Goal: Task Accomplishment & Management: Use online tool/utility

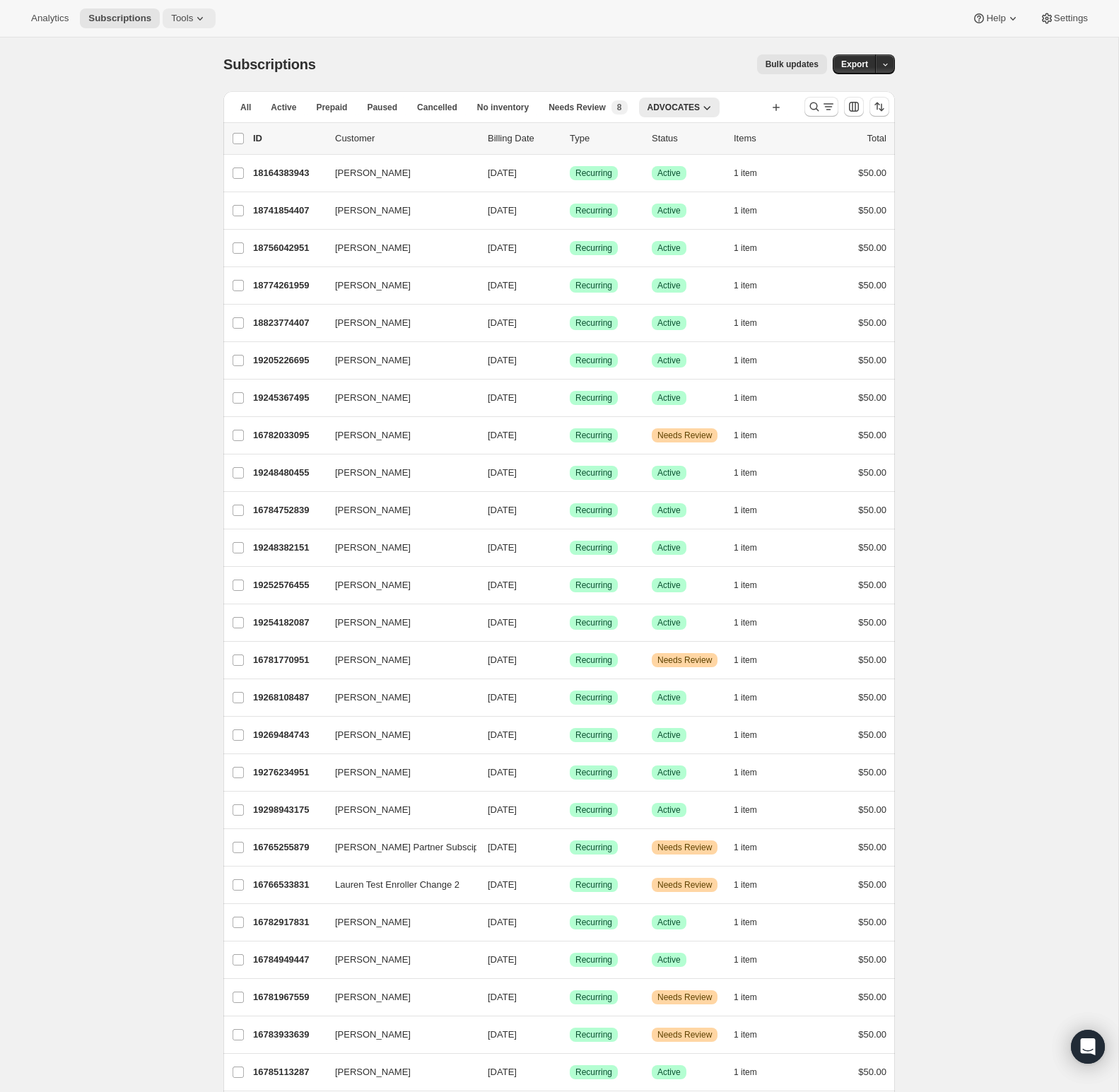
click at [185, 18] on span "Tools" at bounding box center [182, 18] width 22 height 11
click at [213, 21] on button "Tools" at bounding box center [189, 18] width 53 height 20
click at [207, 19] on icon at bounding box center [201, 18] width 15 height 15
click at [166, 94] on span "Bundles" at bounding box center [152, 96] width 34 height 11
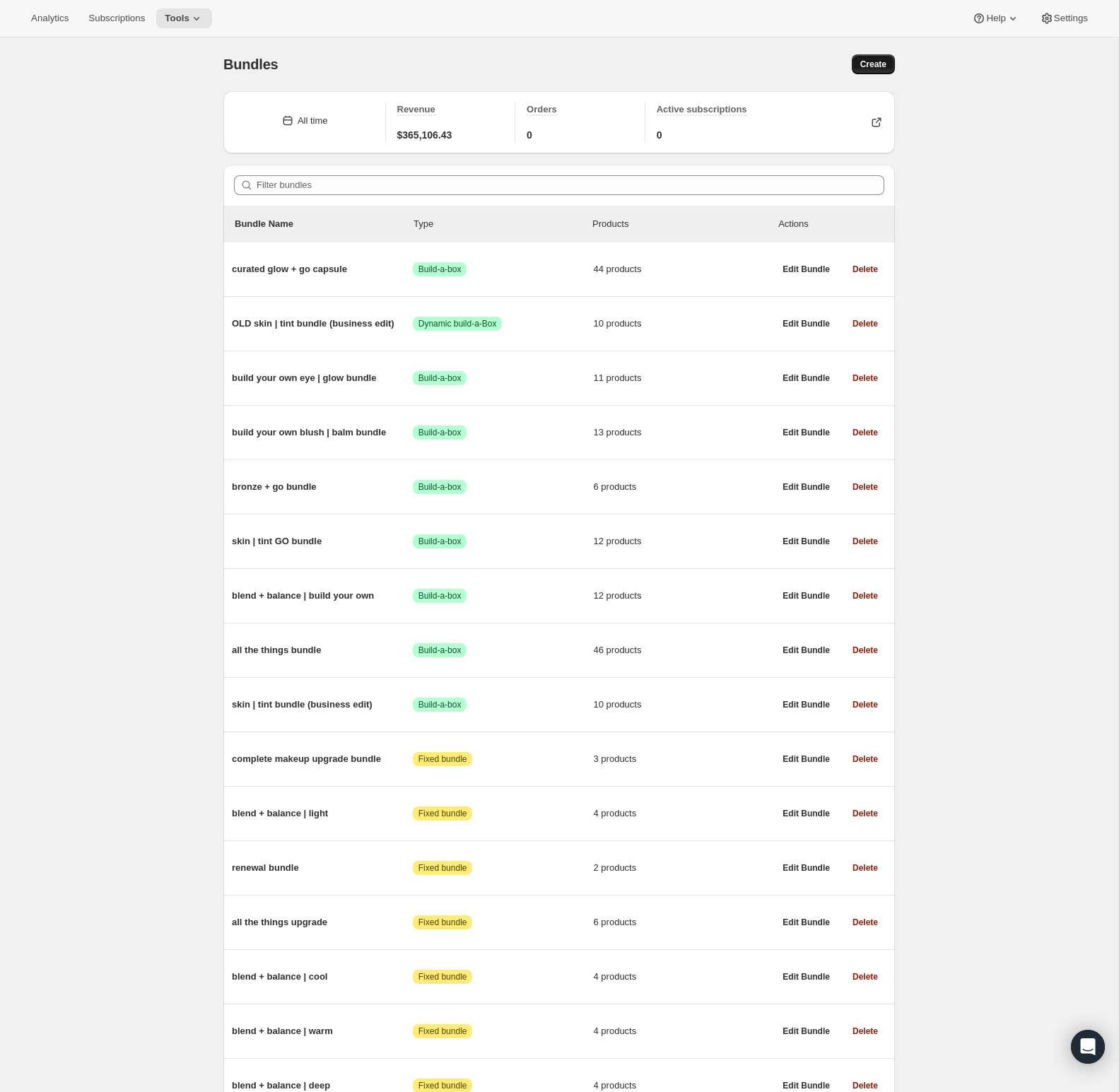
click at [881, 69] on button "Create" at bounding box center [874, 64] width 44 height 20
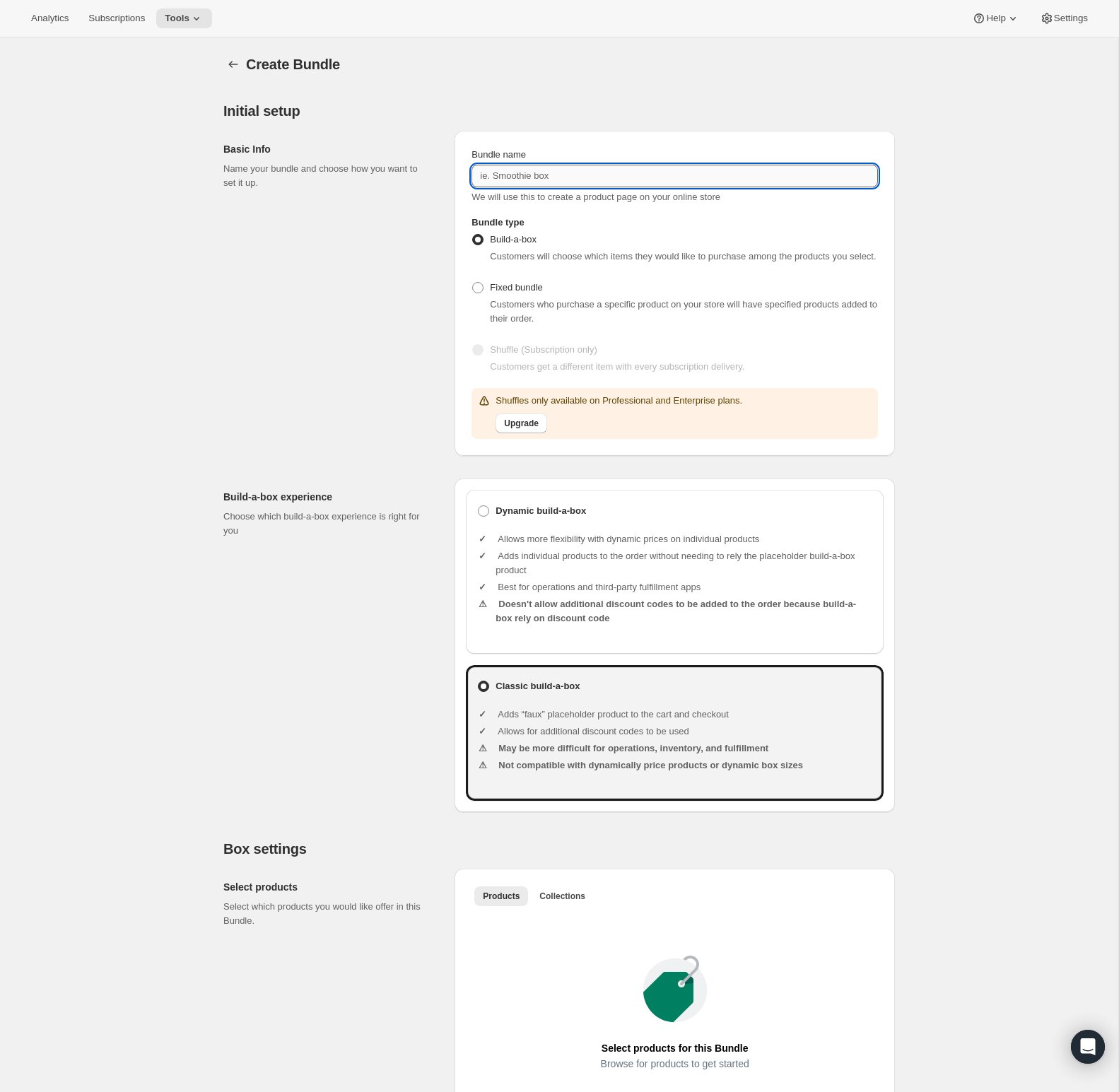
click at [755, 184] on input "Bundle name" at bounding box center [675, 175] width 407 height 23
type input "B"
type input "baby bundle"
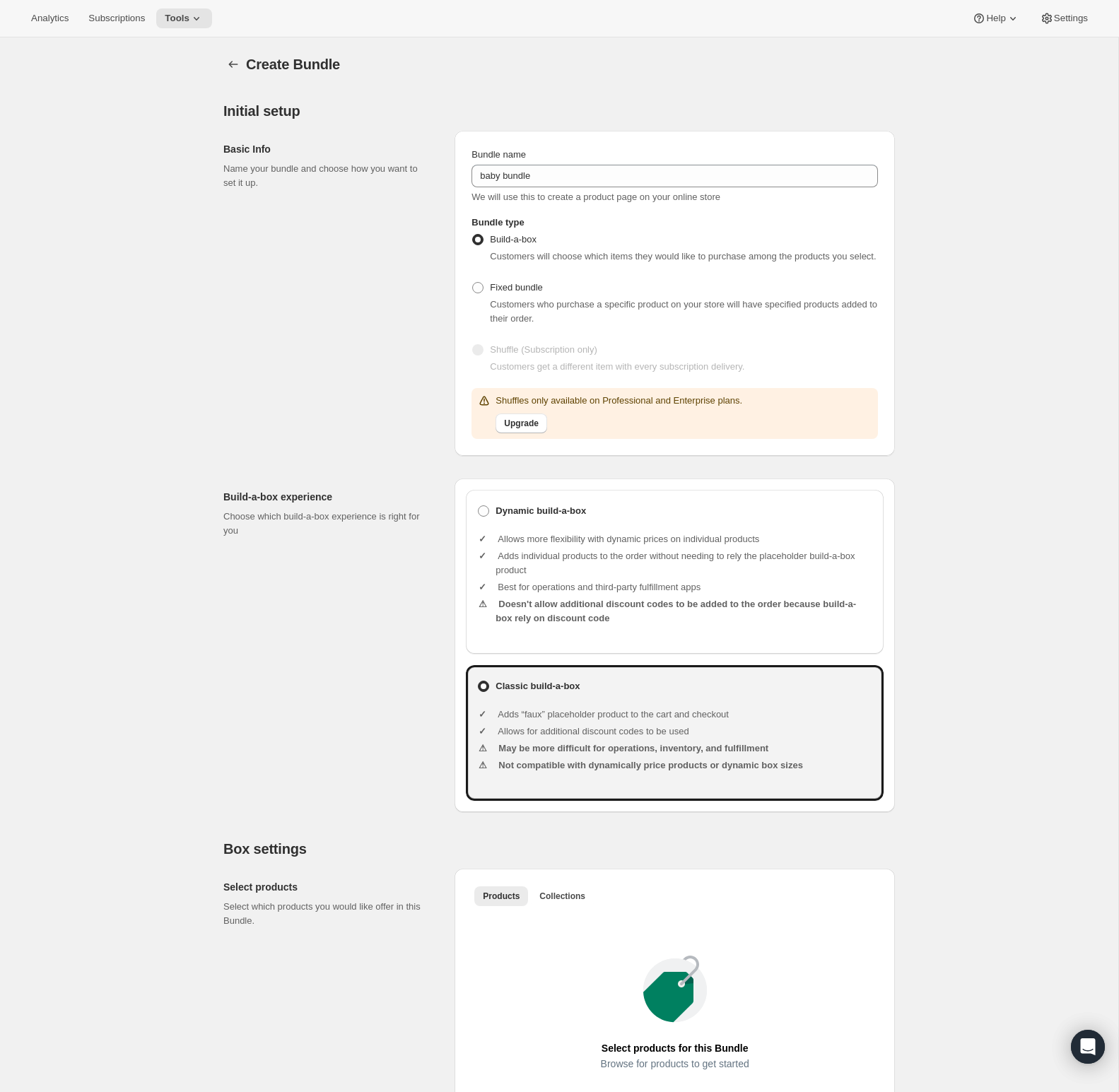
click at [648, 408] on p "Shuffles only available on Professional and Enterprise plans." at bounding box center [619, 401] width 247 height 15
click at [523, 429] on span "Upgrade" at bounding box center [521, 423] width 34 height 11
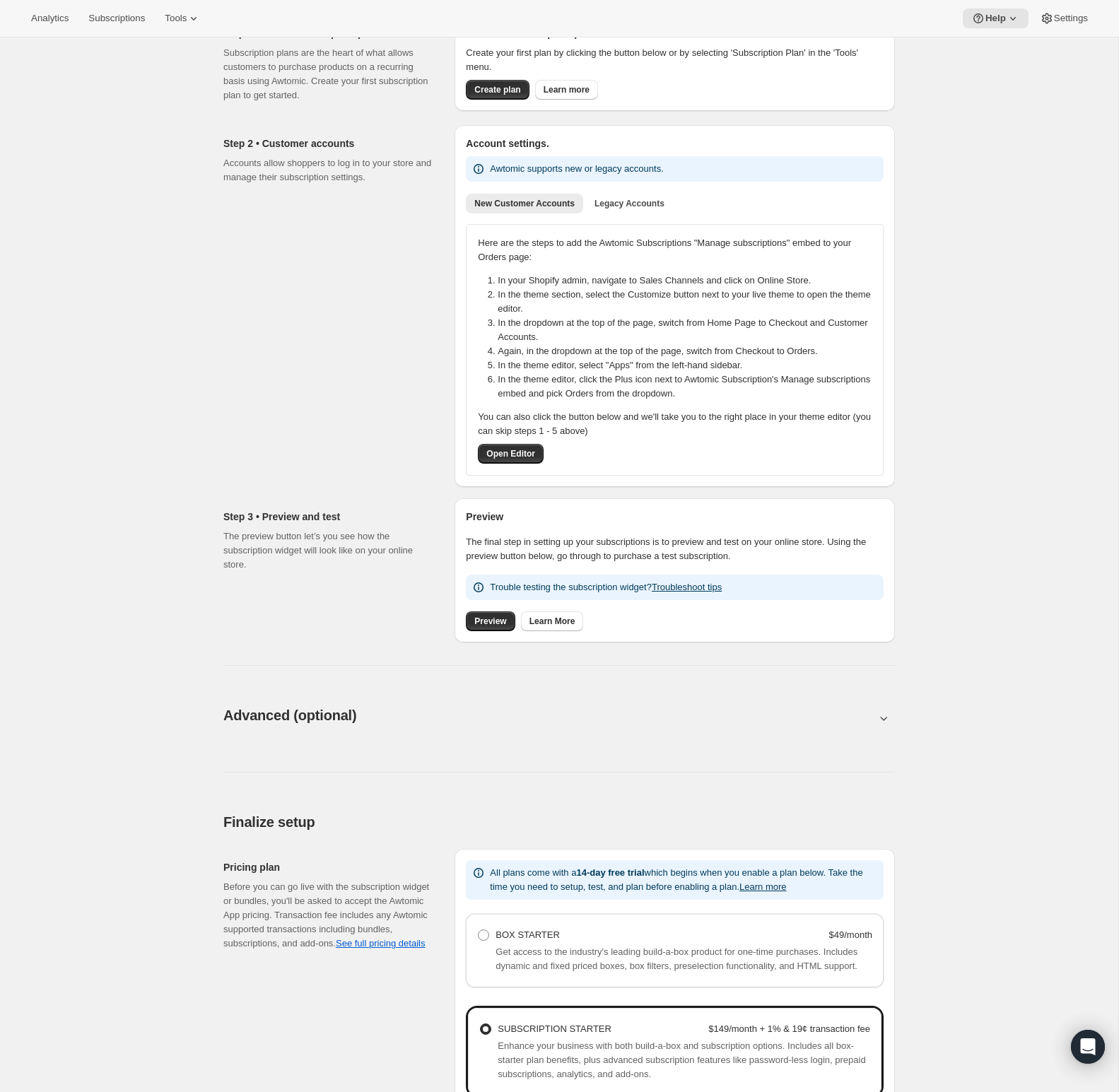
scroll to position [420, 0]
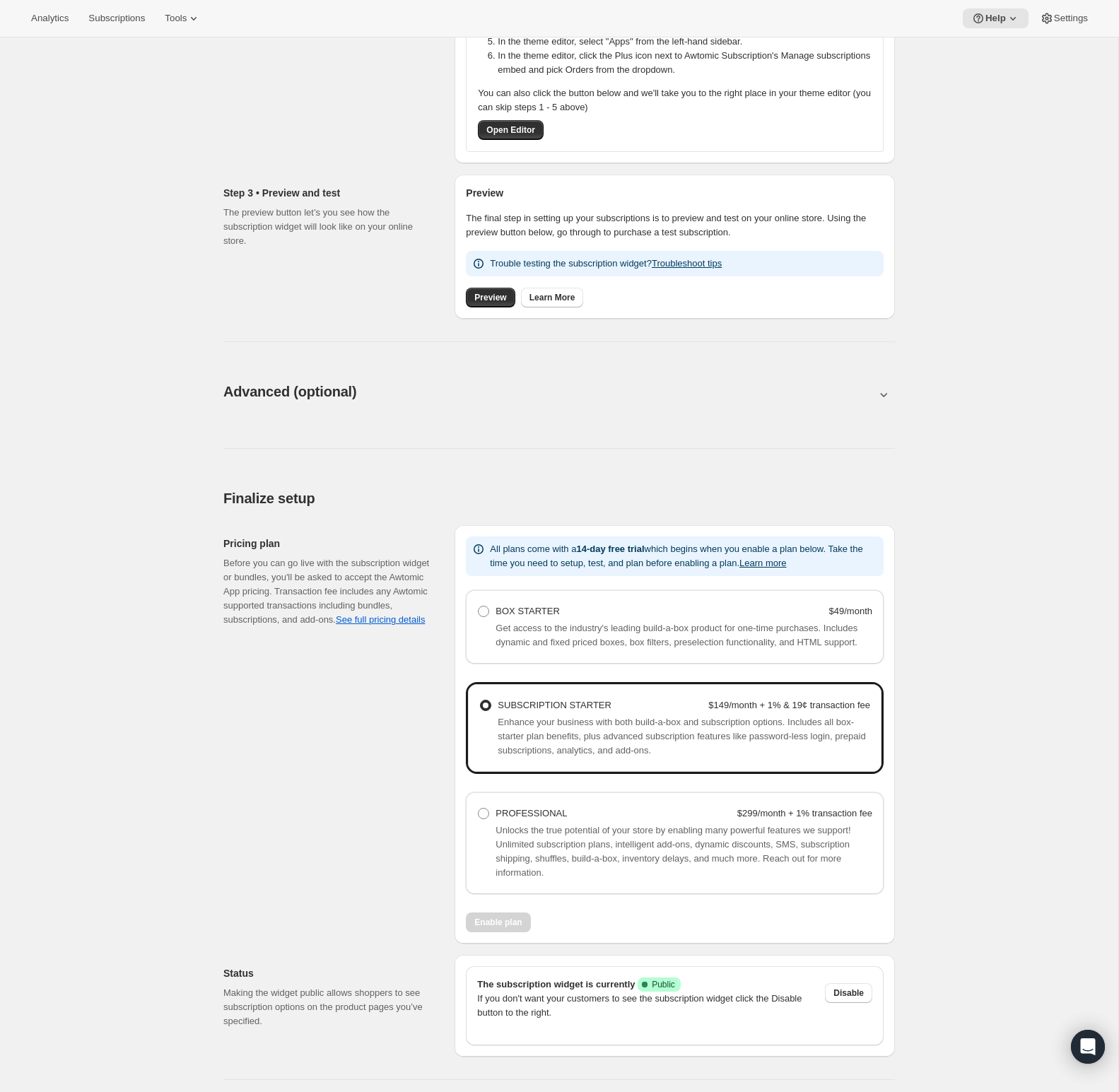
click at [594, 878] on span "Unlocks the true potential of your store by enabling many powerful features we …" at bounding box center [672, 851] width 355 height 53
click at [691, 638] on span "Get access to the industry's leading build-a-box product for one-time purchases…" at bounding box center [676, 635] width 362 height 25
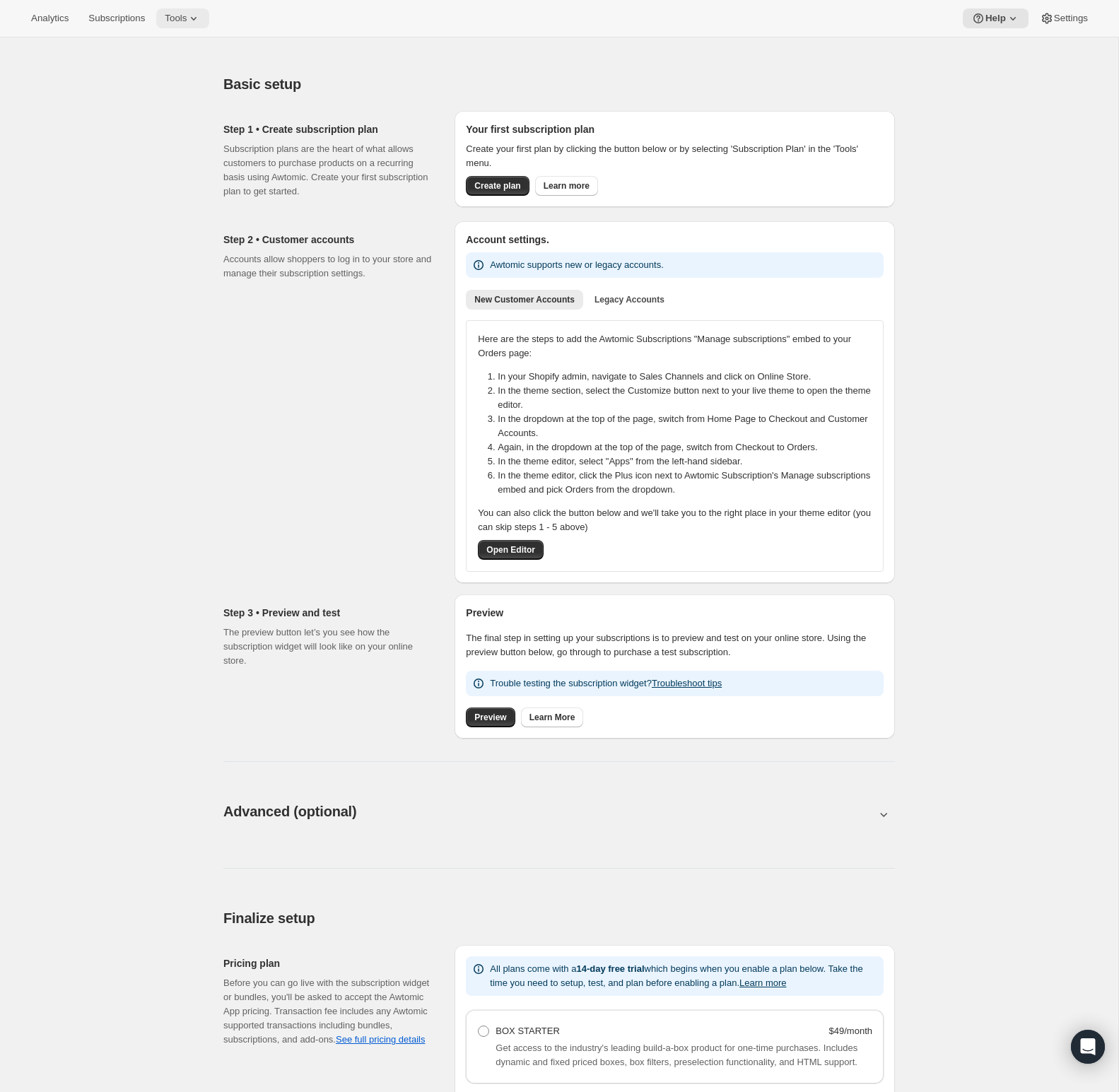
click at [178, 15] on span "Tools" at bounding box center [175, 18] width 22 height 11
click at [187, 97] on span "Bundles" at bounding box center [197, 96] width 125 height 15
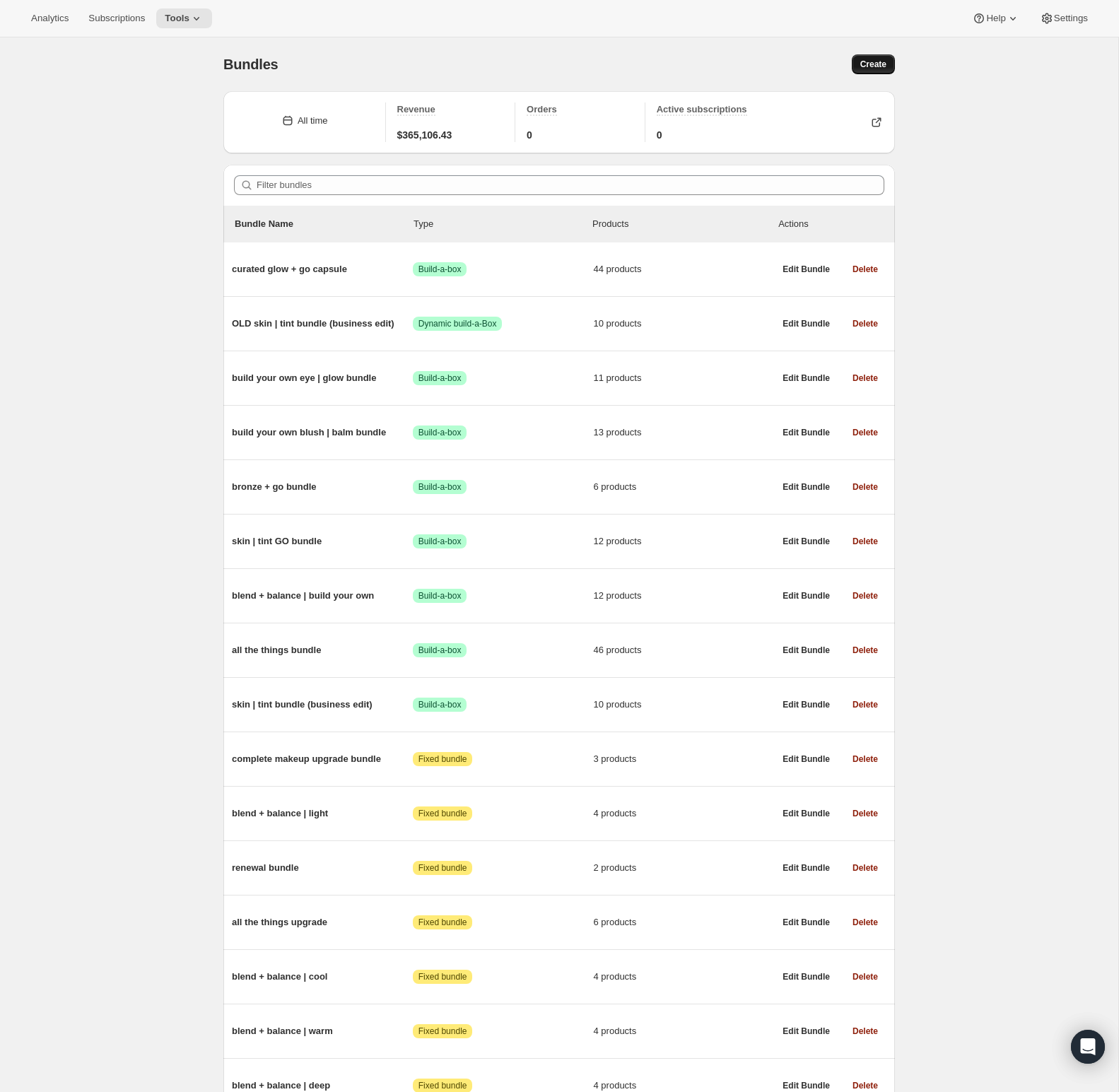
click at [887, 64] on button "Create" at bounding box center [874, 64] width 44 height 20
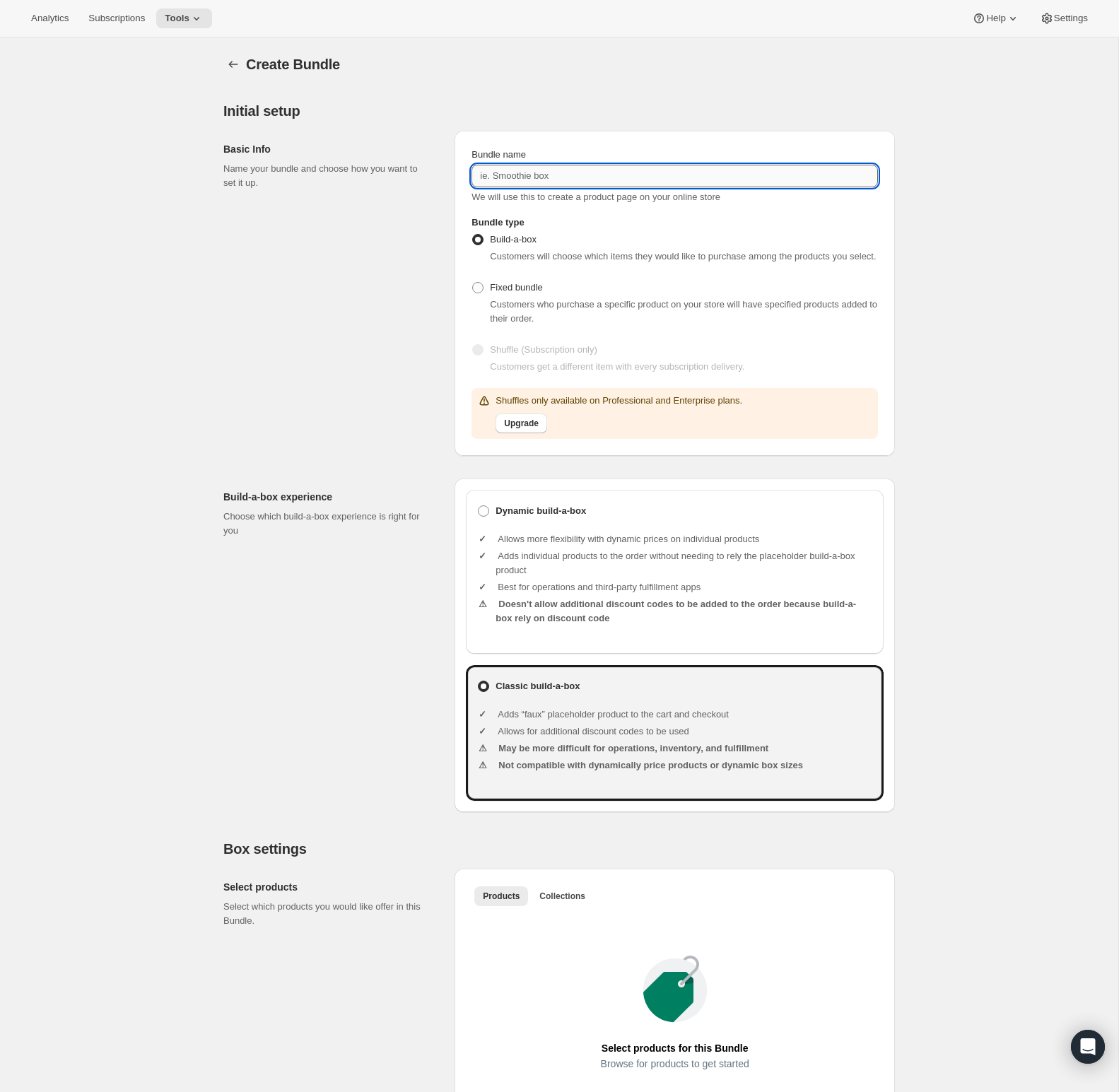
click at [593, 185] on input "Bundle name" at bounding box center [675, 175] width 407 height 23
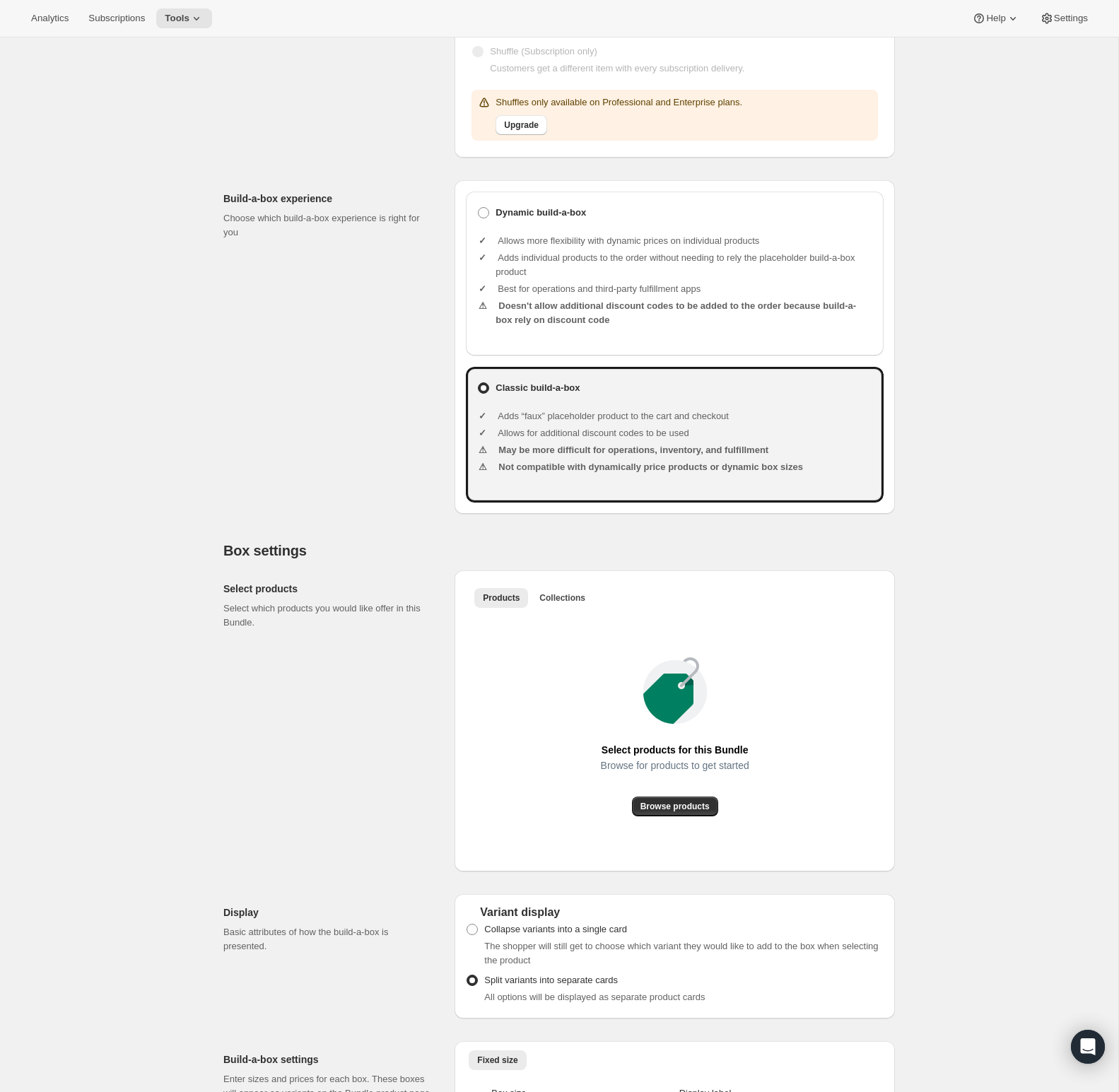
type input "Freedom Capsule"
click at [522, 248] on li "Allows more flexibility with dynamic prices on individual products" at bounding box center [683, 241] width 377 height 15
click at [485, 219] on span at bounding box center [484, 212] width 11 height 11
click at [478, 208] on input "Dynamic build-a-box" at bounding box center [478, 207] width 1 height 1
radio input "true"
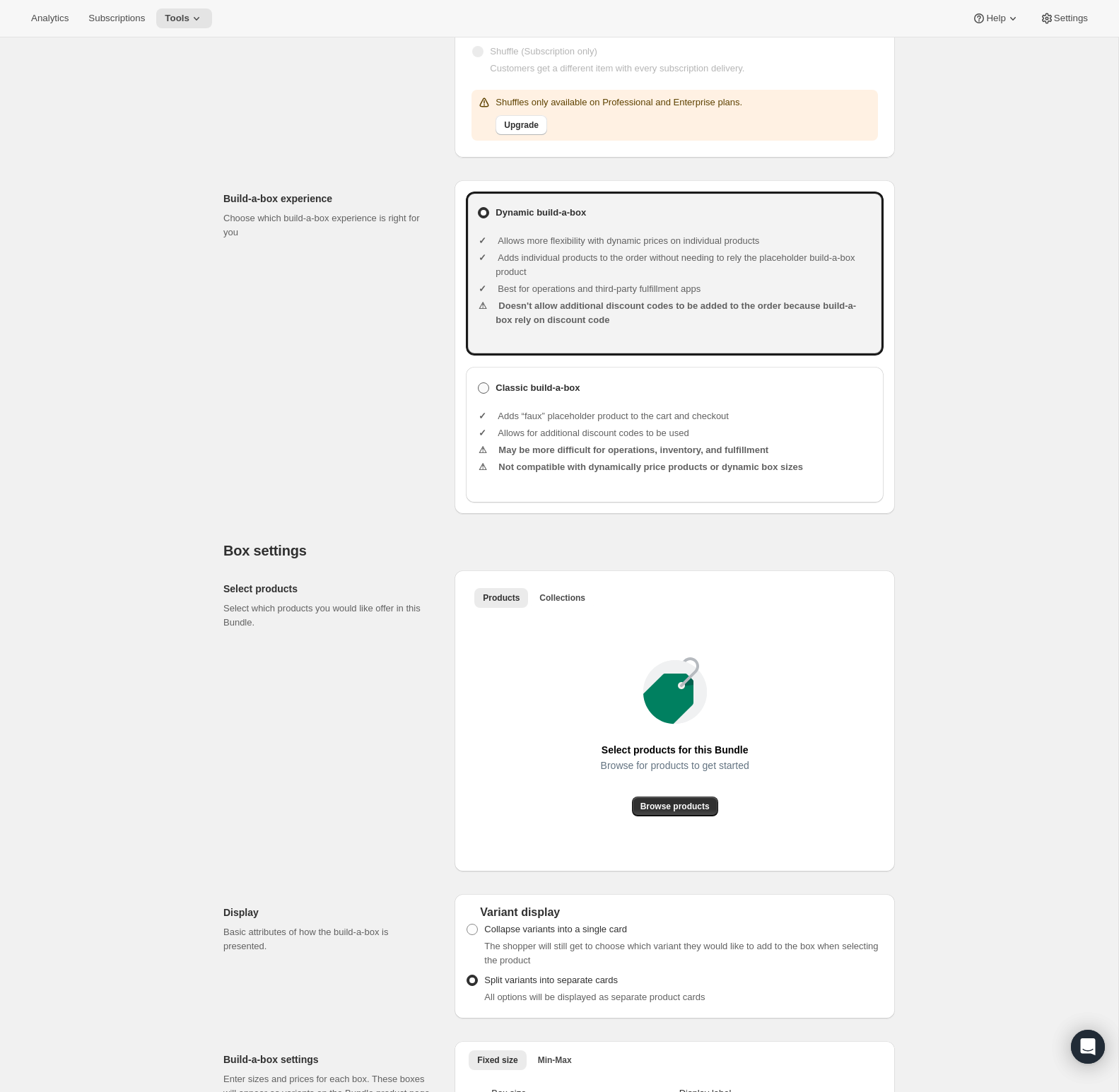
click at [562, 393] on b "Classic build-a-box" at bounding box center [537, 388] width 84 height 11
click at [478, 383] on input "Classic build-a-box" at bounding box center [478, 382] width 1 height 1
radio input "true"
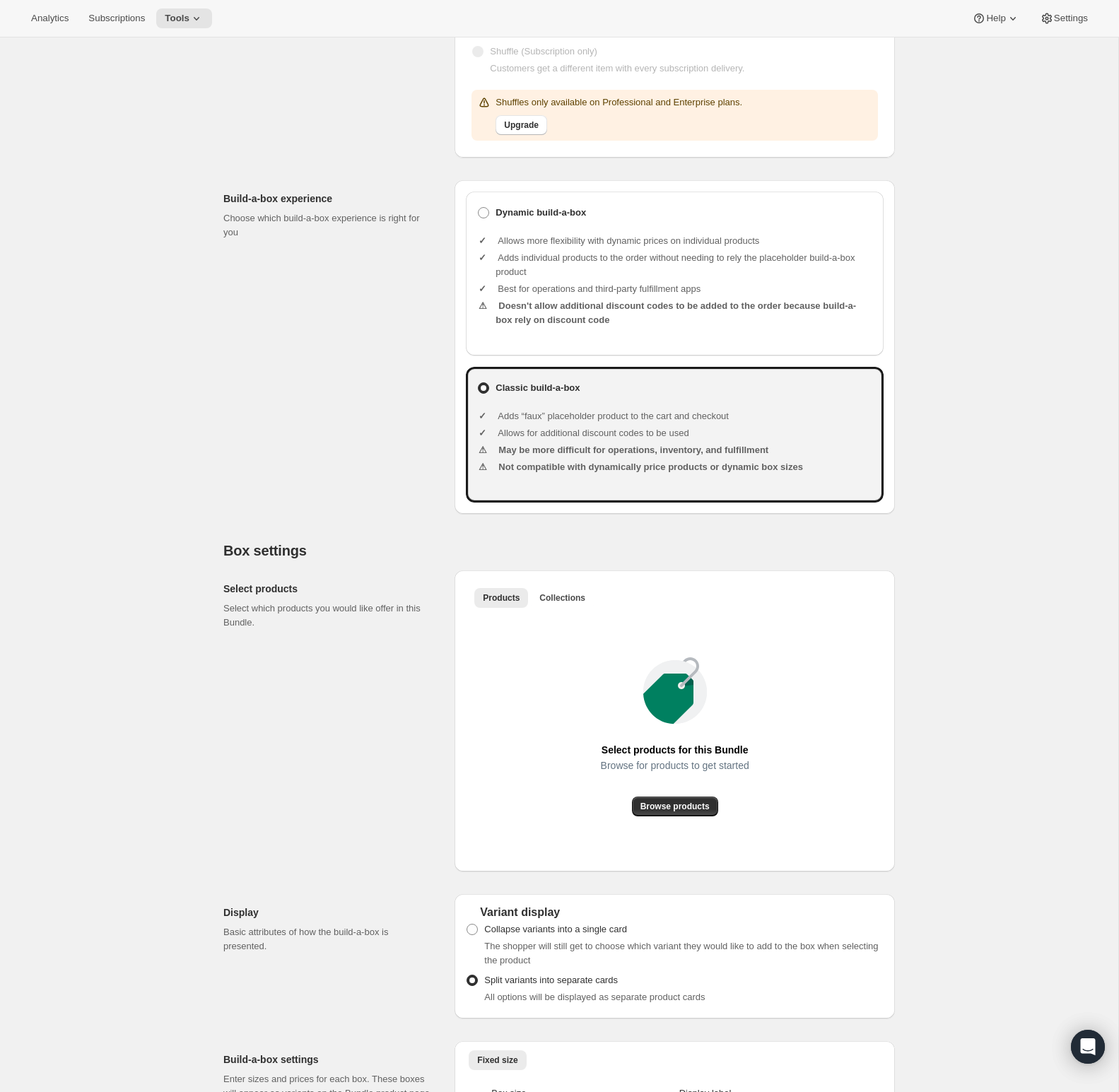
click at [508, 267] on li "Adds individual products to the order without needing to rely the placeholder b…" at bounding box center [683, 265] width 377 height 28
click at [487, 219] on span at bounding box center [484, 212] width 11 height 11
click at [478, 208] on input "Dynamic build-a-box" at bounding box center [478, 207] width 1 height 1
radio input "true"
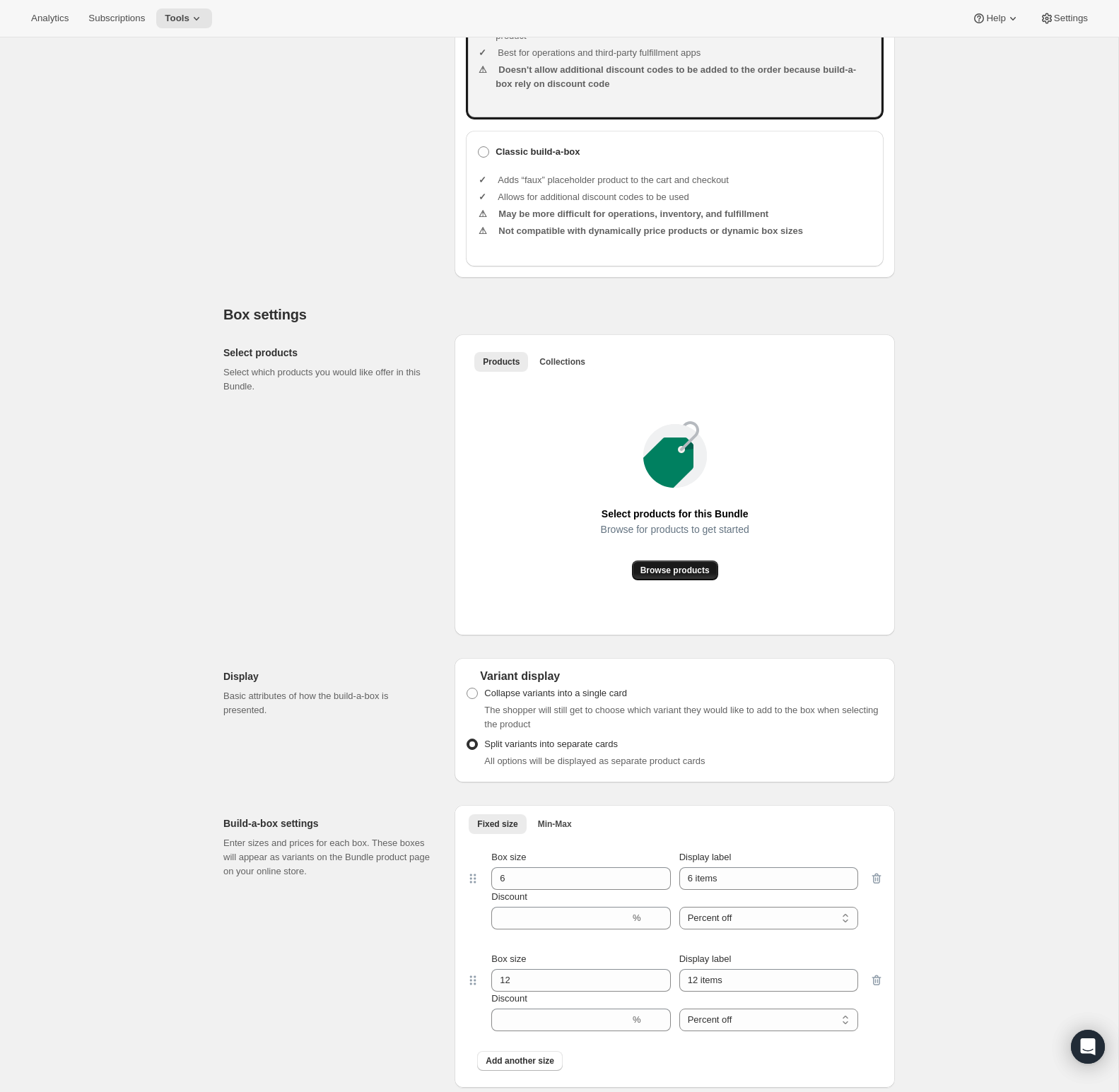
scroll to position [773, 0]
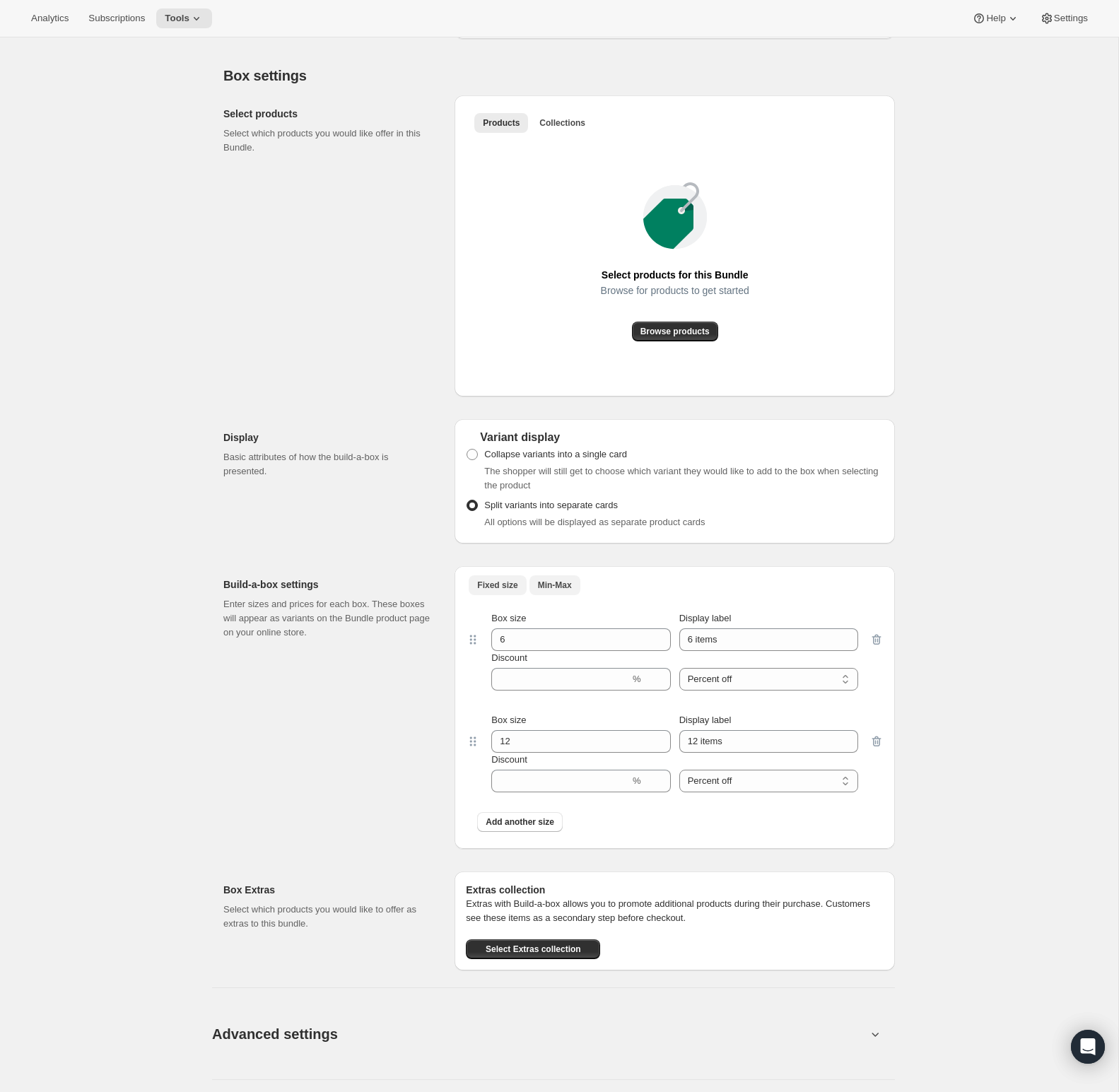
click at [557, 591] on span "Min-Max" at bounding box center [555, 585] width 34 height 11
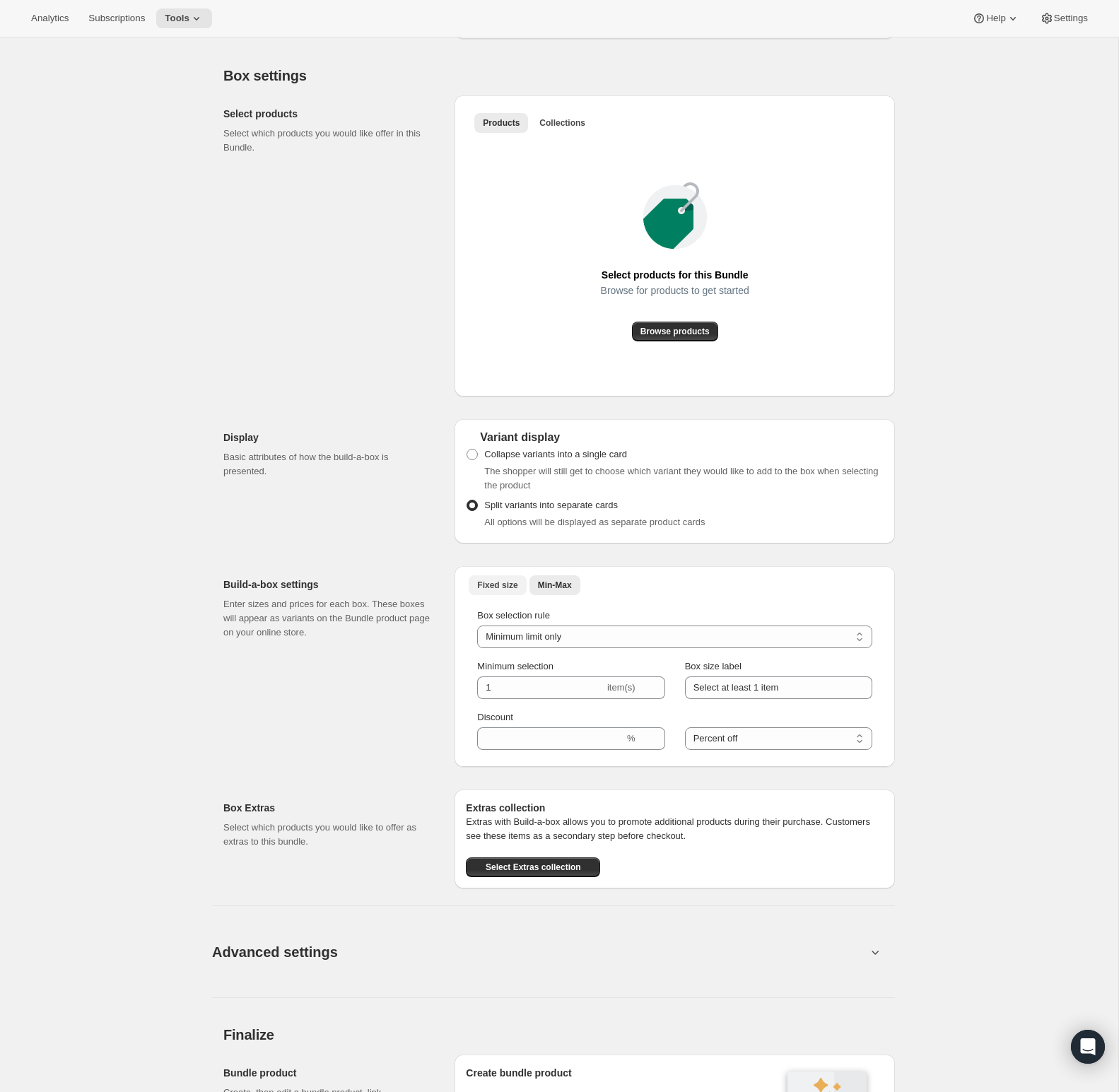
click at [494, 591] on span "Fixed size" at bounding box center [497, 585] width 40 height 11
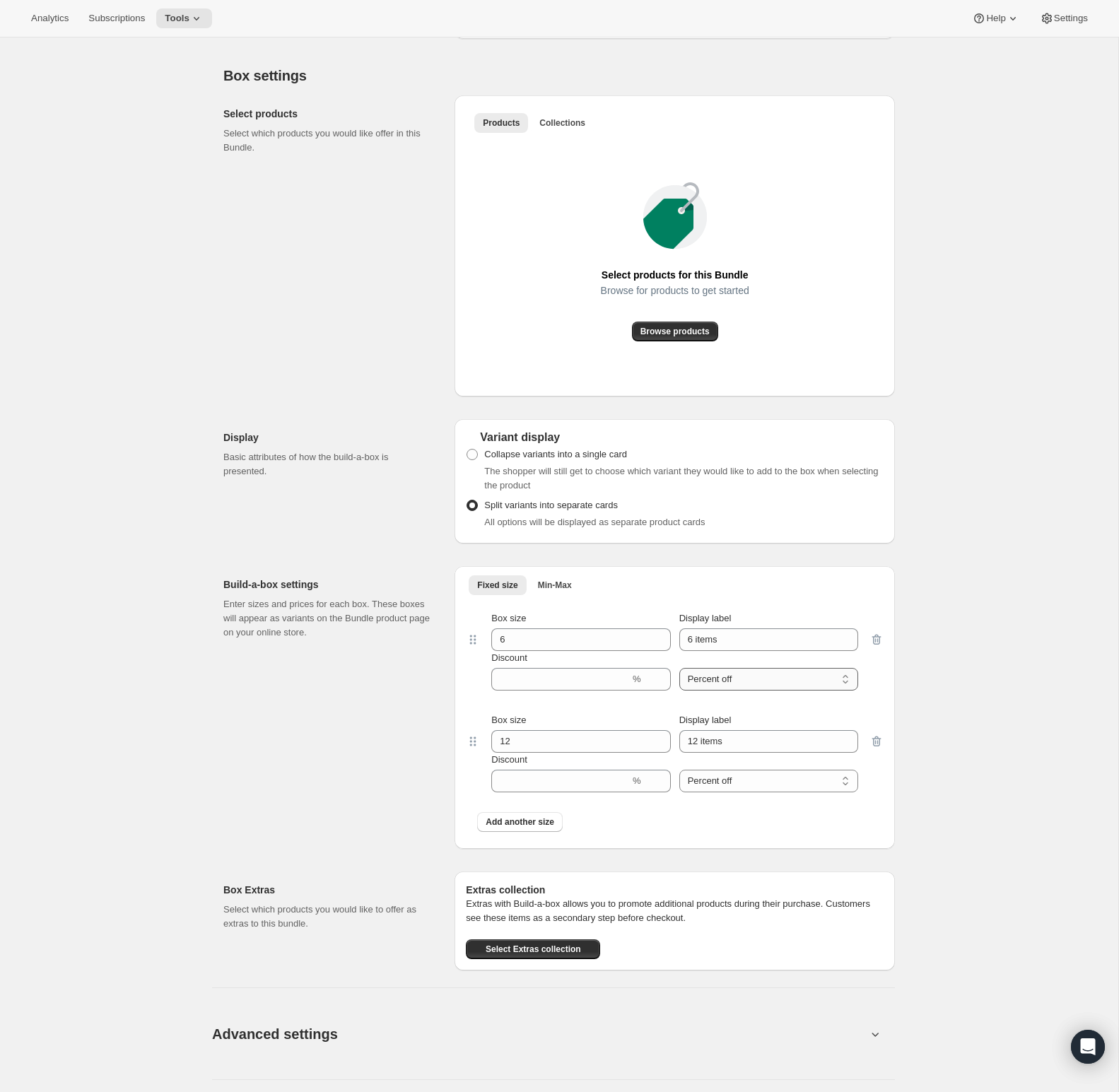
click at [811, 691] on select "Percent off Amount off" at bounding box center [769, 679] width 179 height 23
click at [541, 955] on span "Select Extras collection" at bounding box center [533, 949] width 95 height 11
click at [535, 955] on span "Select Extras collection" at bounding box center [533, 949] width 95 height 11
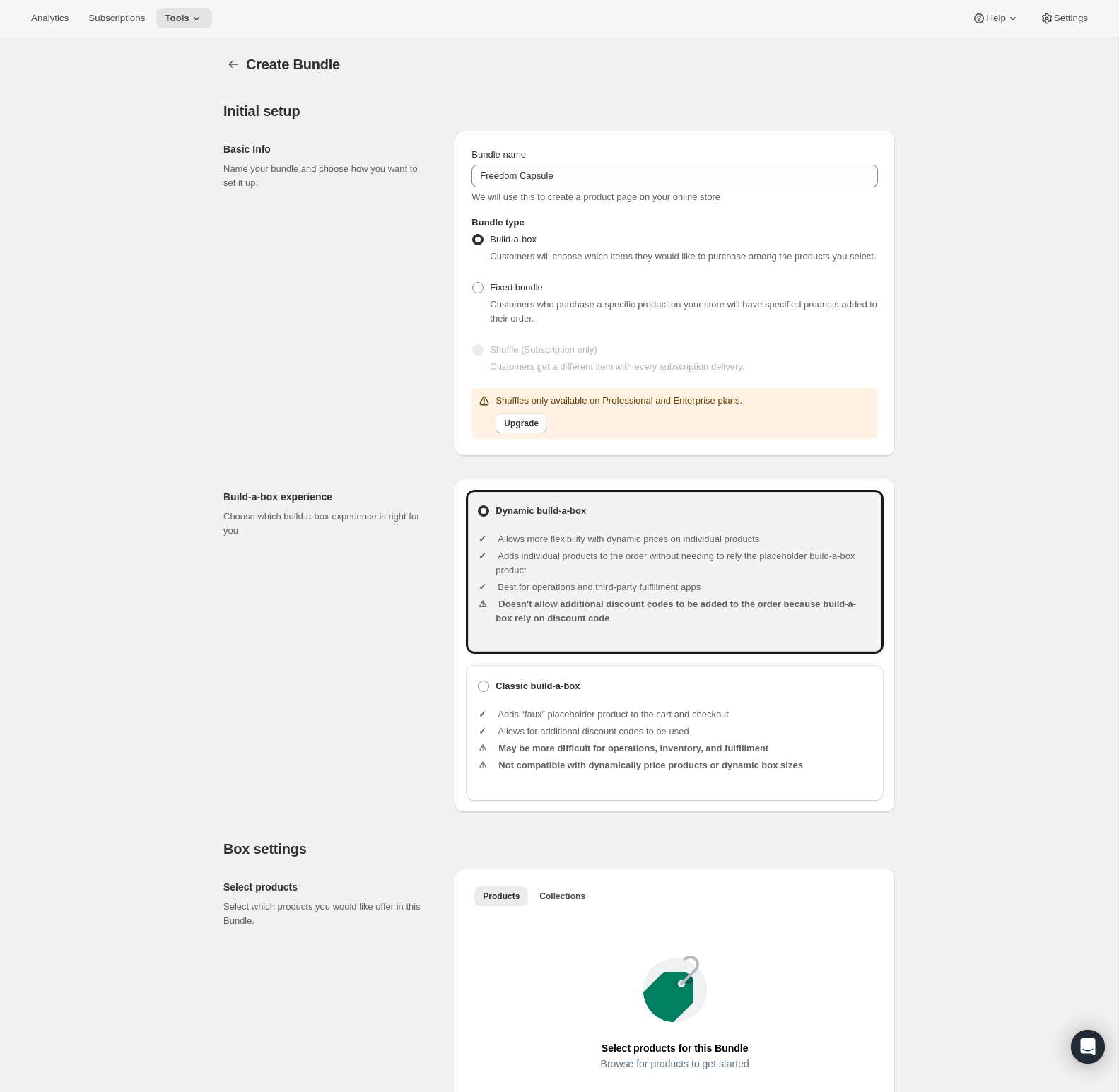
scroll to position [122, 0]
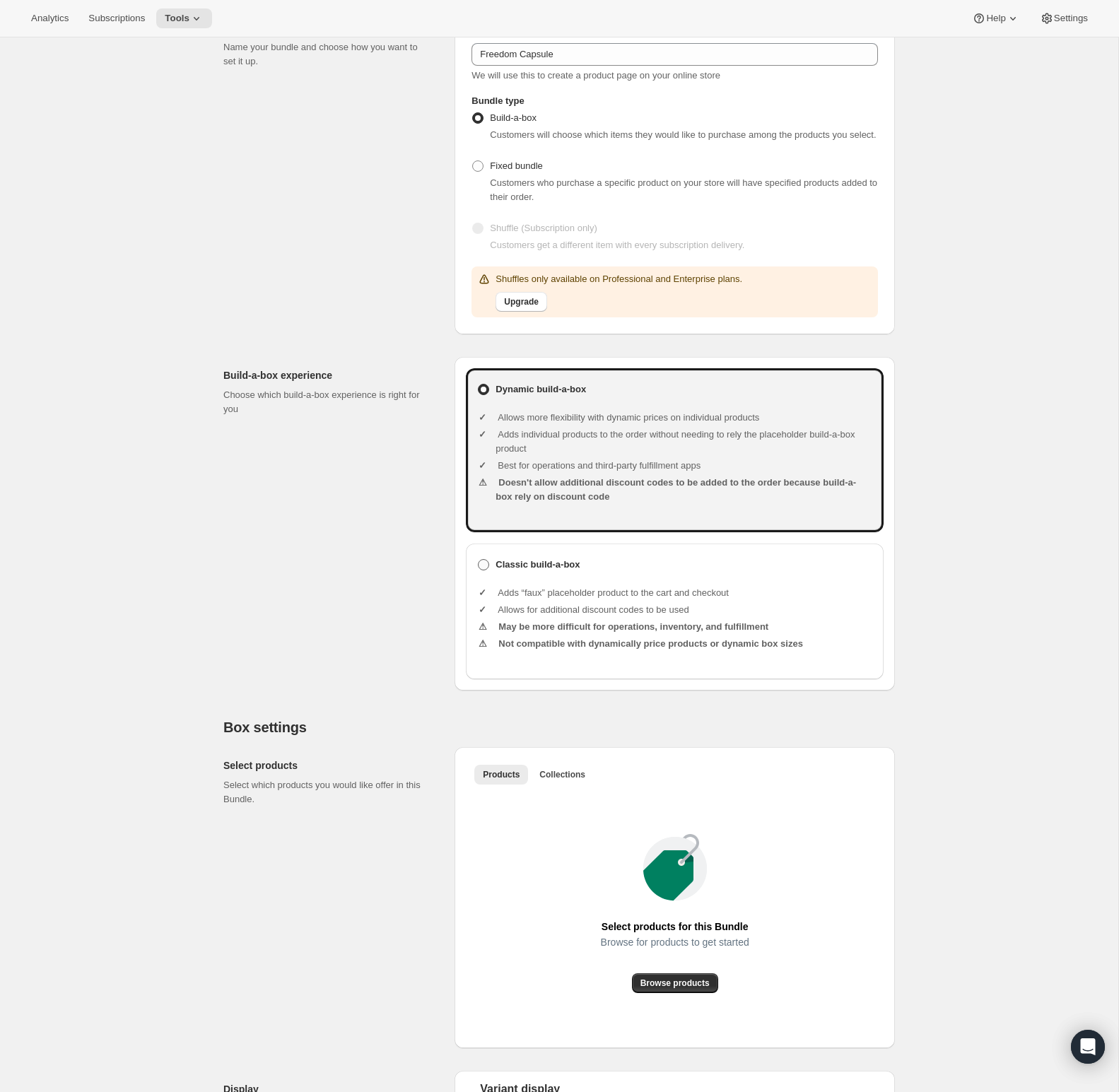
click at [533, 570] on b "Classic build-a-box" at bounding box center [537, 565] width 84 height 11
click at [478, 560] on input "Classic build-a-box" at bounding box center [478, 559] width 1 height 1
radio input "true"
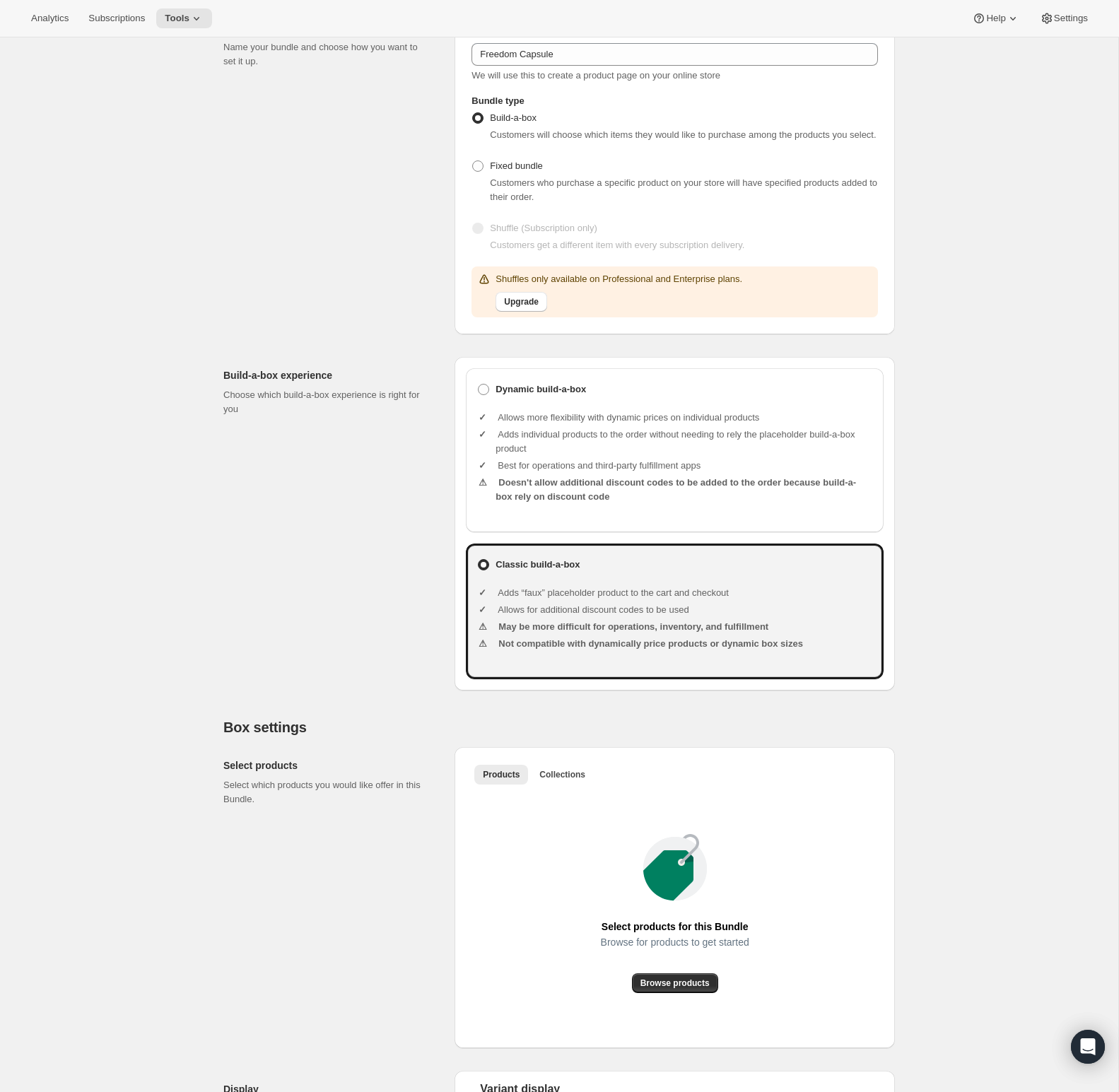
scroll to position [124, 0]
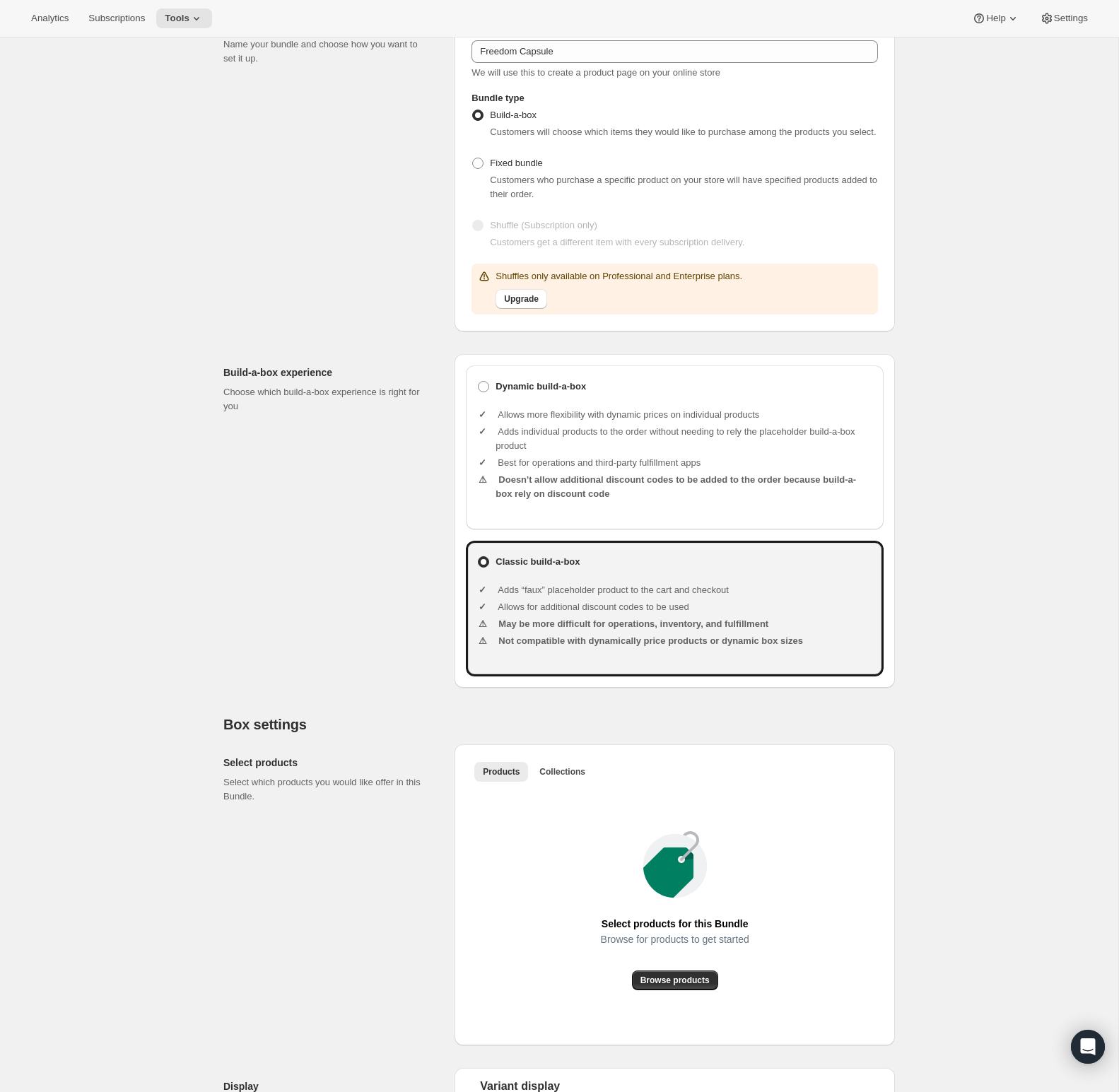
drag, startPoint x: 699, startPoint y: 998, endPoint x: 596, endPoint y: 808, distance: 216.1
click at [596, 808] on div "Select products for this Bundle Browse for products to get started Browse produ…" at bounding box center [674, 910] width 417 height 248
click at [564, 778] on span "Collections" at bounding box center [562, 772] width 46 height 11
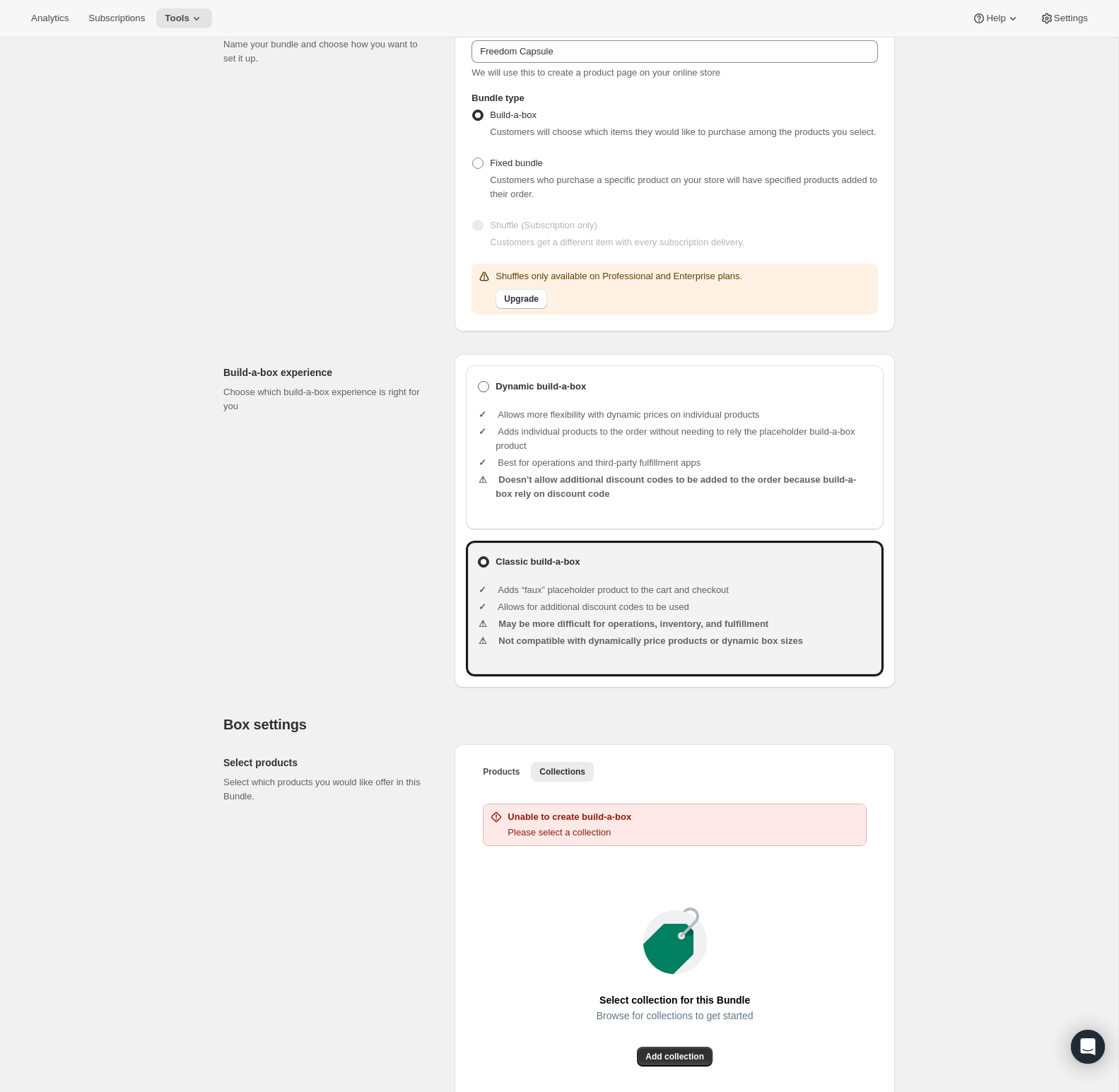
click at [489, 397] on label "Dynamic build-a-box" at bounding box center [674, 387] width 395 height 20
click at [478, 382] on input "Dynamic build-a-box" at bounding box center [478, 381] width 1 height 1
radio input "true"
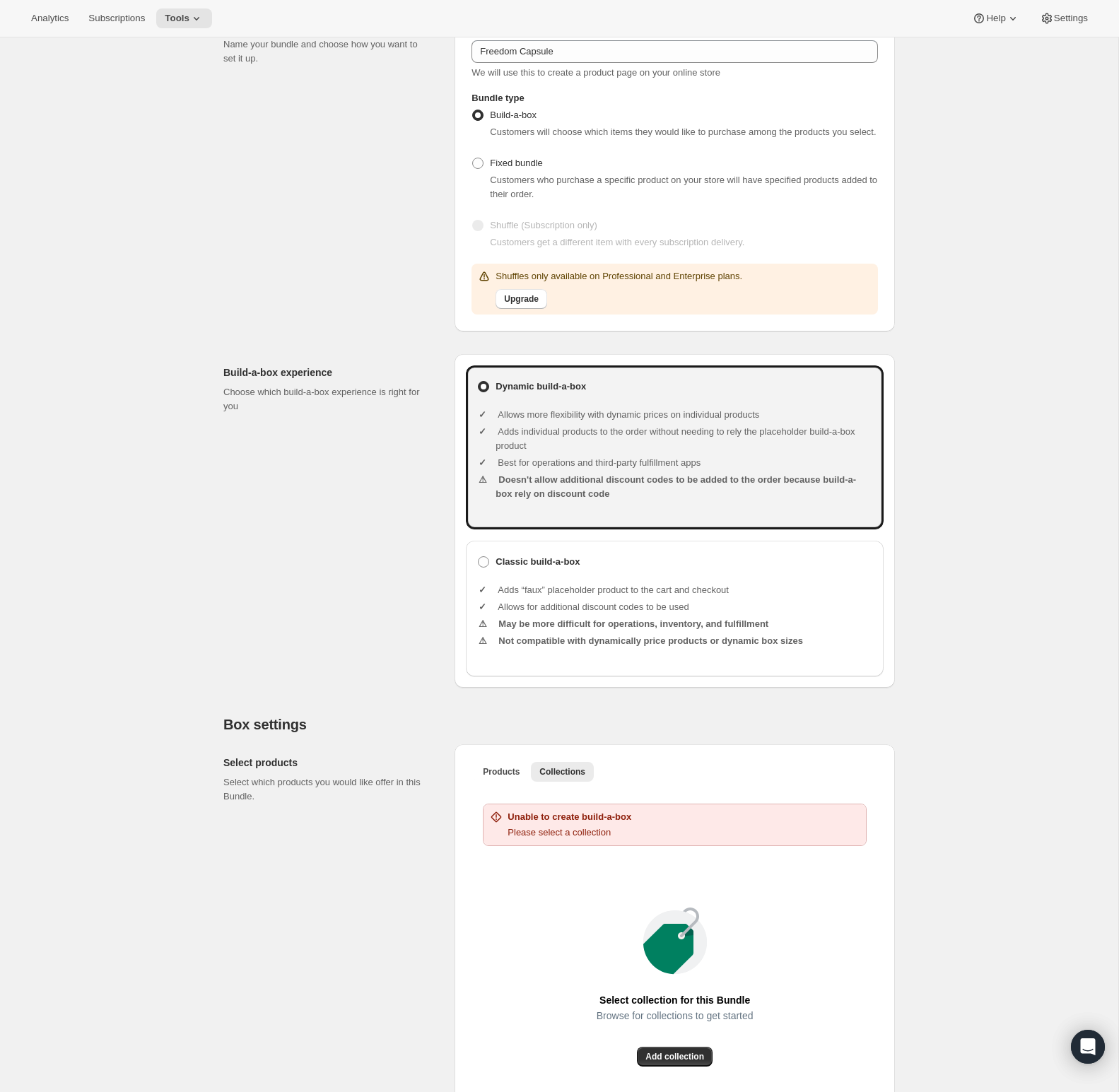
click at [590, 840] on p "Please select a collection" at bounding box center [569, 833] width 123 height 15
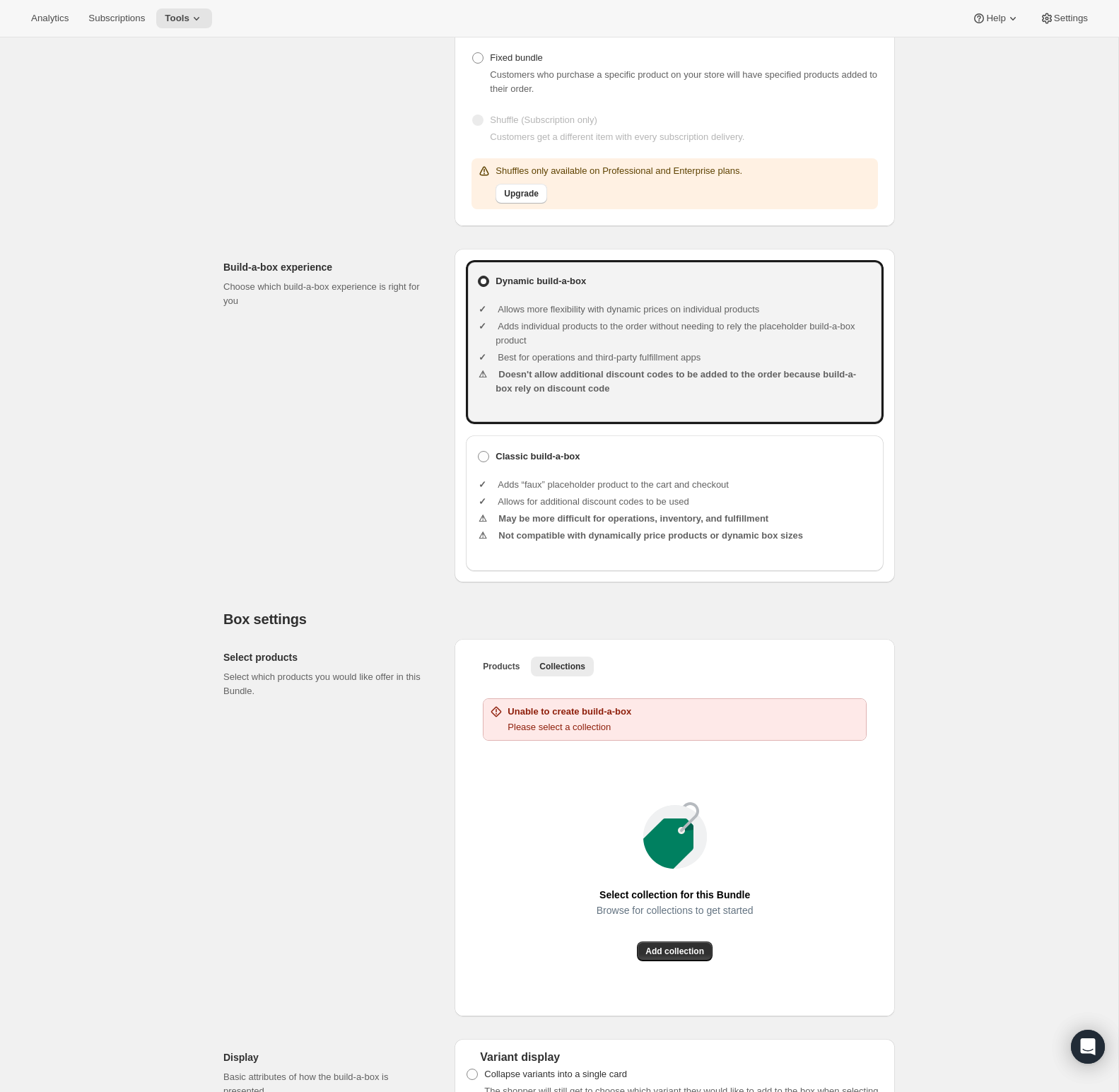
scroll to position [231, 0]
click at [694, 955] on span "Add collection" at bounding box center [674, 949] width 59 height 11
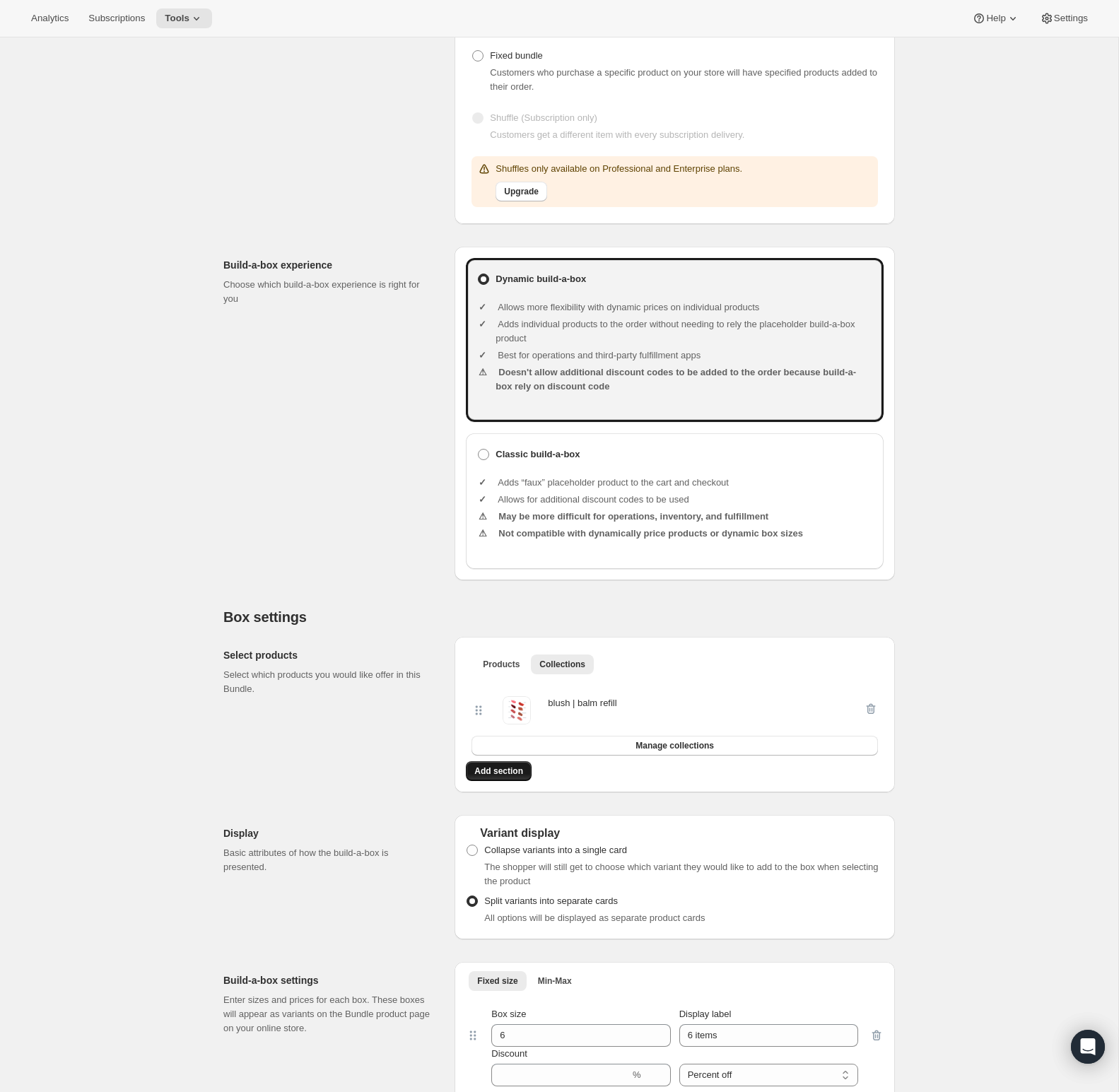
click at [509, 777] on span "Add section" at bounding box center [499, 772] width 49 height 11
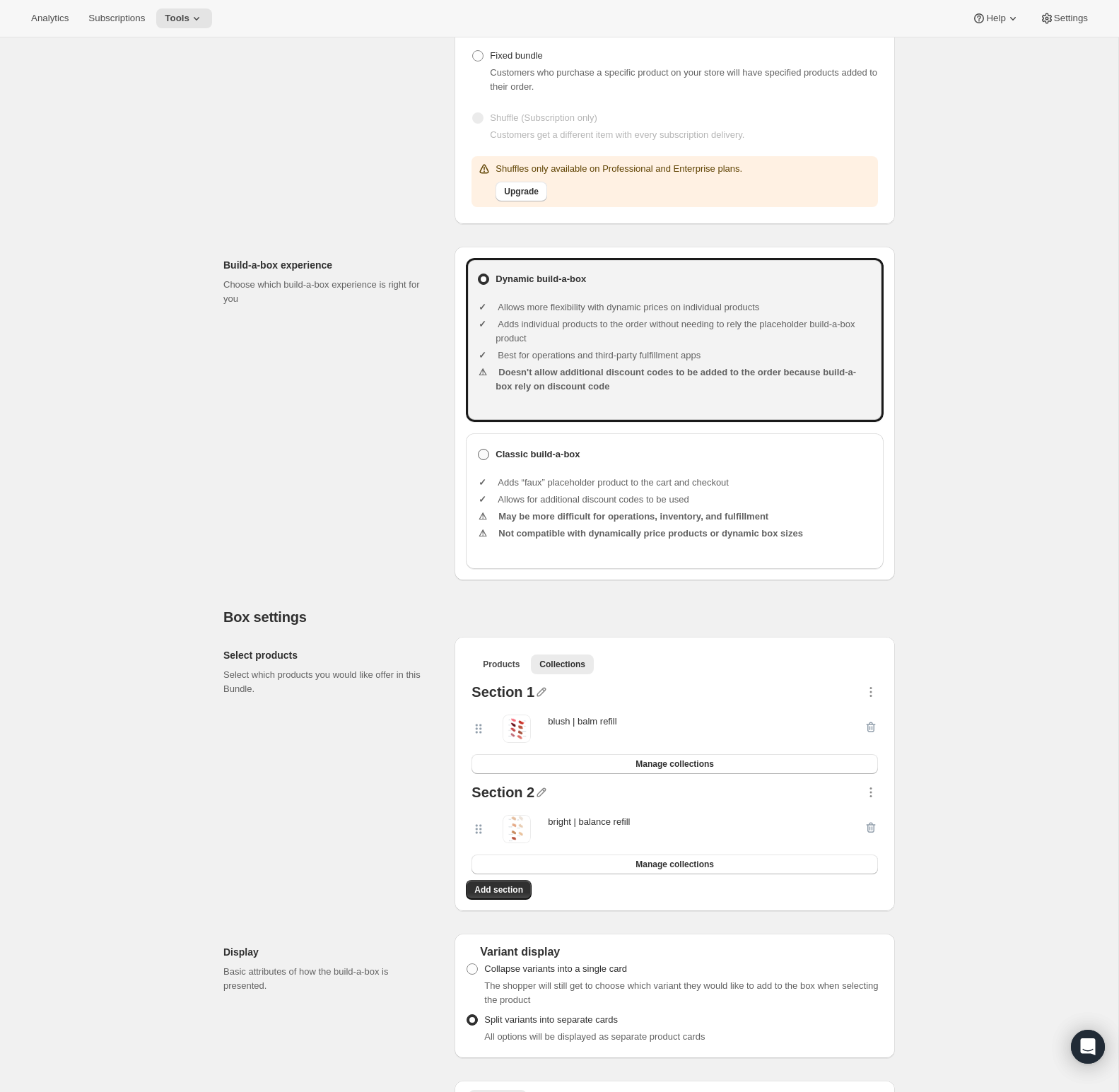
click at [487, 460] on span at bounding box center [484, 455] width 11 height 11
click at [478, 449] on input "Classic build-a-box" at bounding box center [478, 449] width 1 height 1
radio input "true"
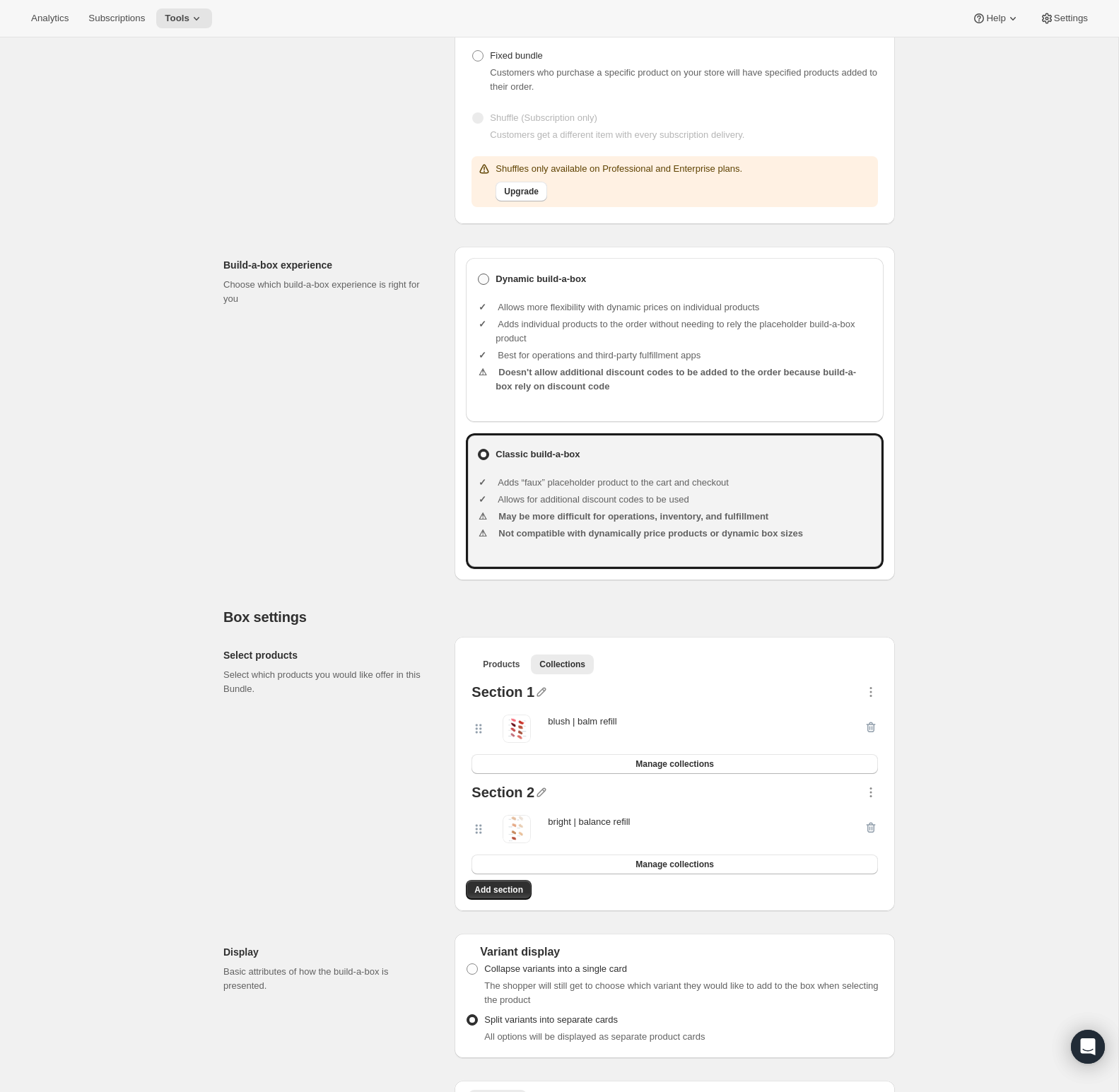
click at [482, 290] on label "Dynamic build-a-box" at bounding box center [674, 280] width 395 height 20
click at [478, 274] on input "Dynamic build-a-box" at bounding box center [478, 273] width 1 height 1
radio input "true"
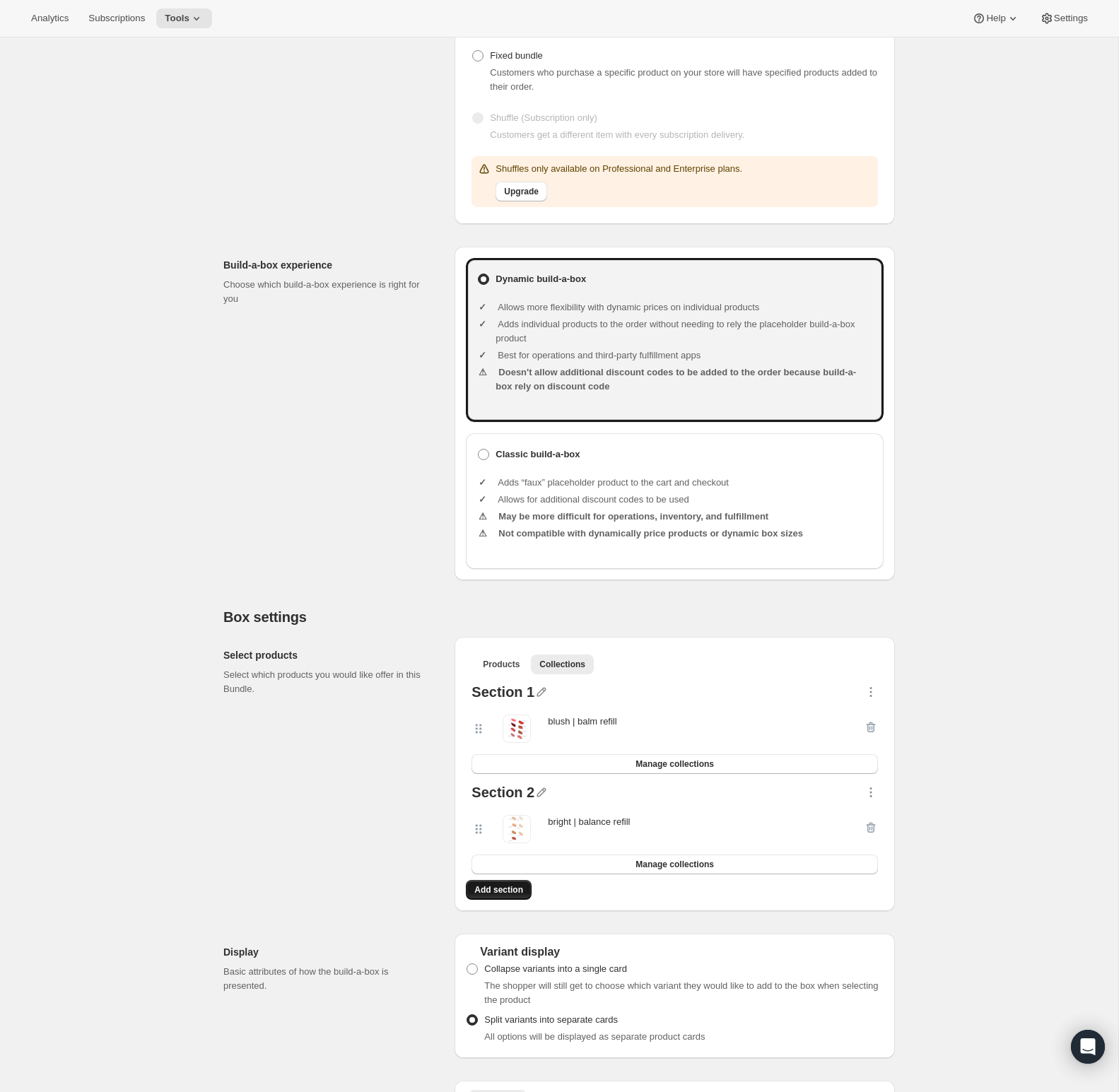
click at [518, 896] on span "Add section" at bounding box center [499, 890] width 49 height 11
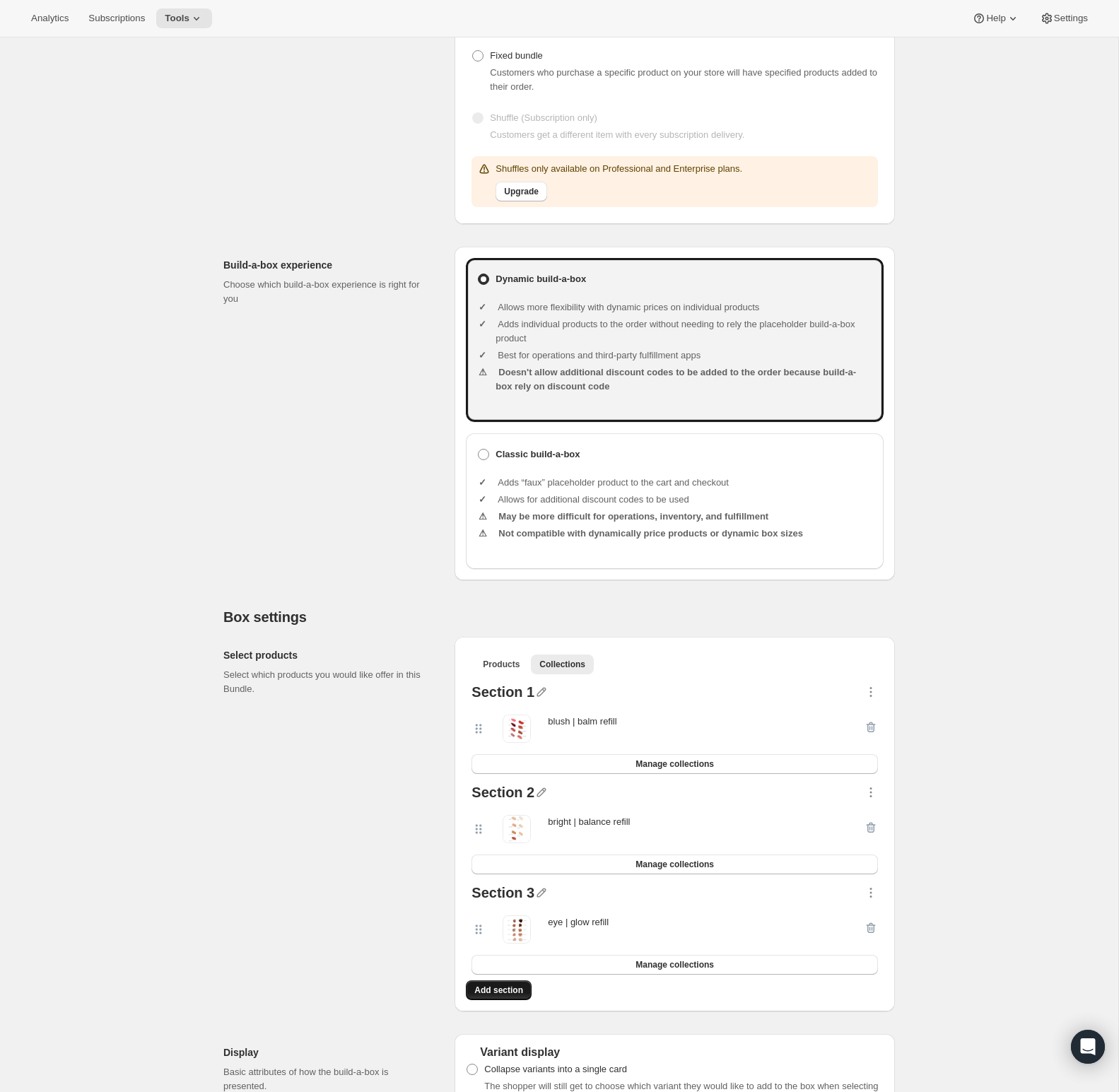
click at [504, 997] on span "Add section" at bounding box center [499, 990] width 49 height 11
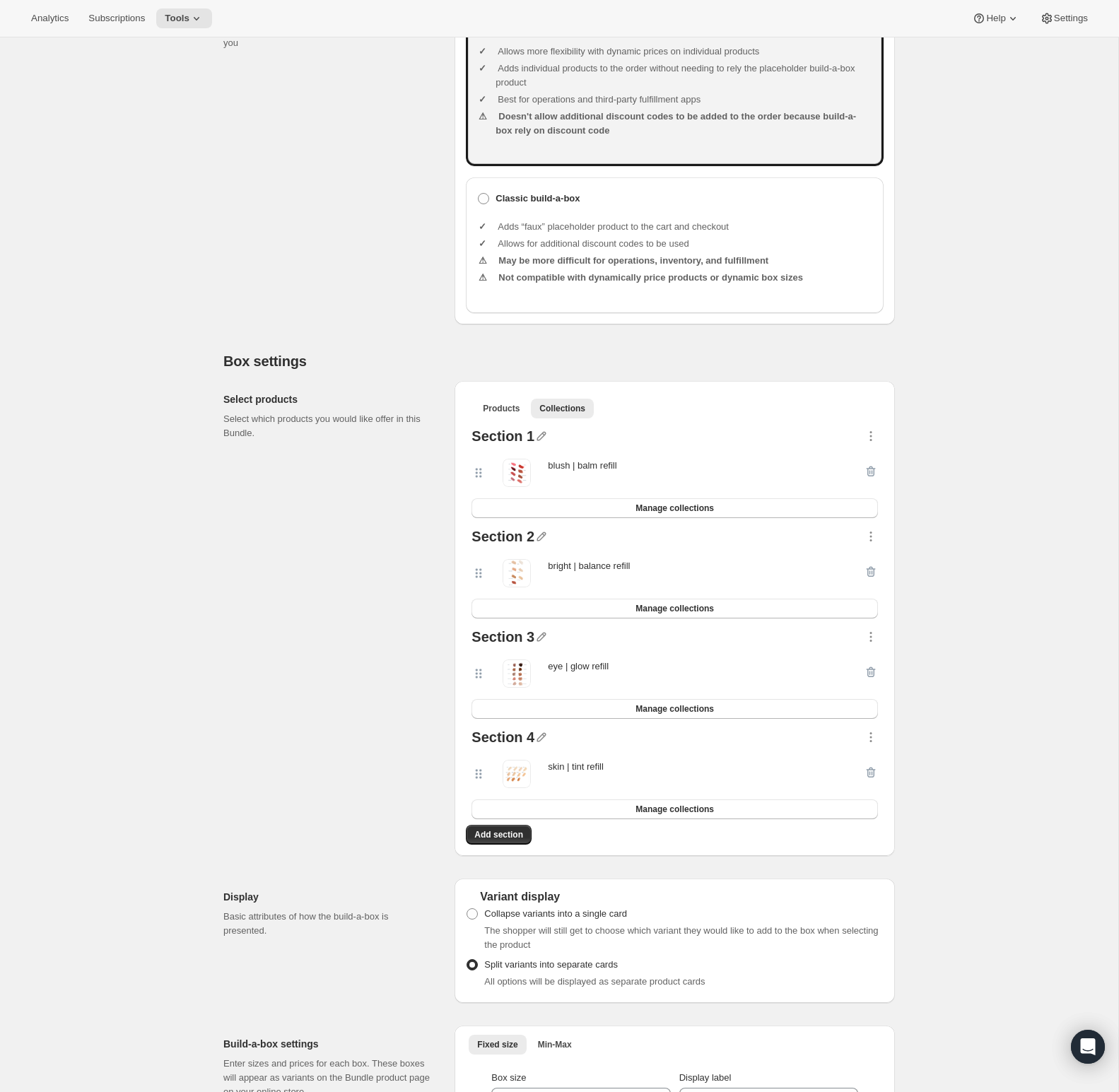
scroll to position [614, 0]
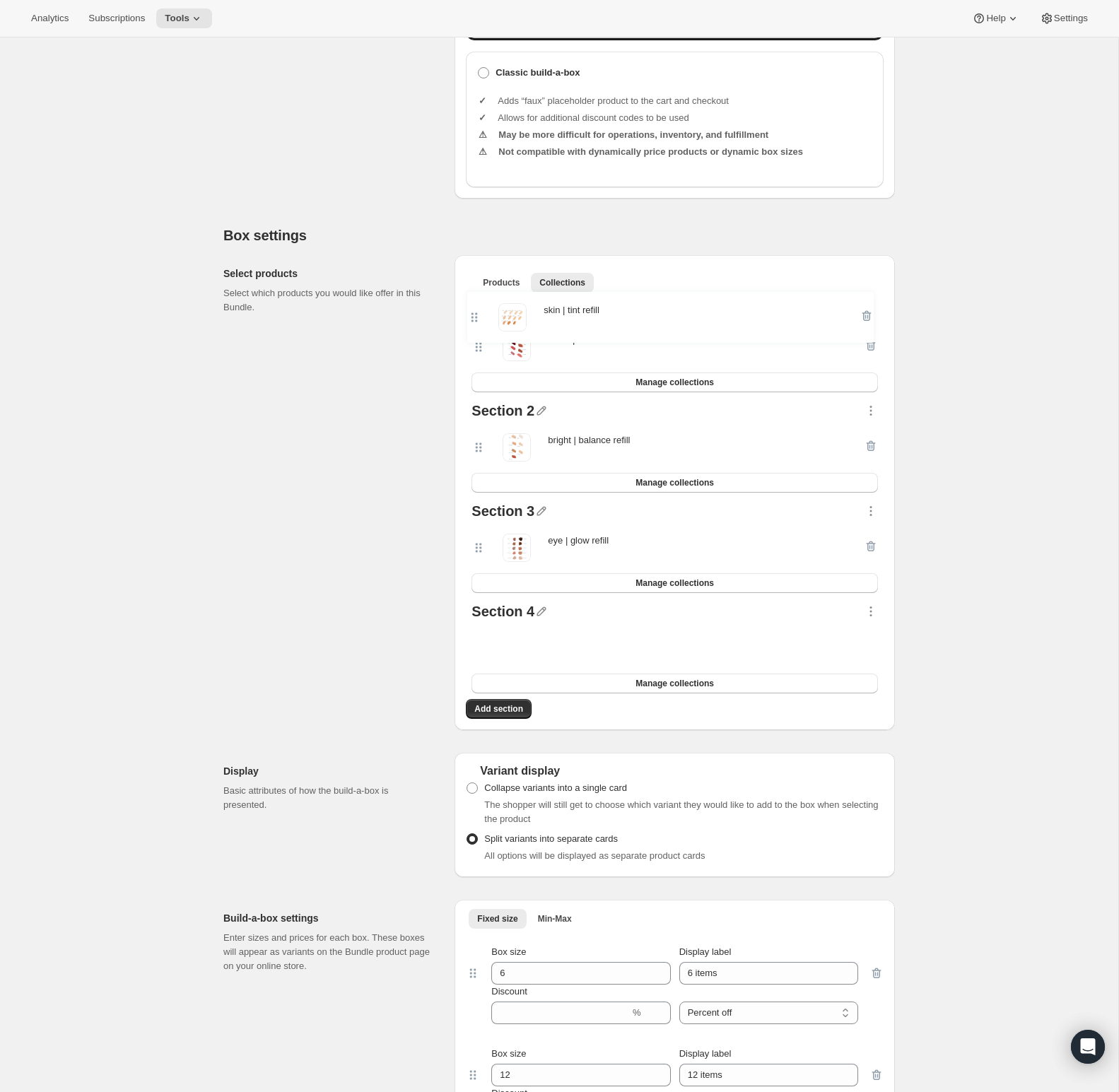
drag, startPoint x: 475, startPoint y: 662, endPoint x: 474, endPoint y: 321, distance: 341.0
click at [473, 318] on div "Section 1 blush | balm refill Manage collections Section 2 bright | balance ref…" at bounding box center [674, 498] width 417 height 401
drag, startPoint x: 476, startPoint y: 664, endPoint x: 487, endPoint y: 398, distance: 266.2
click at [487, 398] on div "Section 1 blush | balm refill Manage collections Section 2 bright | balance ref…" at bounding box center [674, 498] width 417 height 401
click at [538, 616] on icon "button" at bounding box center [542, 612] width 9 height 9
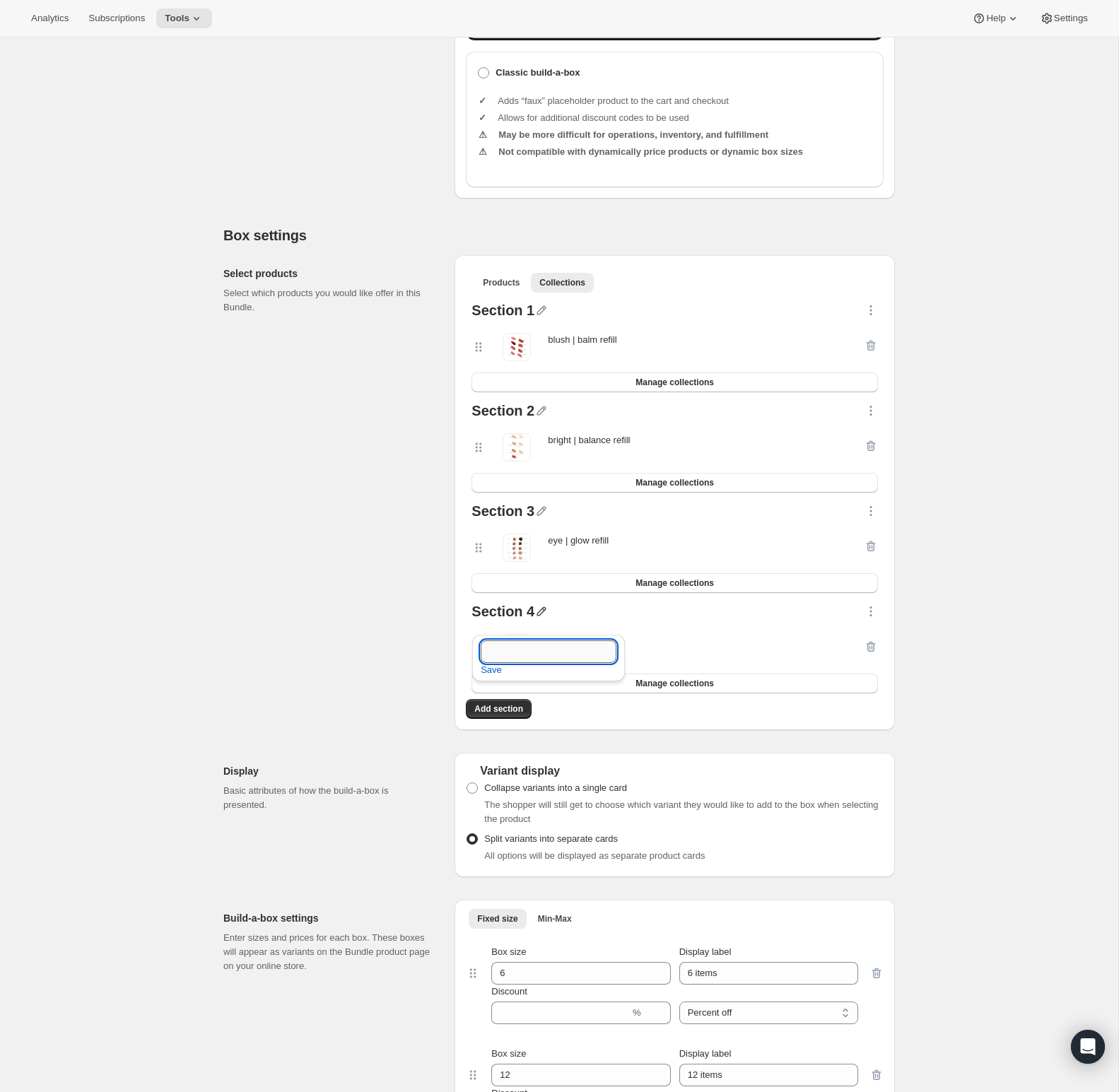
click at [535, 645] on input "text" at bounding box center [549, 652] width 136 height 23
type input "S"
type input "skin | tints"
click at [928, 661] on div "Create Bundle. This page is ready Create Bundle Initial setup Basic Info Name y…" at bounding box center [559, 581] width 1118 height 2315
click at [542, 616] on icon "button" at bounding box center [542, 612] width 9 height 9
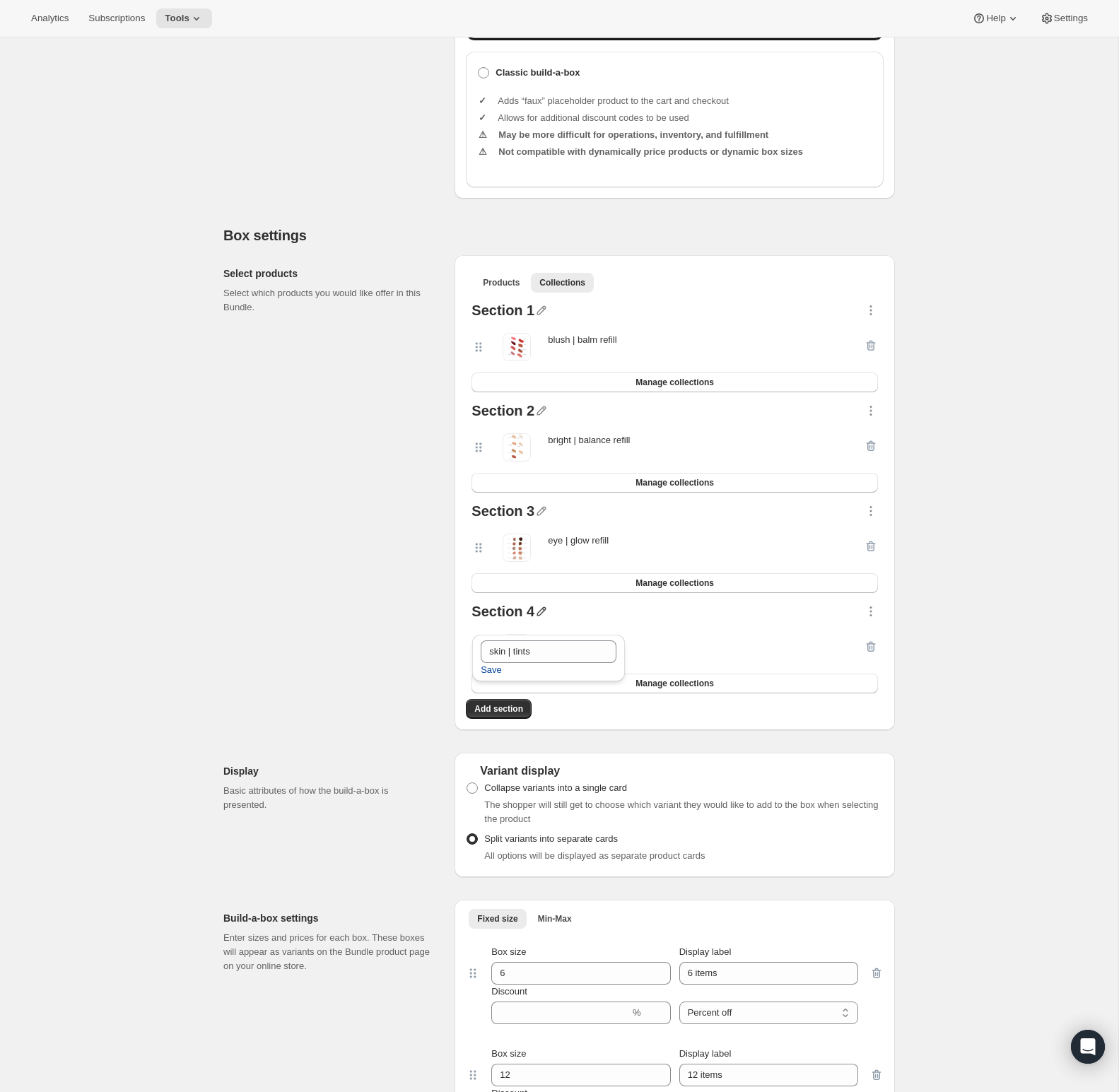
click at [496, 674] on span "Save" at bounding box center [491, 671] width 21 height 15
click at [541, 516] on icon "button" at bounding box center [542, 512] width 9 height 9
click at [522, 549] on input "text" at bounding box center [549, 551] width 136 height 23
type input "eye | glows"
click at [485, 571] on span "Save" at bounding box center [491, 570] width 21 height 15
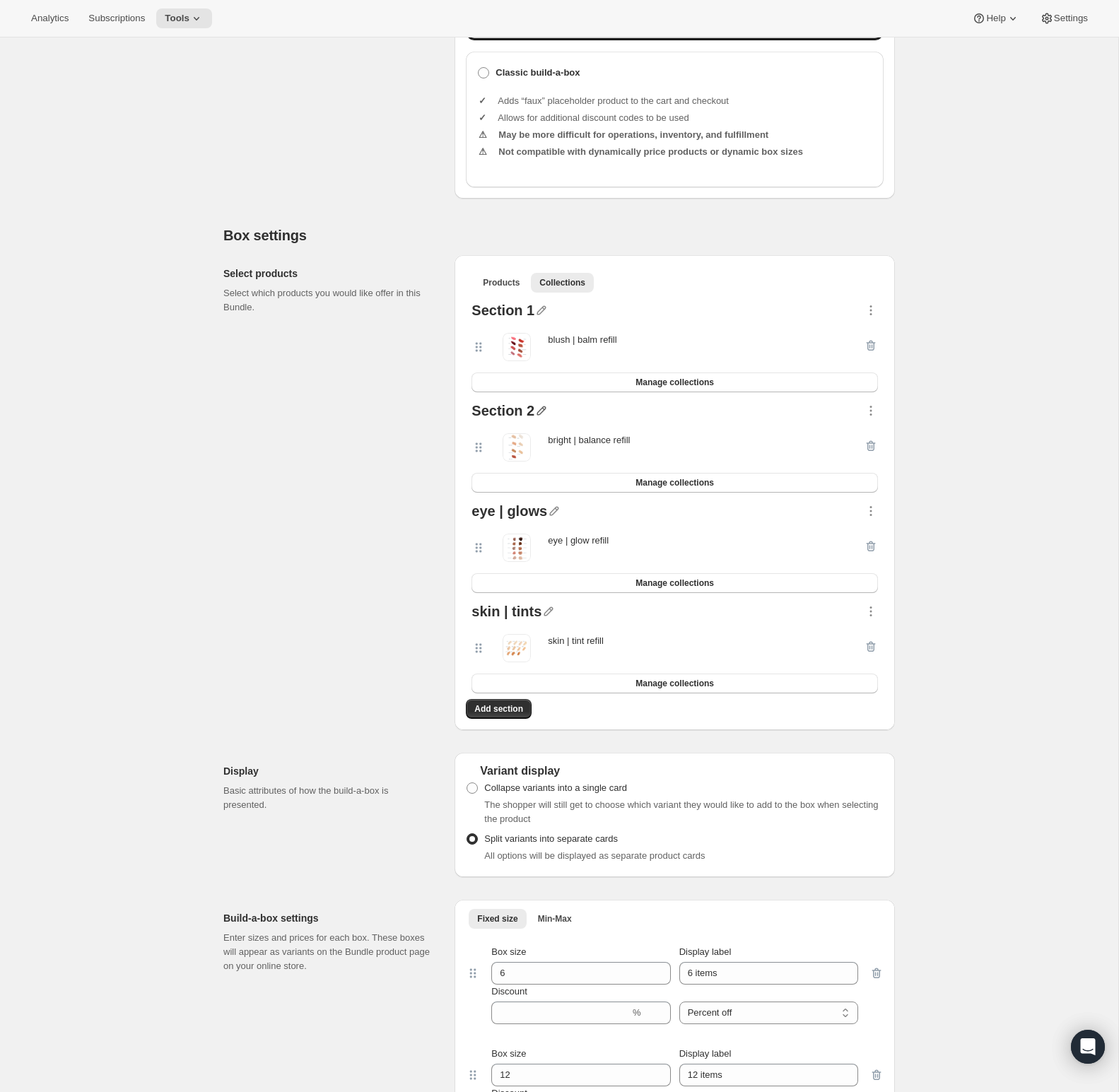
click at [539, 418] on icon "button" at bounding box center [542, 411] width 15 height 15
click at [521, 446] on input "text" at bounding box center [548, 451] width 136 height 23
type input "bright | balances"
click at [492, 472] on span "Save" at bounding box center [490, 470] width 21 height 15
click at [538, 318] on icon "button" at bounding box center [542, 310] width 15 height 15
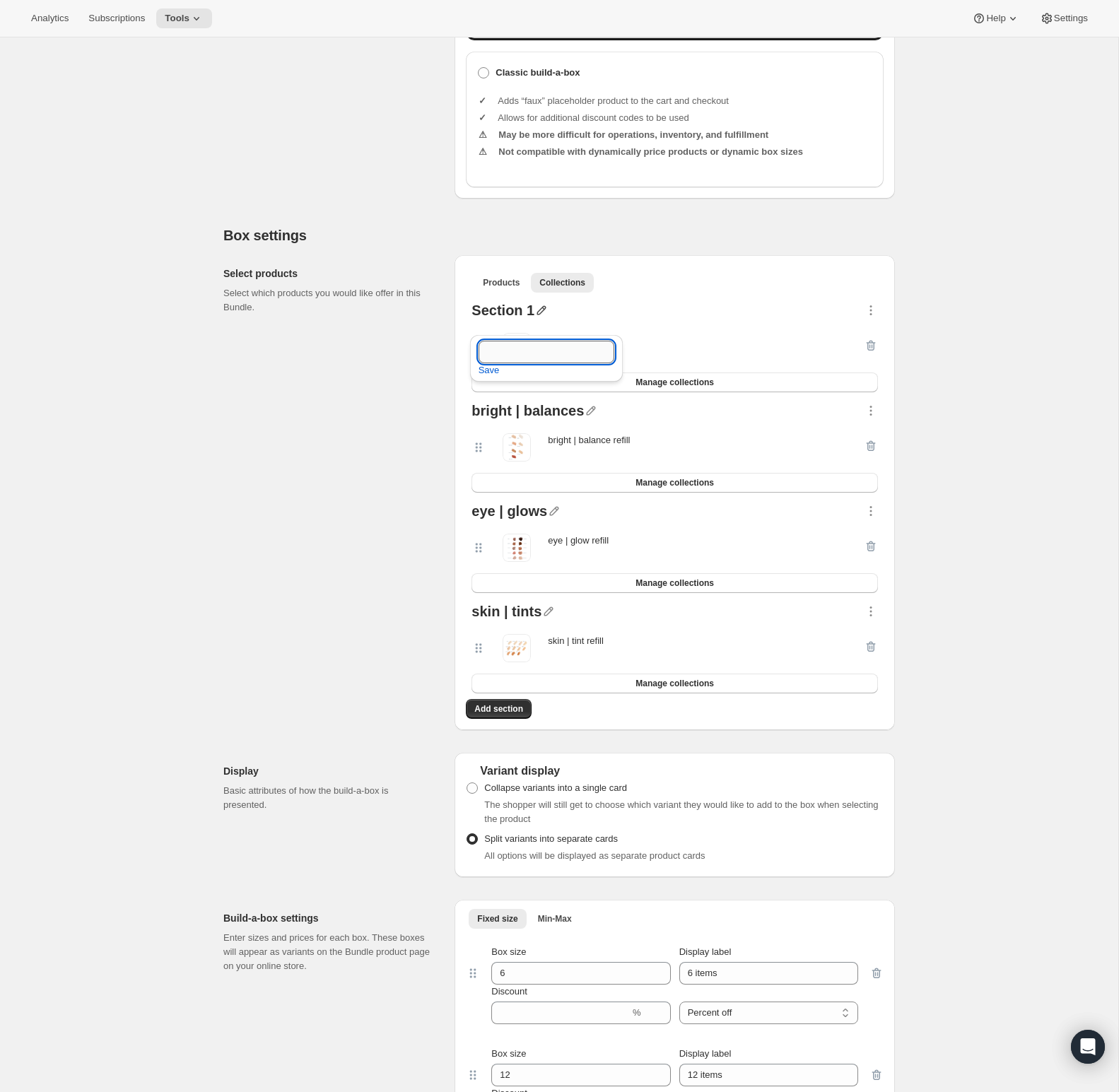
click at [535, 350] on input "text" at bounding box center [546, 351] width 136 height 23
type input "blush | balm"
click at [491, 370] on span "Save" at bounding box center [488, 370] width 21 height 15
drag, startPoint x: 482, startPoint y: 665, endPoint x: 481, endPoint y: 356, distance: 309.0
click at [481, 356] on div "blush | balm blush | balm refill Manage collections bright | balances bright | …" at bounding box center [674, 498] width 417 height 401
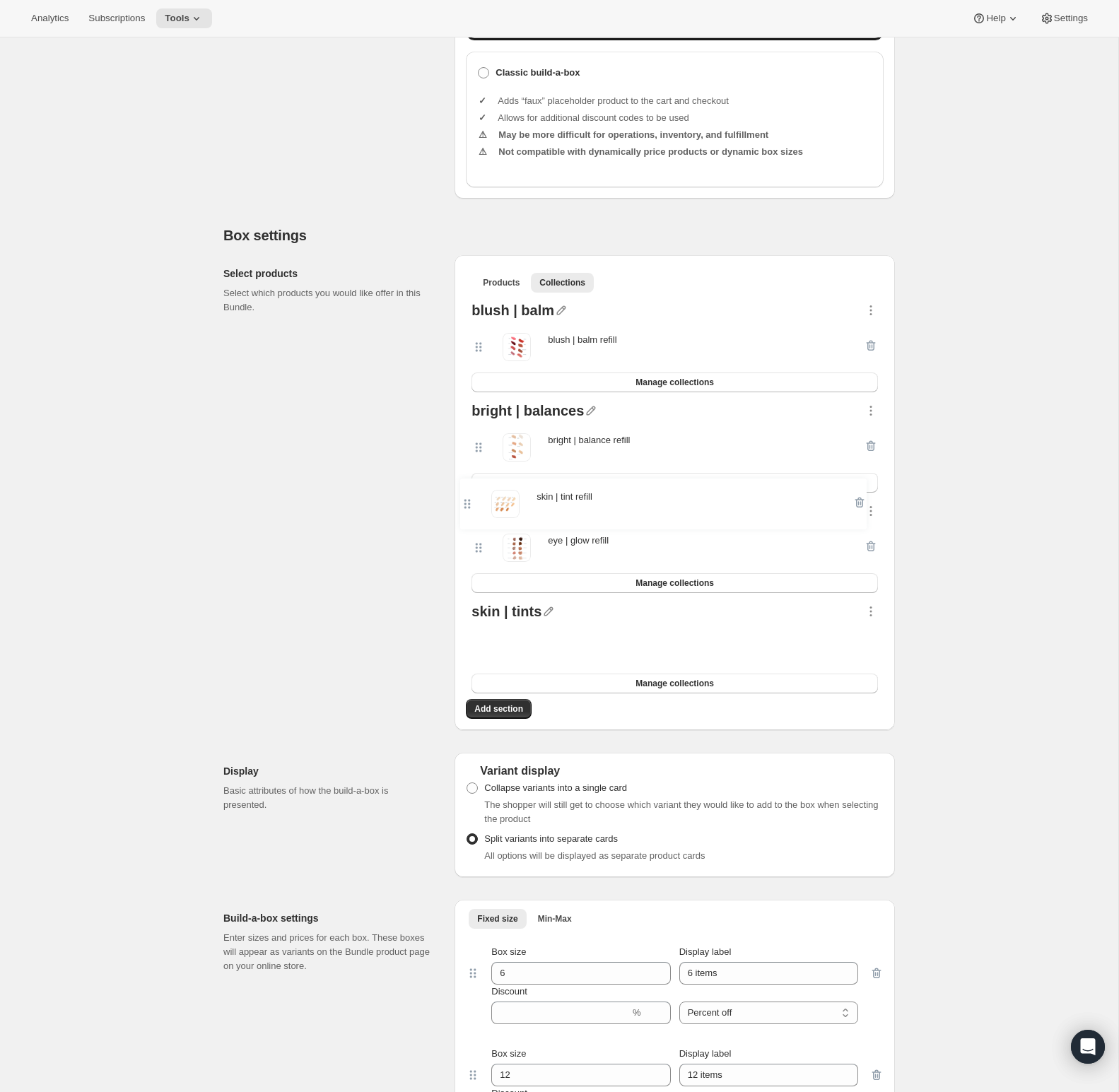
drag, startPoint x: 482, startPoint y: 661, endPoint x: 468, endPoint y: 498, distance: 163.6
click at [468, 498] on div "blush | balm blush | balm refill Manage collections bright | balances bright | …" at bounding box center [674, 498] width 417 height 401
drag, startPoint x: 481, startPoint y: 558, endPoint x: 475, endPoint y: 737, distance: 179.1
click at [475, 731] on div "Products Collections More views Products Collections More views blush | balm bl…" at bounding box center [674, 492] width 440 height 475
click at [497, 715] on span "Add section" at bounding box center [499, 709] width 49 height 11
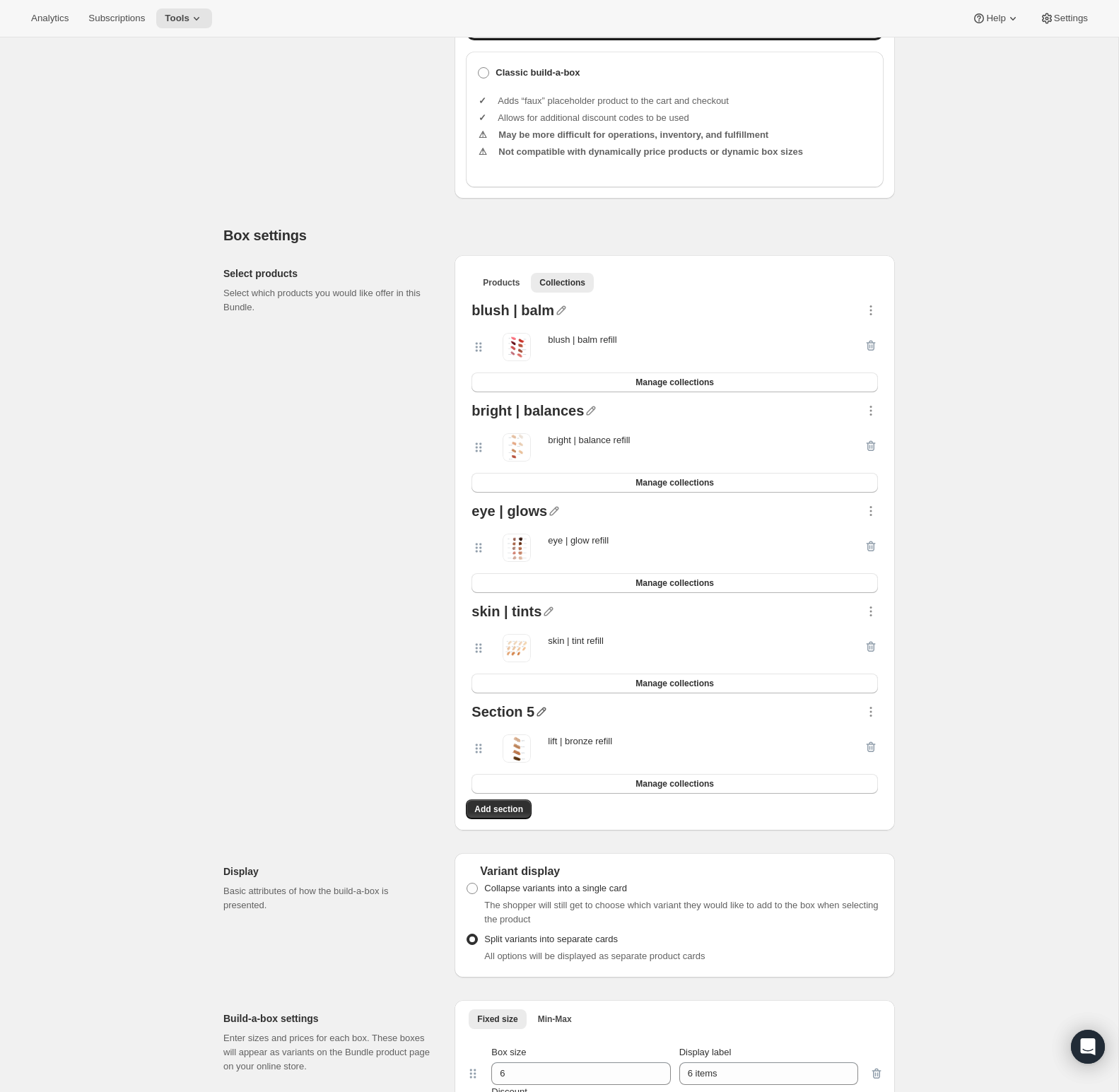
click at [546, 719] on icon "button" at bounding box center [542, 713] width 15 height 15
click at [518, 753] on input "text" at bounding box center [549, 752] width 136 height 23
type input "lift | bronze"
click at [490, 779] on button "Save" at bounding box center [491, 770] width 38 height 23
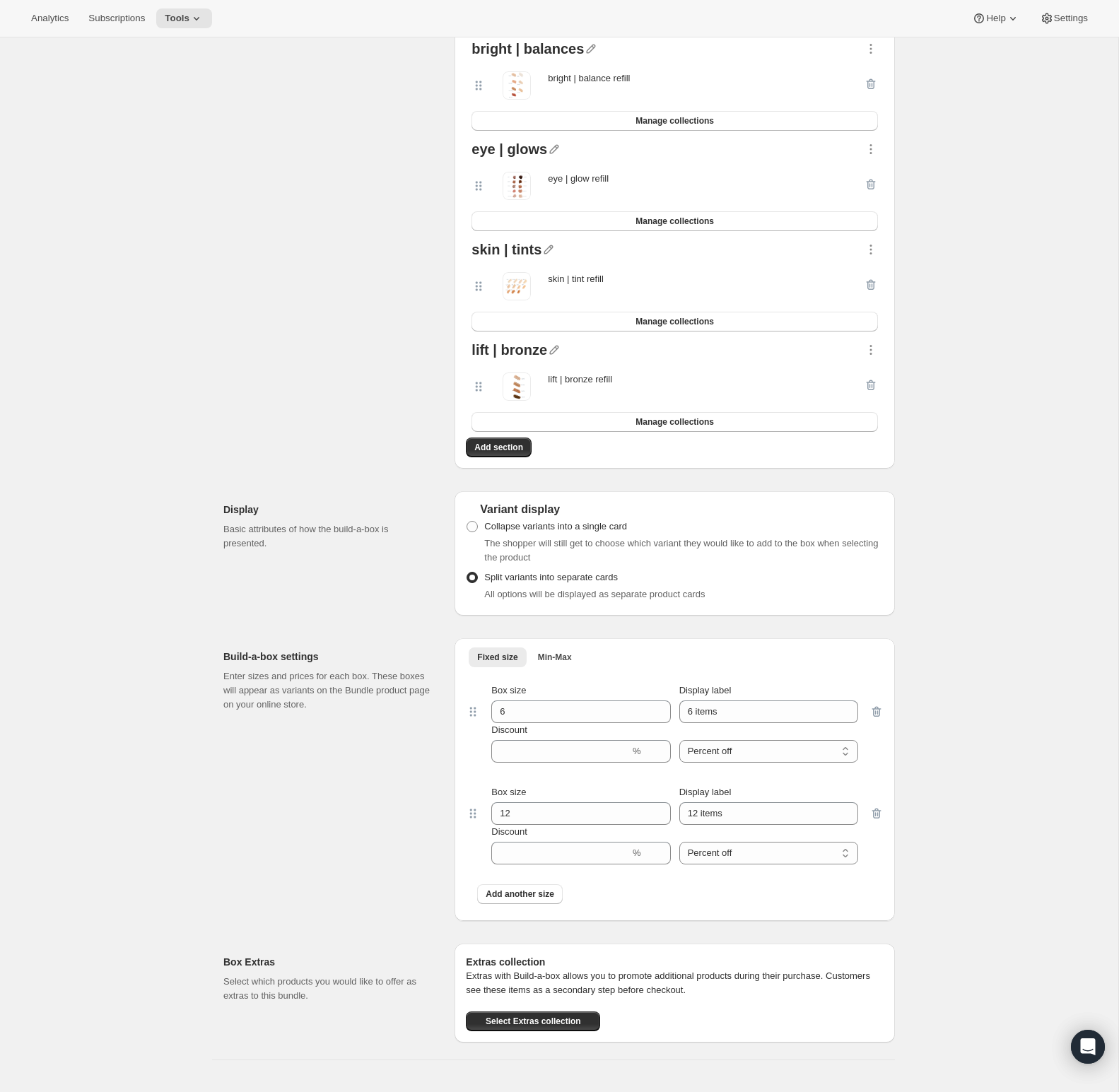
scroll to position [1207, 0]
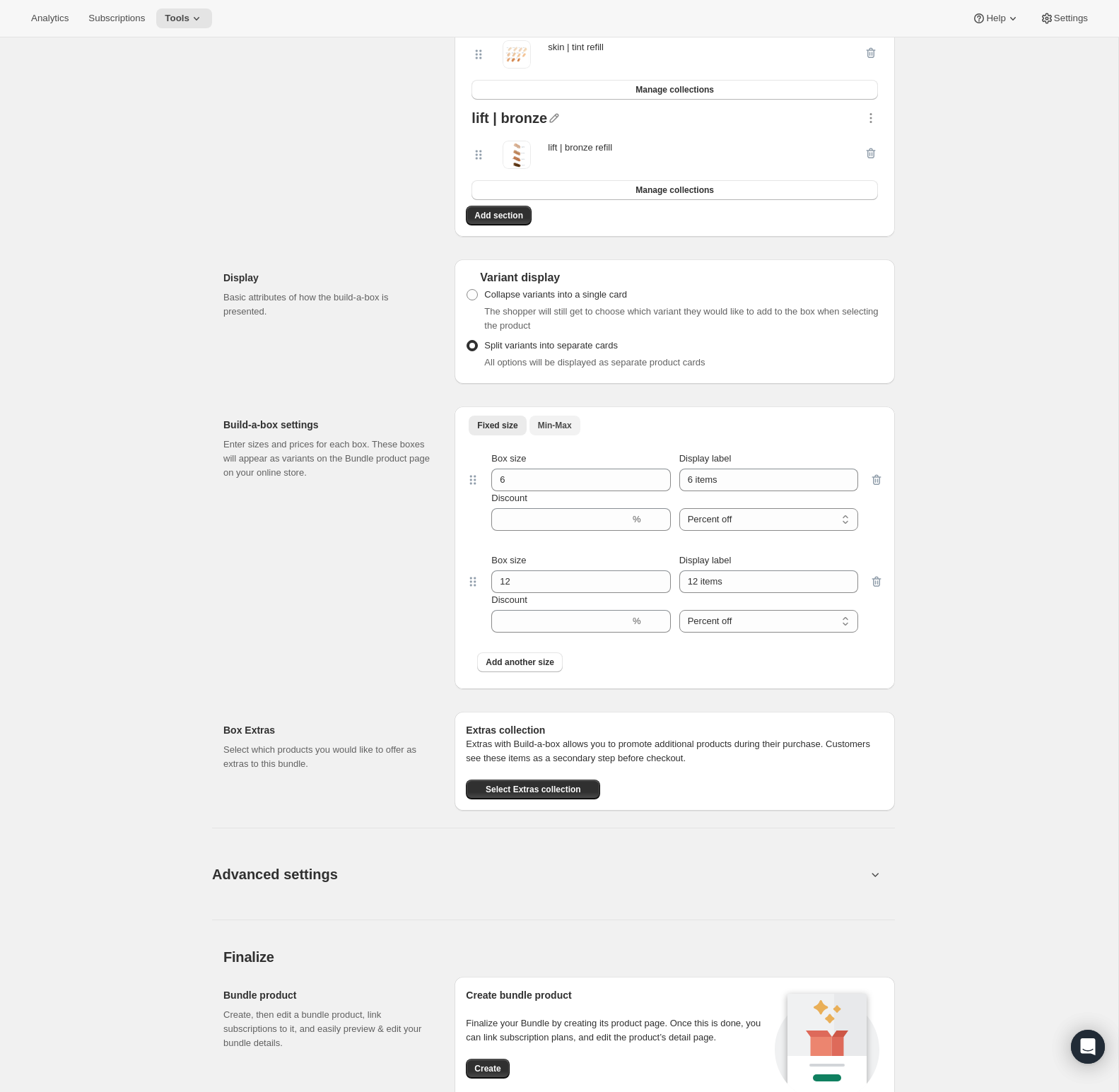
click at [563, 431] on span "Min-Max" at bounding box center [555, 426] width 34 height 11
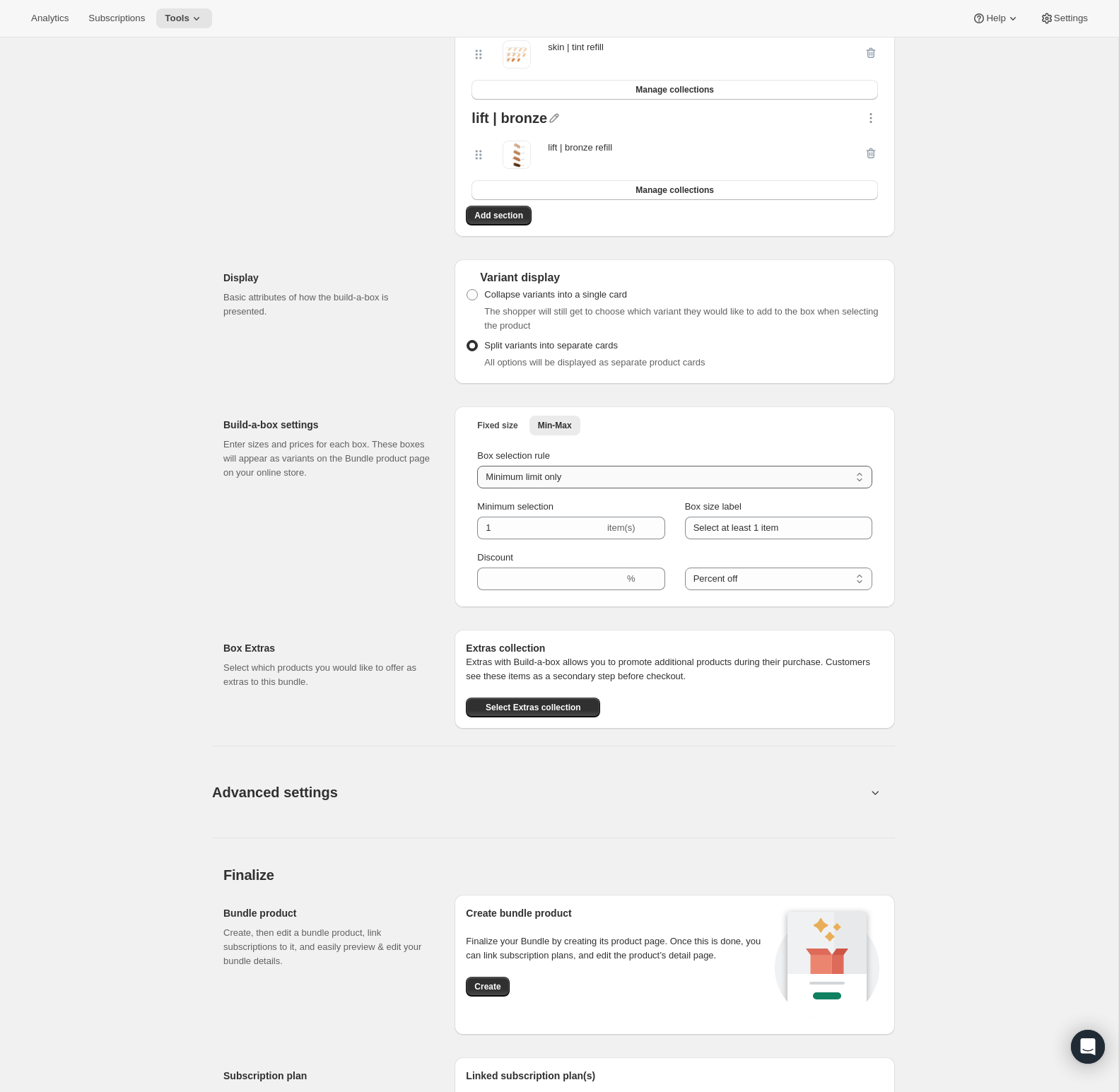
click at [564, 481] on select "Minimum limit only Maximum limit only Minimum and Maximum limits" at bounding box center [674, 477] width 395 height 23
click at [477, 477] on select "Minimum limit only Maximum limit only Minimum and Maximum limits" at bounding box center [674, 477] width 395 height 23
click at [577, 528] on input "1" at bounding box center [541, 527] width 127 height 23
click at [653, 531] on icon at bounding box center [655, 524] width 15 height 15
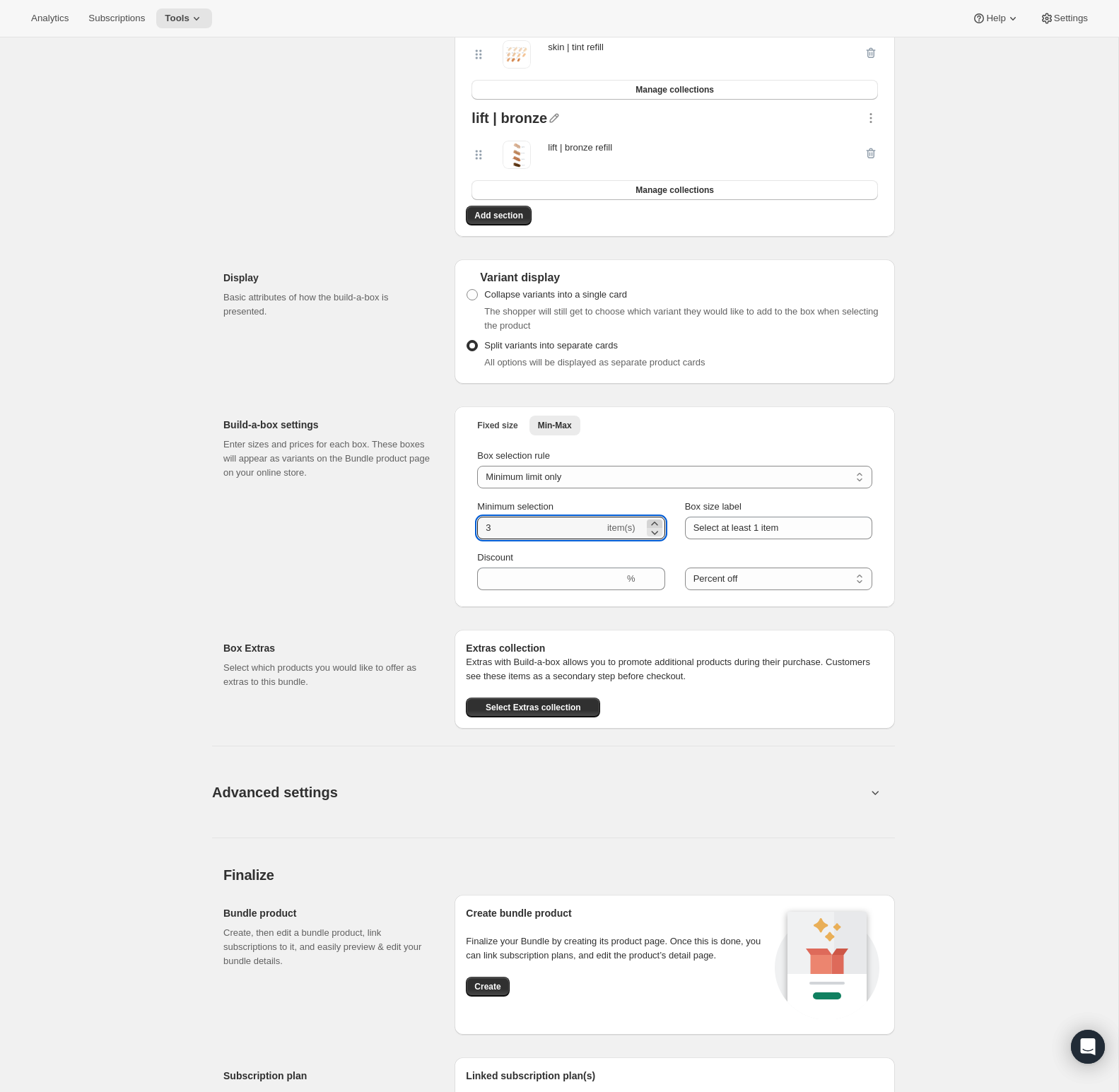
click at [653, 531] on icon at bounding box center [655, 524] width 15 height 15
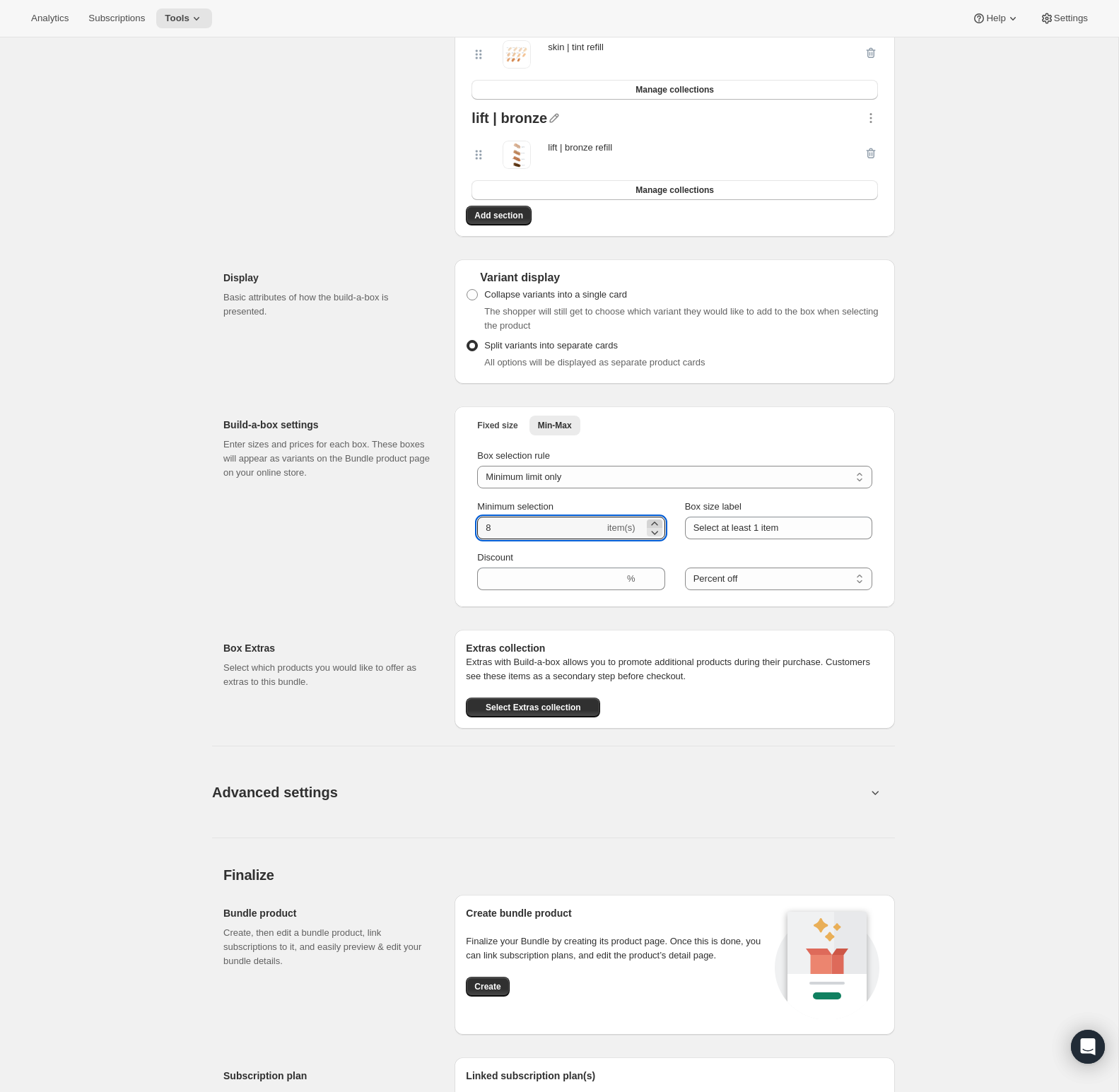
click at [653, 531] on icon at bounding box center [655, 524] width 15 height 15
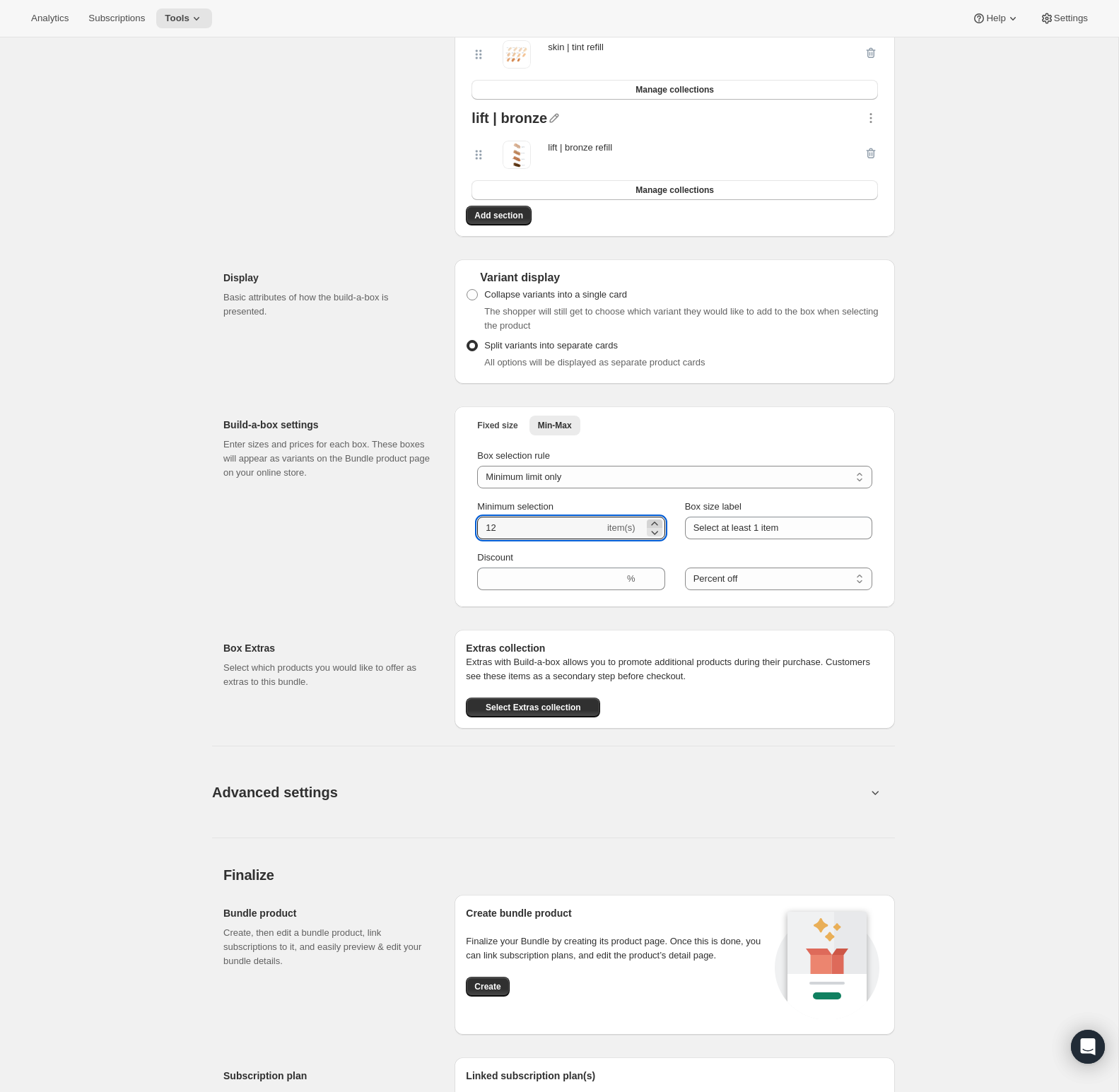
type input "13"
click at [702, 590] on select "Percent off Amount off" at bounding box center [779, 579] width 187 height 23
select select "fixed"
click at [685, 579] on select "Percent off Amount off" at bounding box center [779, 579] width 187 height 23
click at [609, 590] on input "0" at bounding box center [552, 579] width 150 height 23
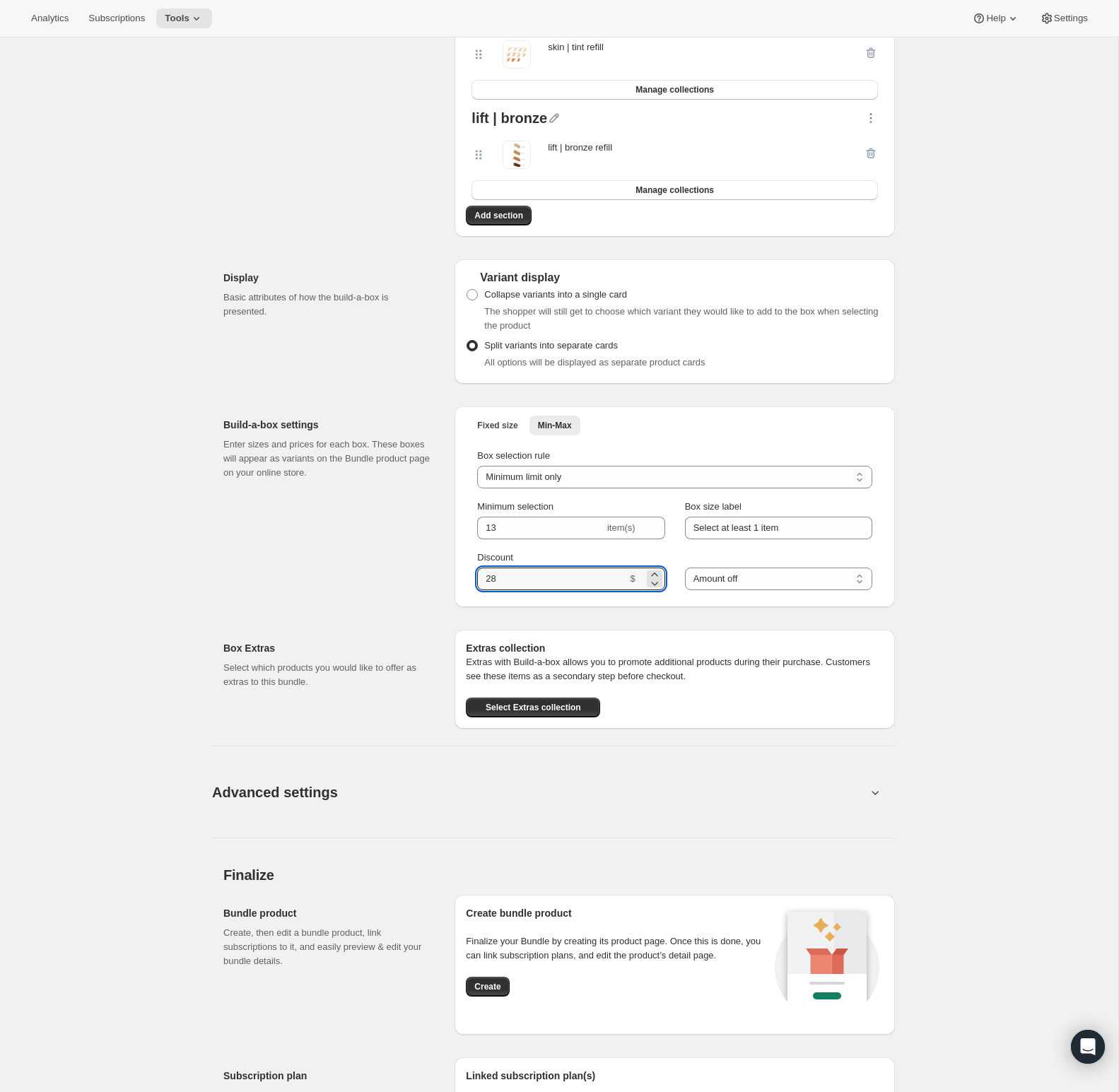
type input "28"
click at [659, 539] on icon at bounding box center [655, 533] width 15 height 15
click at [657, 531] on icon at bounding box center [655, 524] width 15 height 15
type input "13"
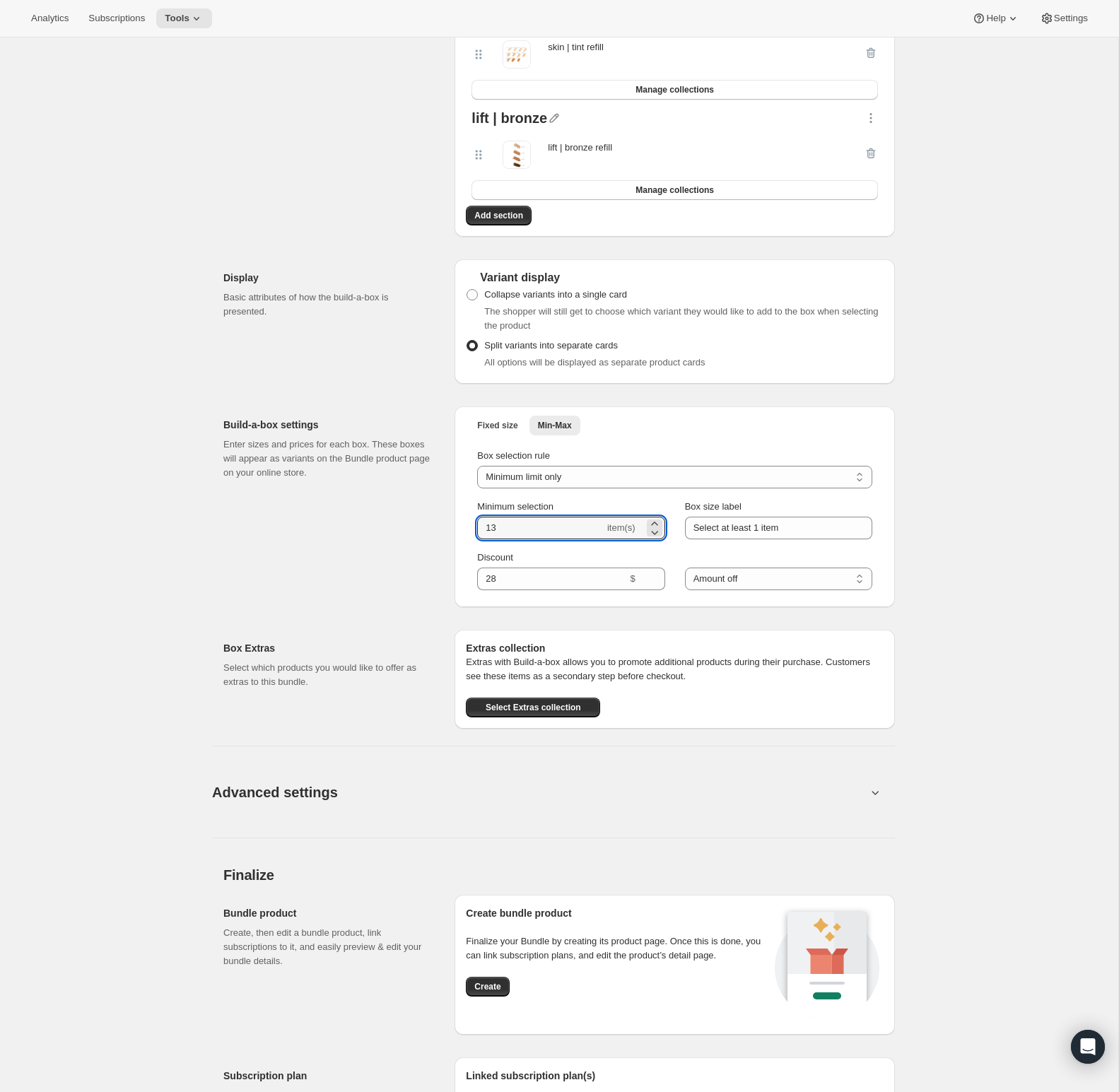
click at [888, 548] on div "Fixed size Min-Max More views Fixed size Min-Max More views Box selection rule …" at bounding box center [674, 507] width 440 height 201
click at [797, 539] on input "Select at least 1 item" at bounding box center [779, 527] width 187 height 23
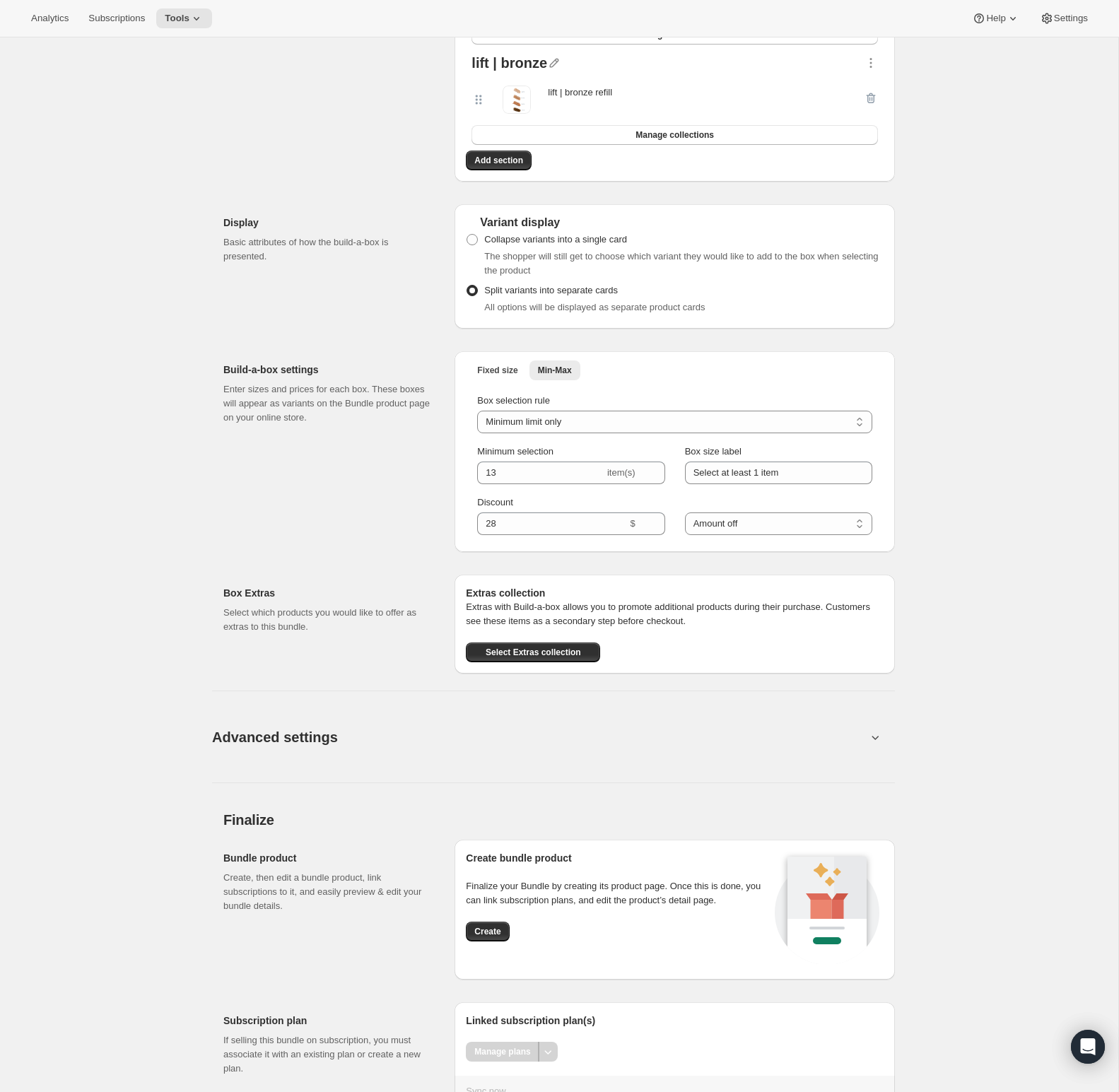
scroll to position [1331, 0]
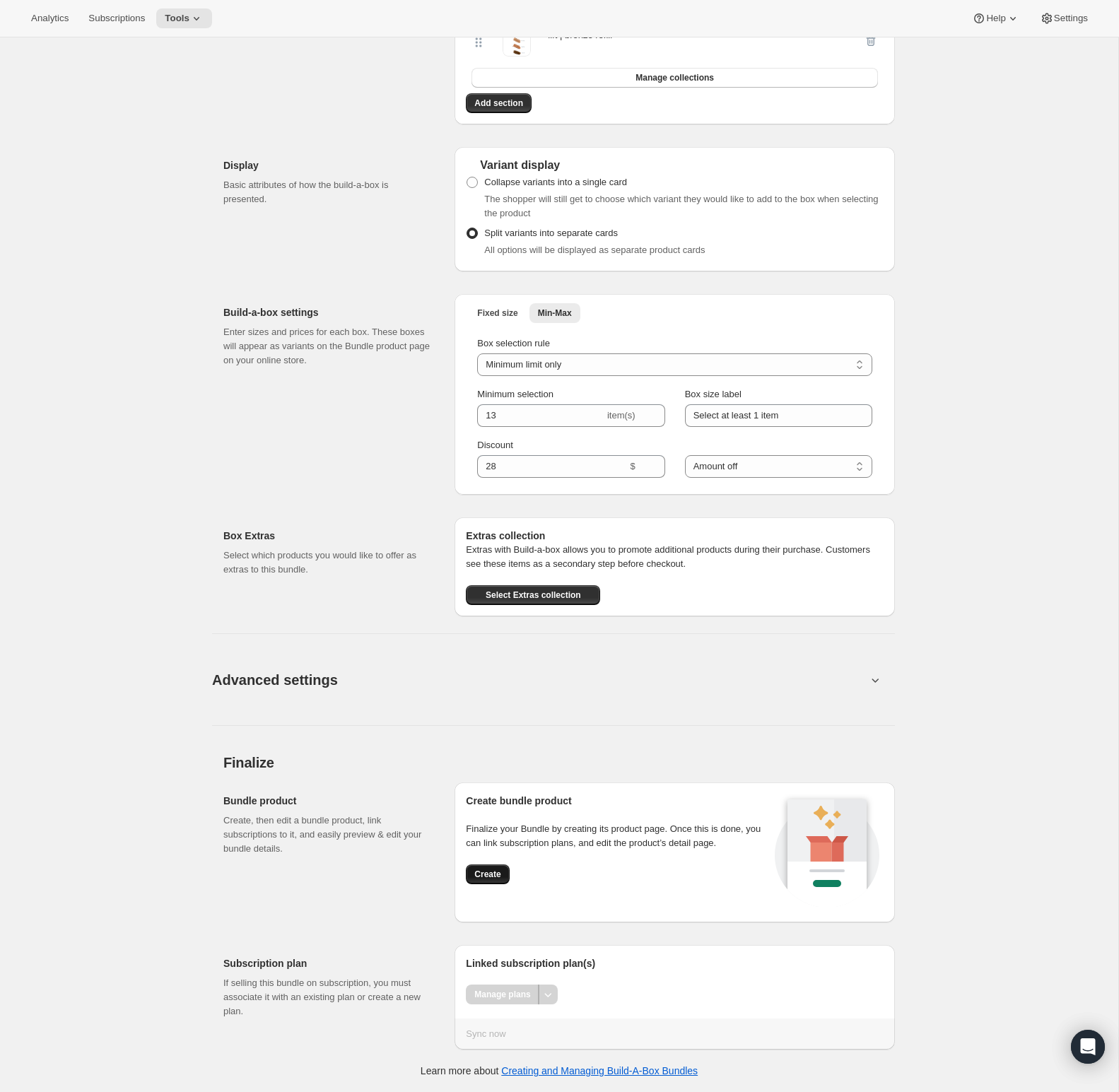
click at [499, 877] on span "Create" at bounding box center [487, 874] width 26 height 11
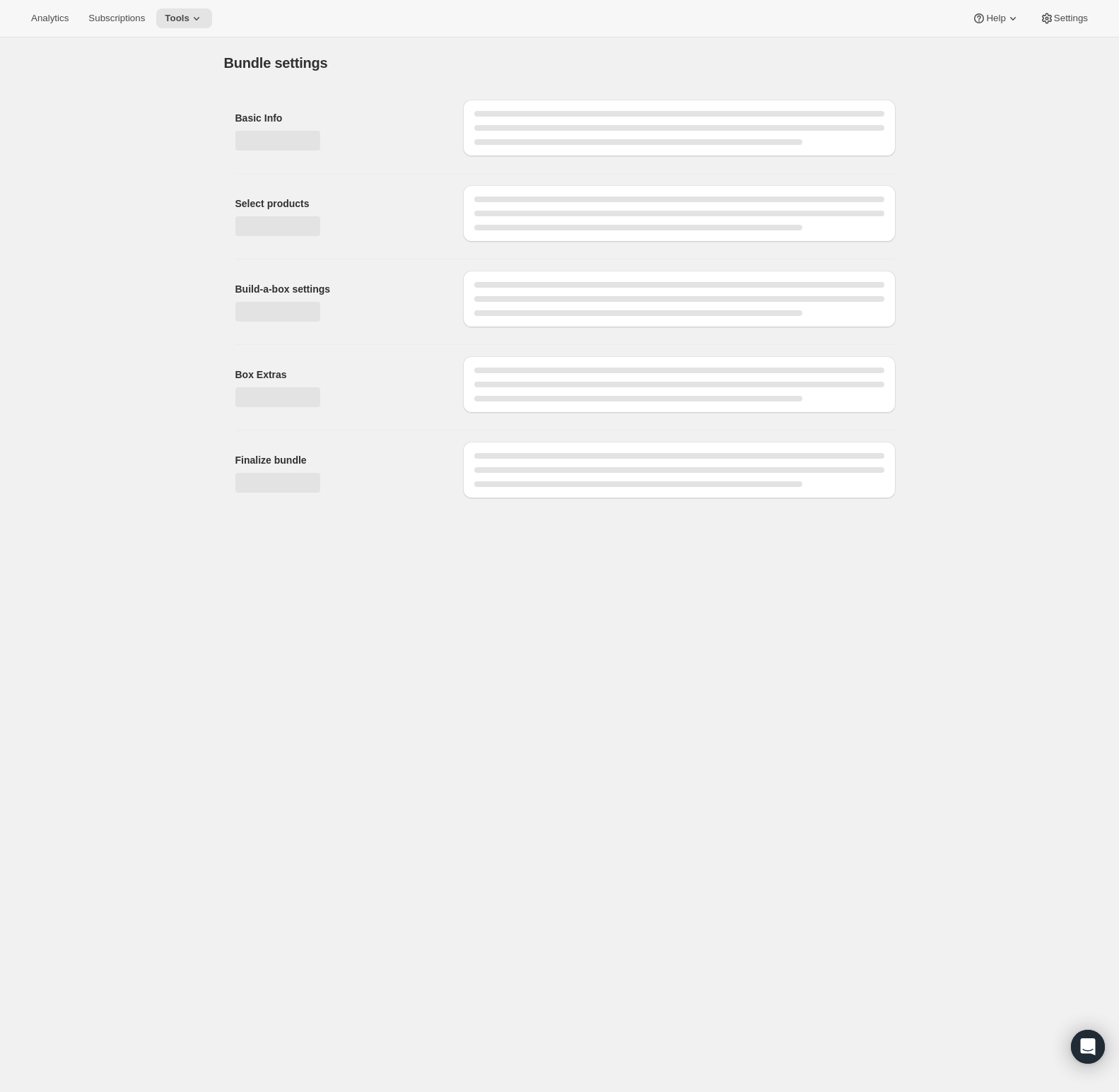
scroll to position [0, 0]
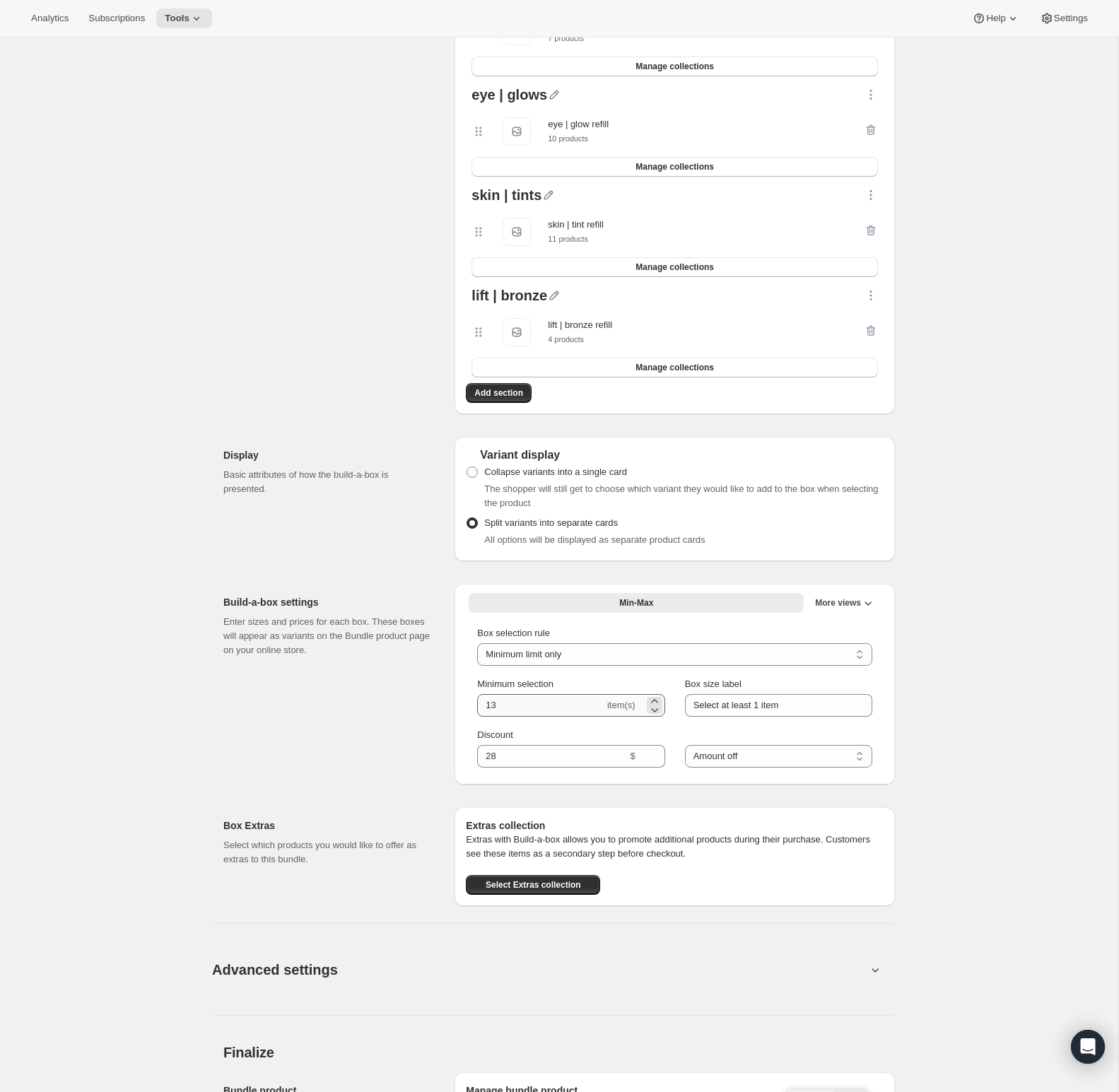
scroll to position [855, 0]
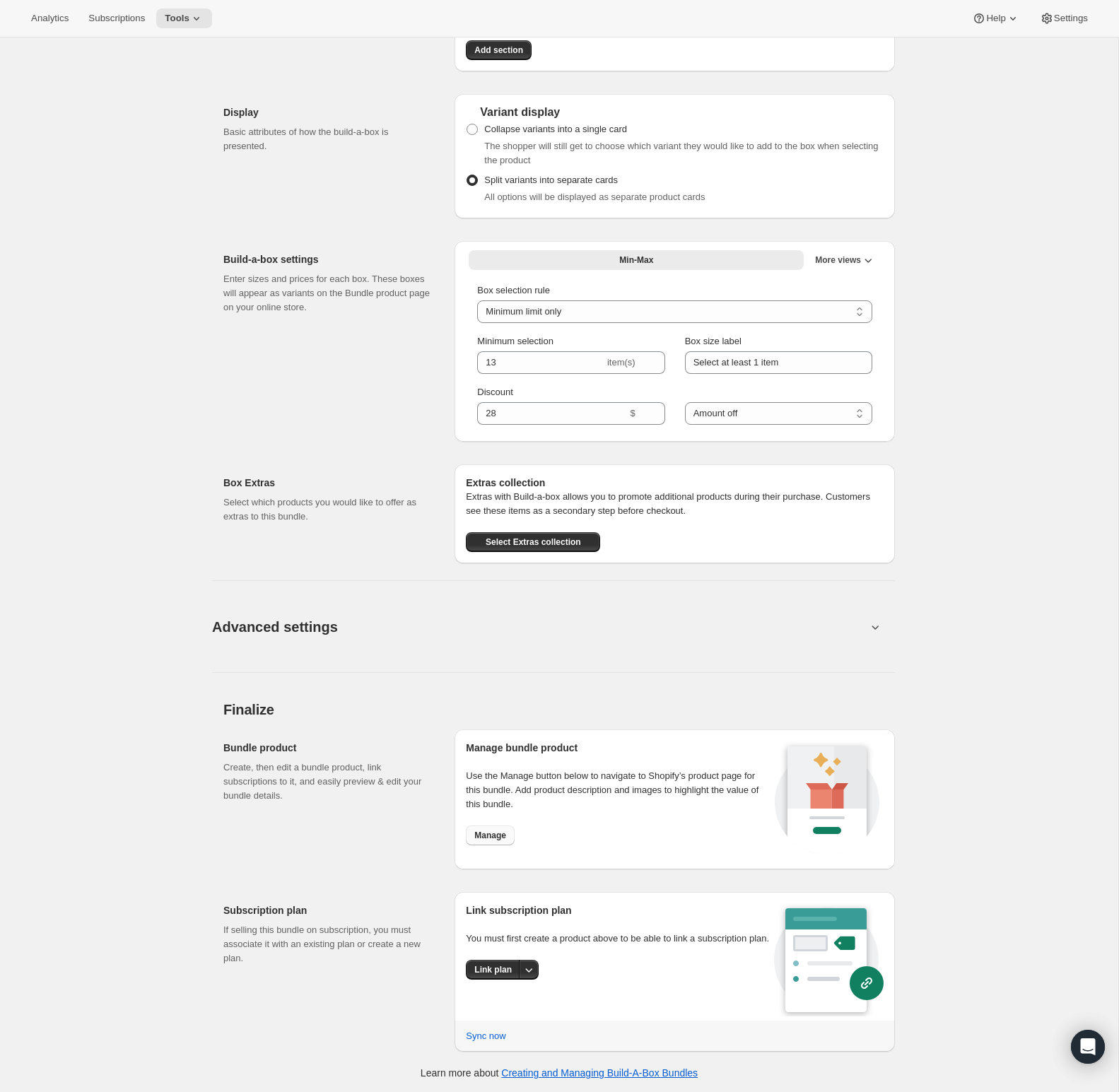
click at [494, 835] on span "Manage" at bounding box center [490, 836] width 32 height 11
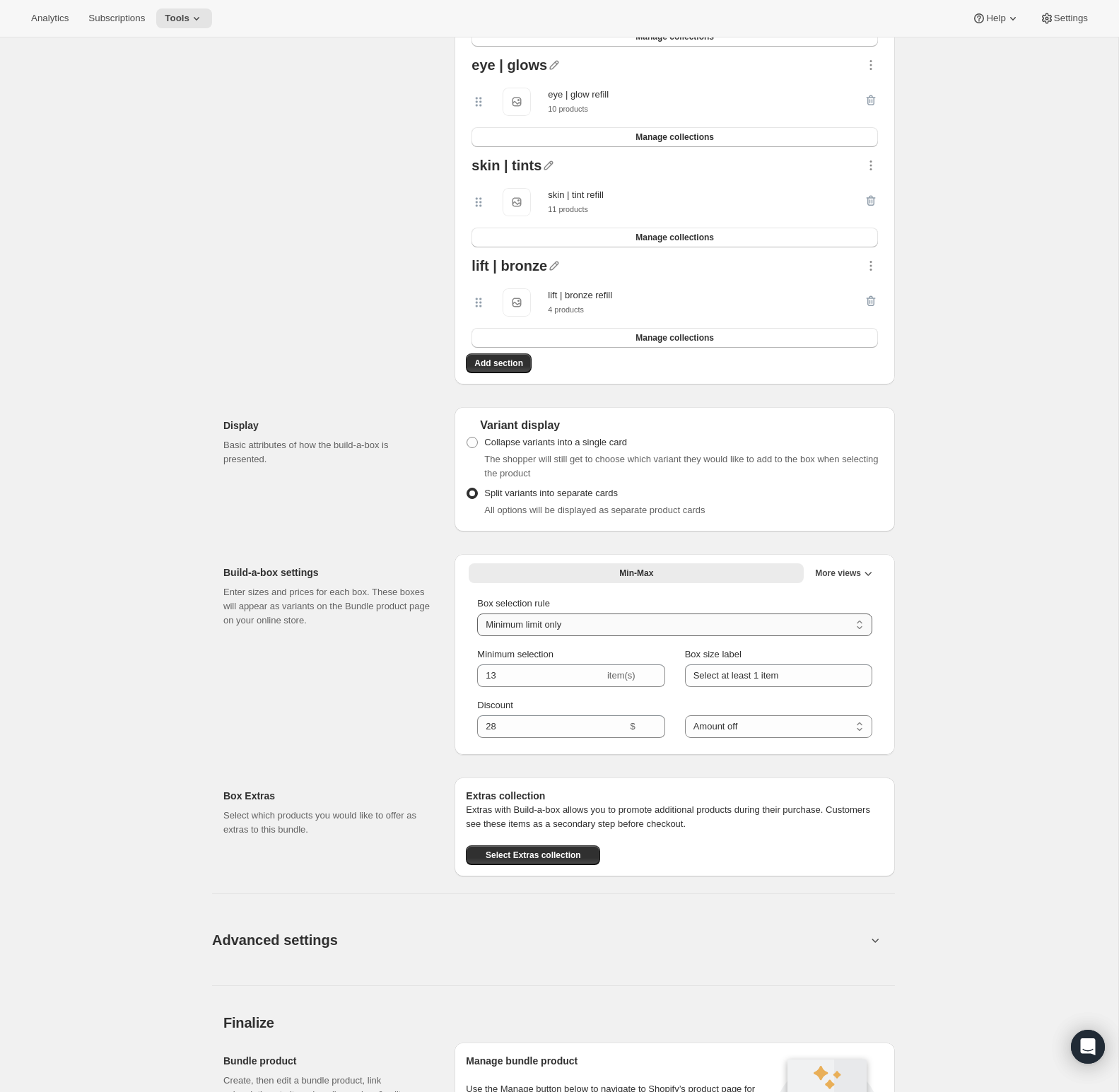
scroll to position [532, 0]
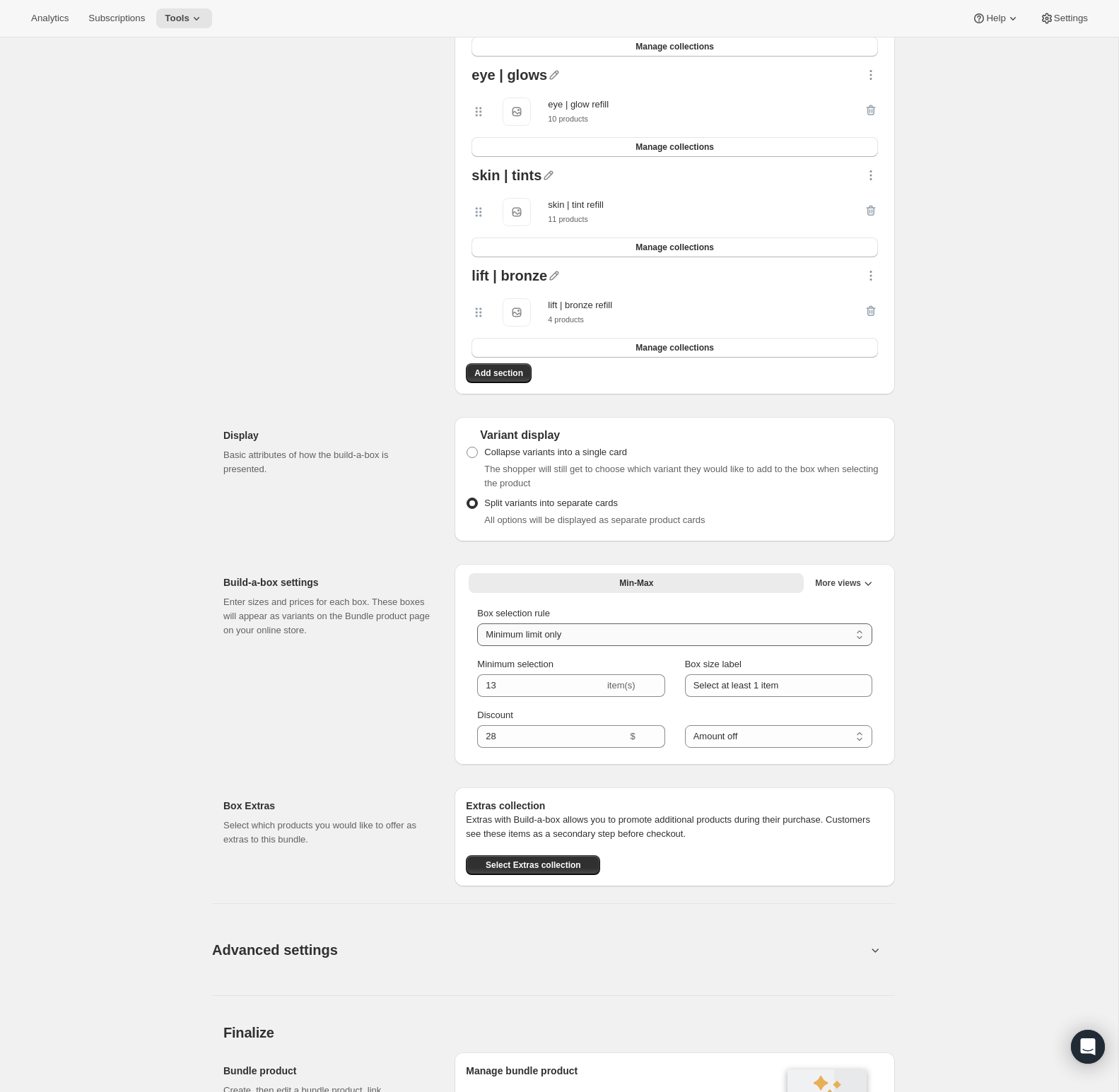
click at [616, 631] on select "Minimum limit only Maximum limit only Minimum and Maximum limits" at bounding box center [674, 635] width 395 height 23
click at [600, 636] on select "Minimum limit only Maximum limit only Minimum and Maximum limits" at bounding box center [674, 635] width 395 height 23
click at [721, 738] on select "Percent off Amount off" at bounding box center [779, 736] width 187 height 23
select select "percentage"
click at [685, 725] on select "Percent off Amount off" at bounding box center [779, 736] width 187 height 23
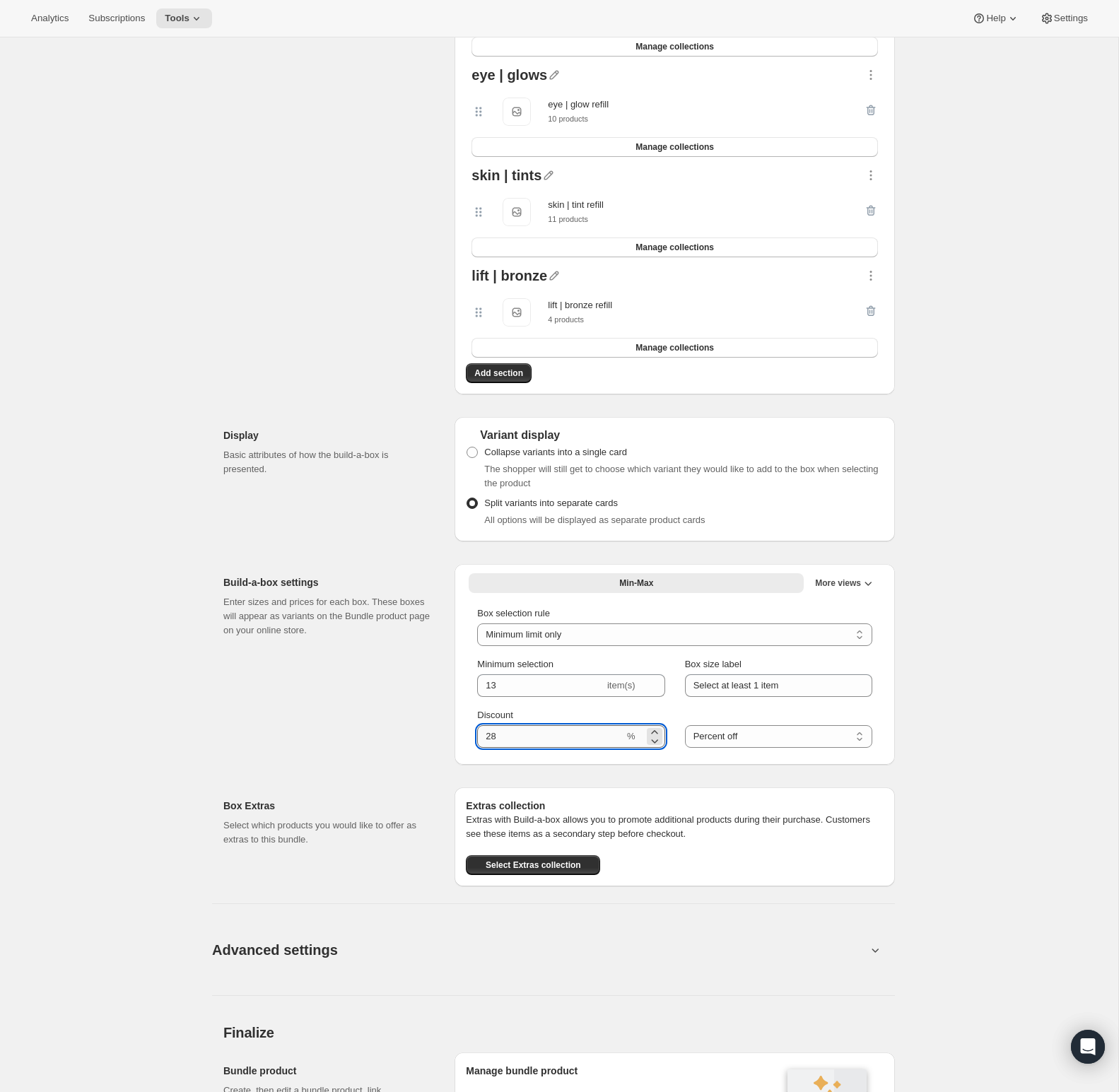
click at [571, 742] on input "Discount" at bounding box center [551, 736] width 147 height 23
click at [568, 743] on input "Discount" at bounding box center [551, 736] width 147 height 23
click at [277, 680] on div "Build-a-box settings Enter sizes and prices for each box. These boxes will appe…" at bounding box center [333, 664] width 220 height 201
click at [842, 585] on span "More views" at bounding box center [838, 583] width 46 height 11
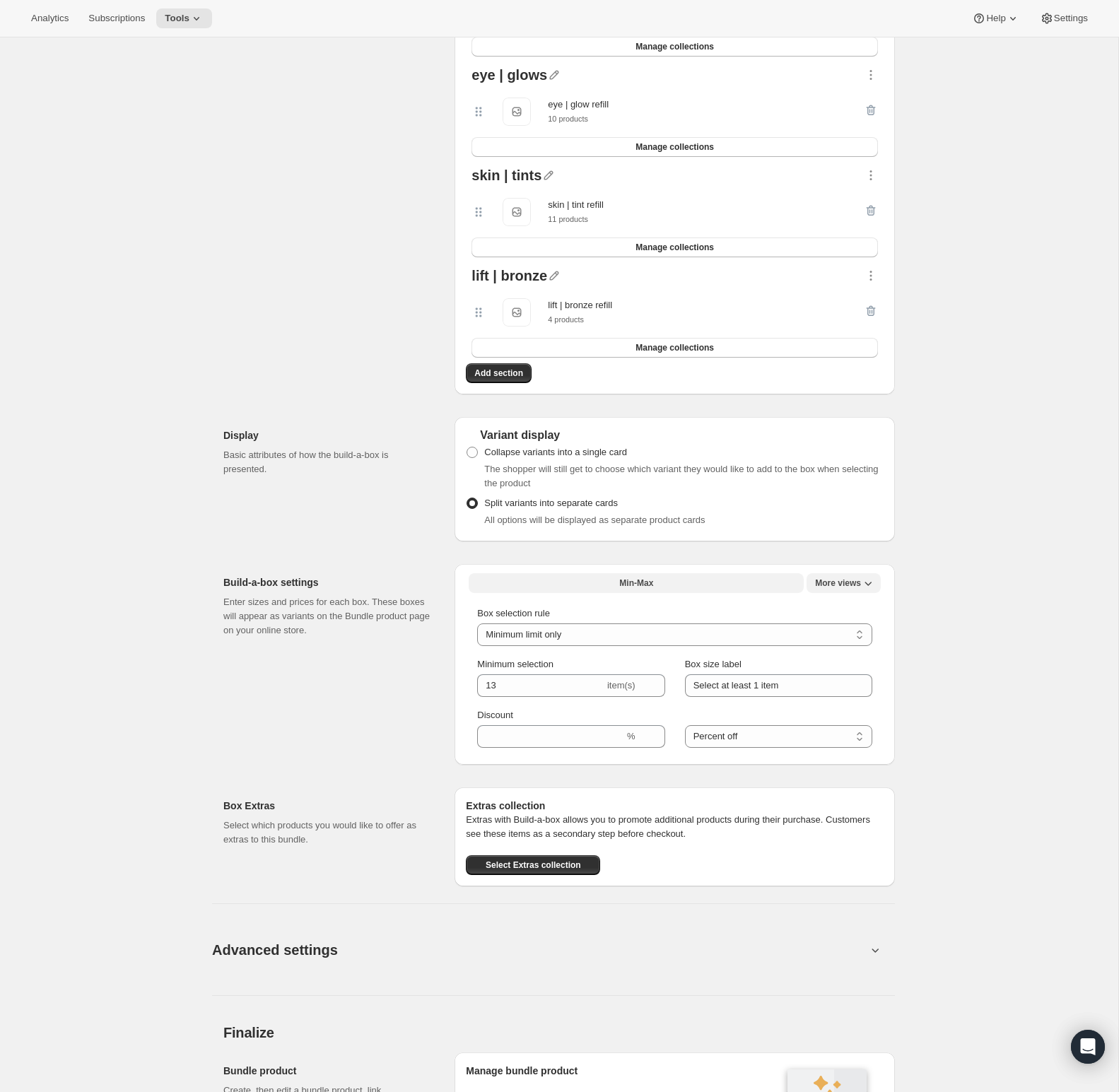
scroll to position [568, 0]
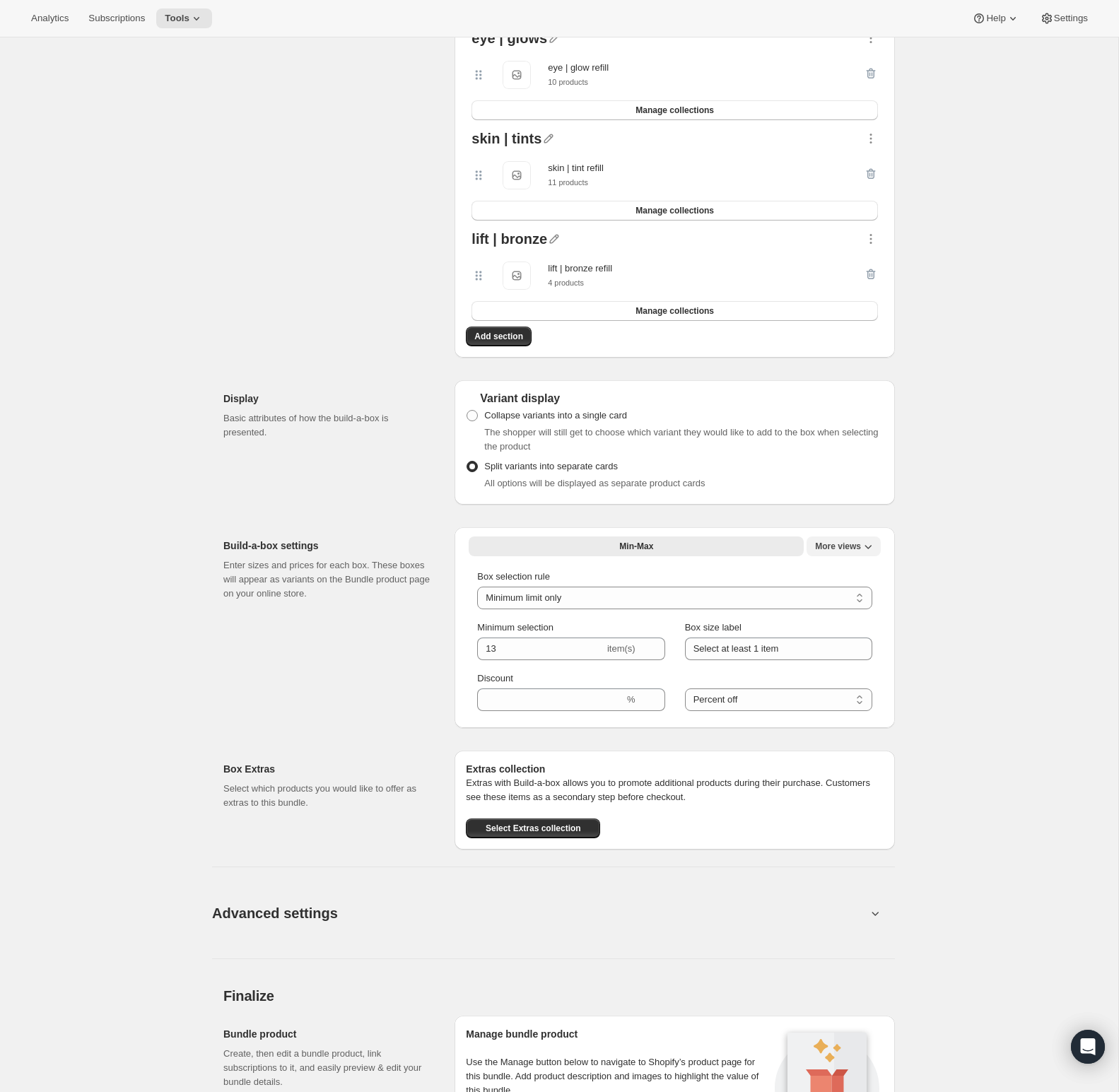
click at [843, 548] on span "More views" at bounding box center [838, 546] width 46 height 11
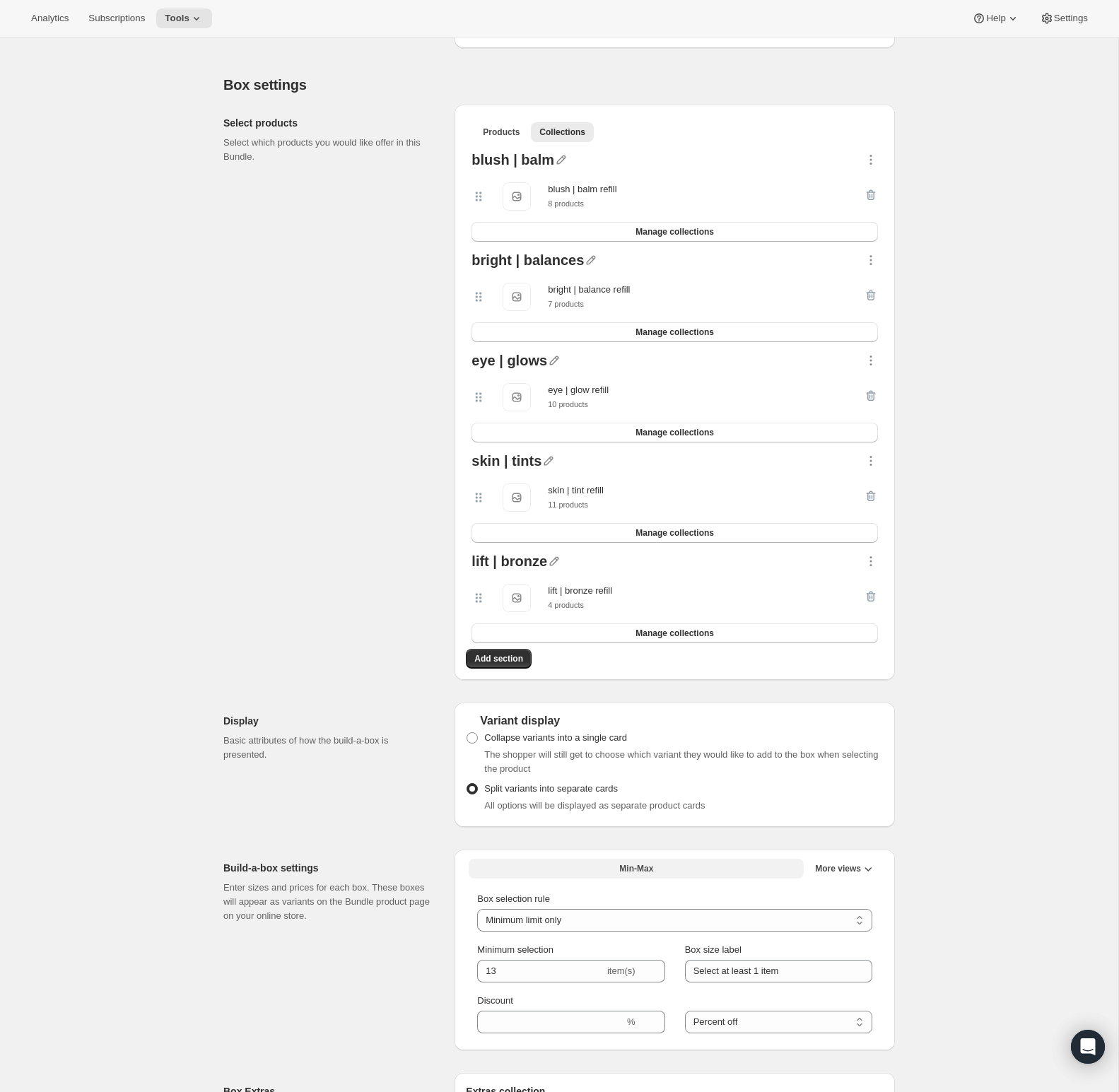
scroll to position [0, 0]
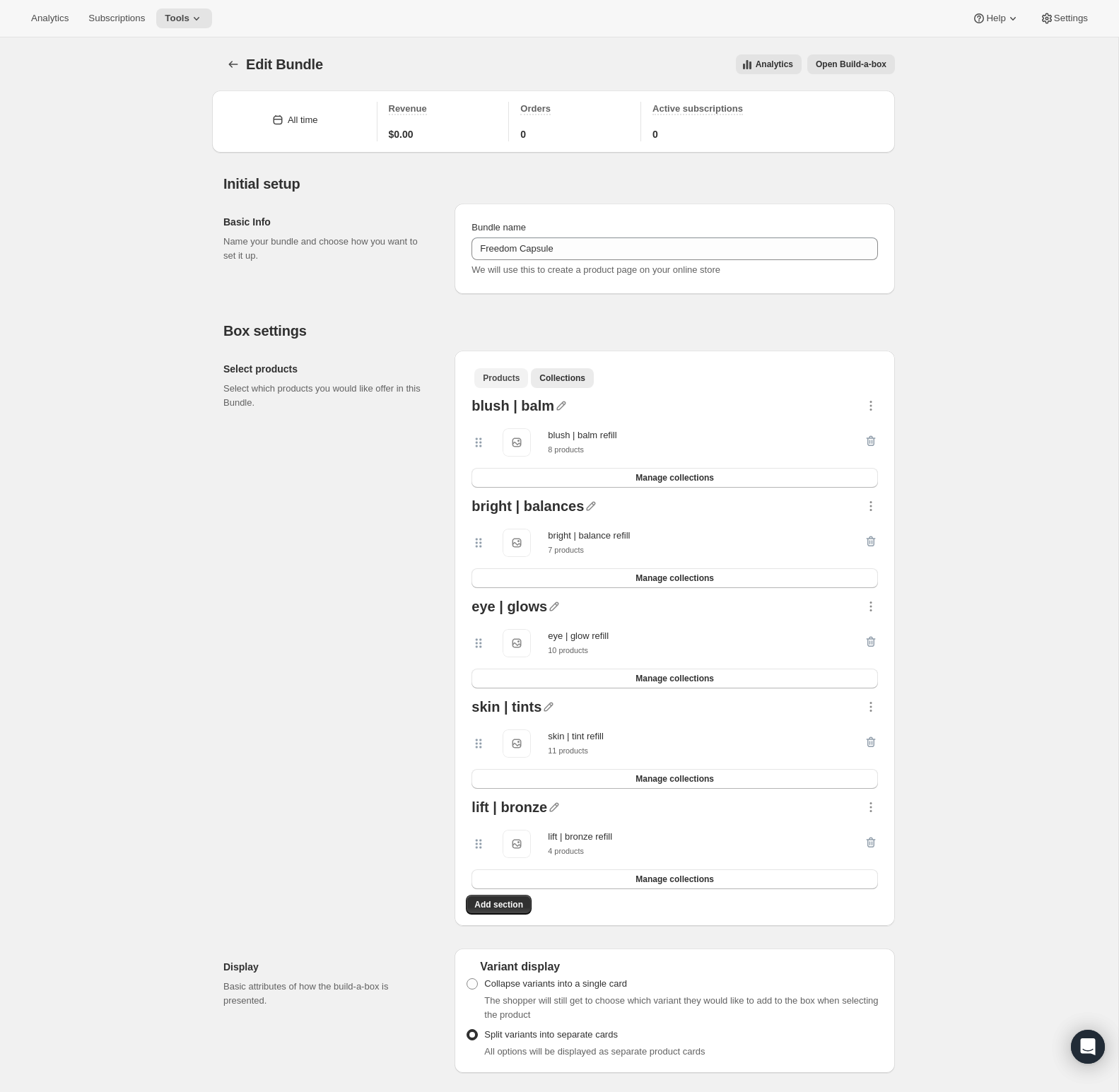
click at [505, 377] on span "Products" at bounding box center [501, 379] width 37 height 11
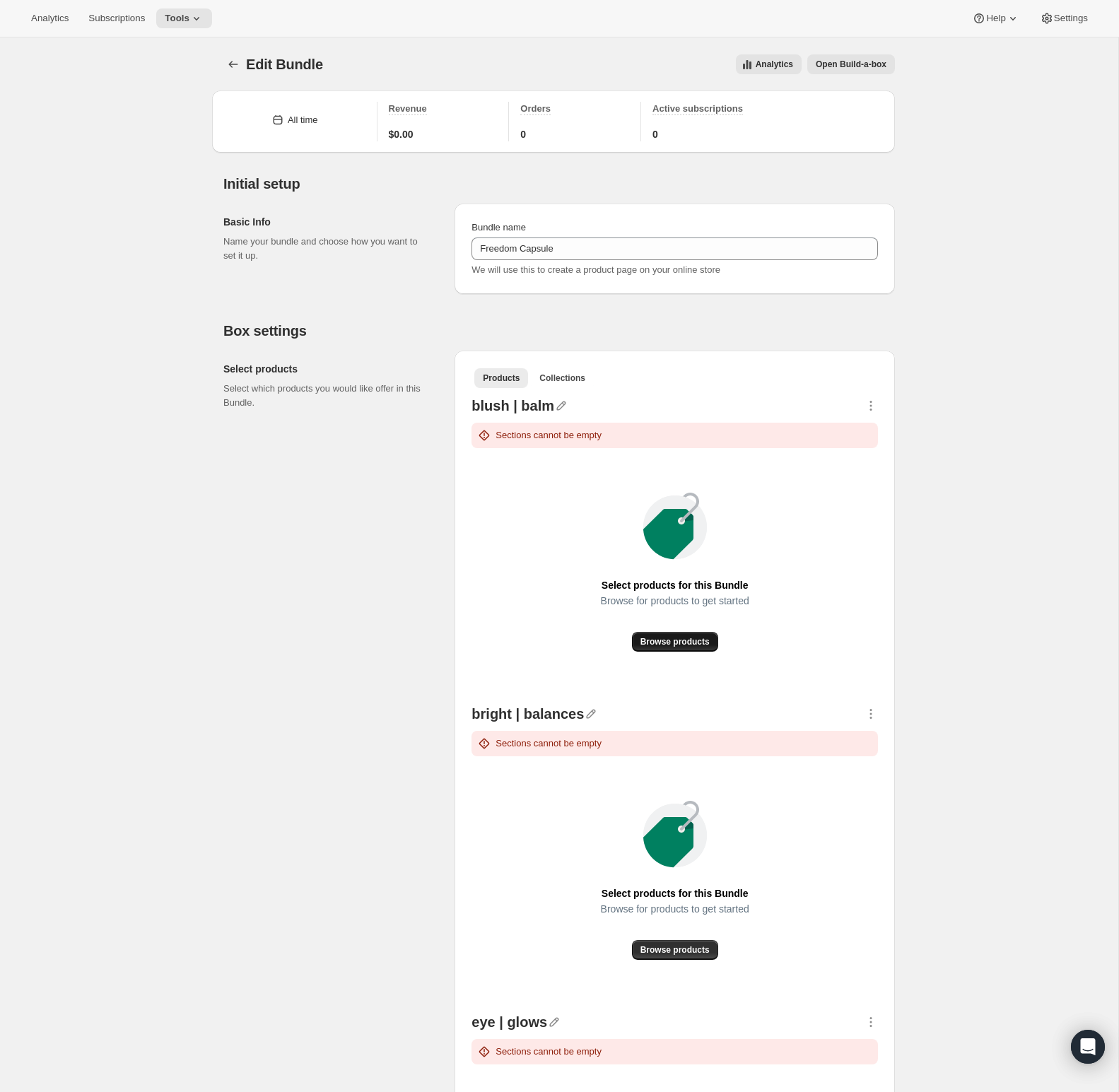
click at [670, 647] on button "Browse products" at bounding box center [674, 642] width 86 height 20
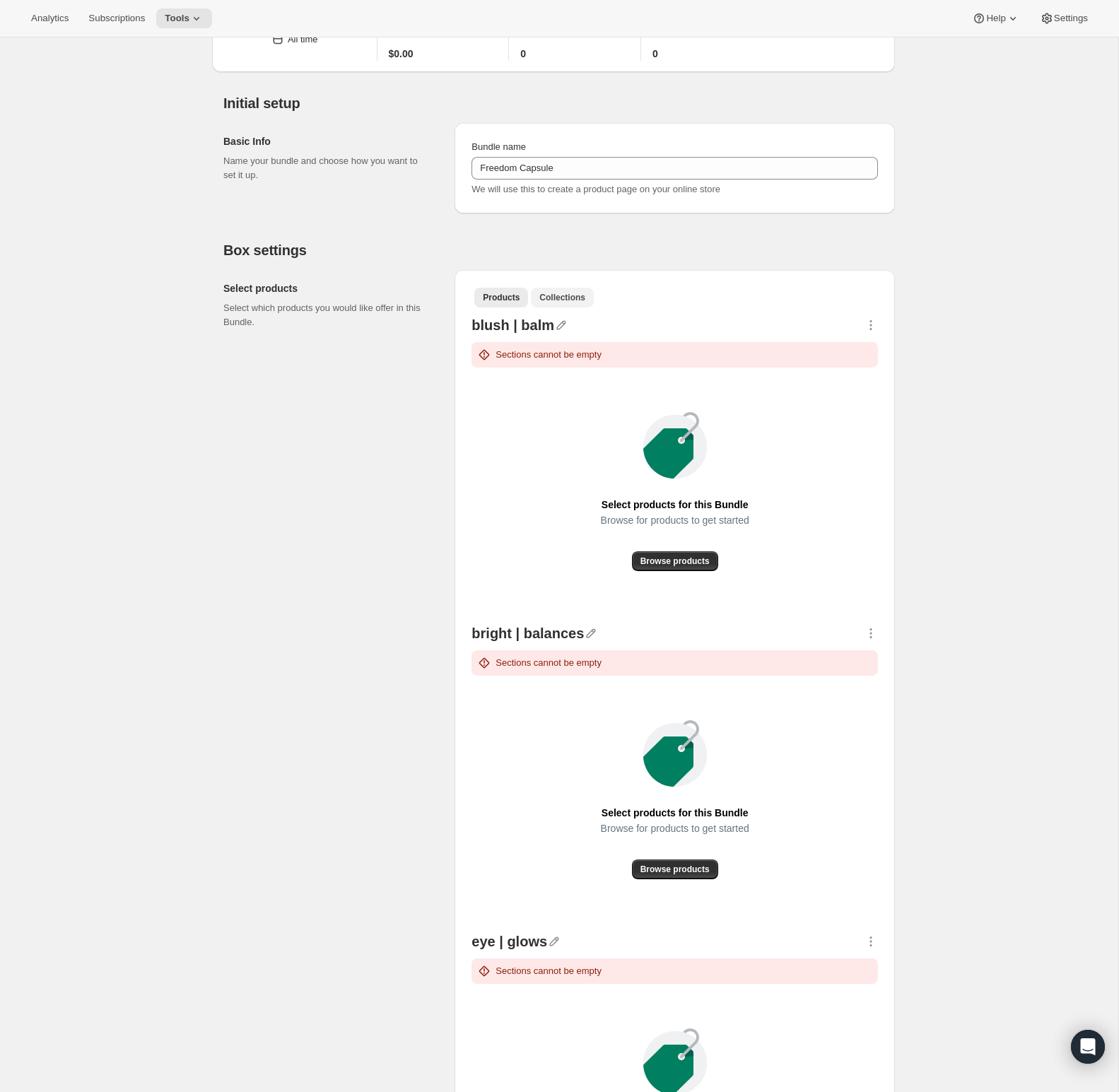
click at [576, 290] on button "Collections" at bounding box center [562, 298] width 63 height 20
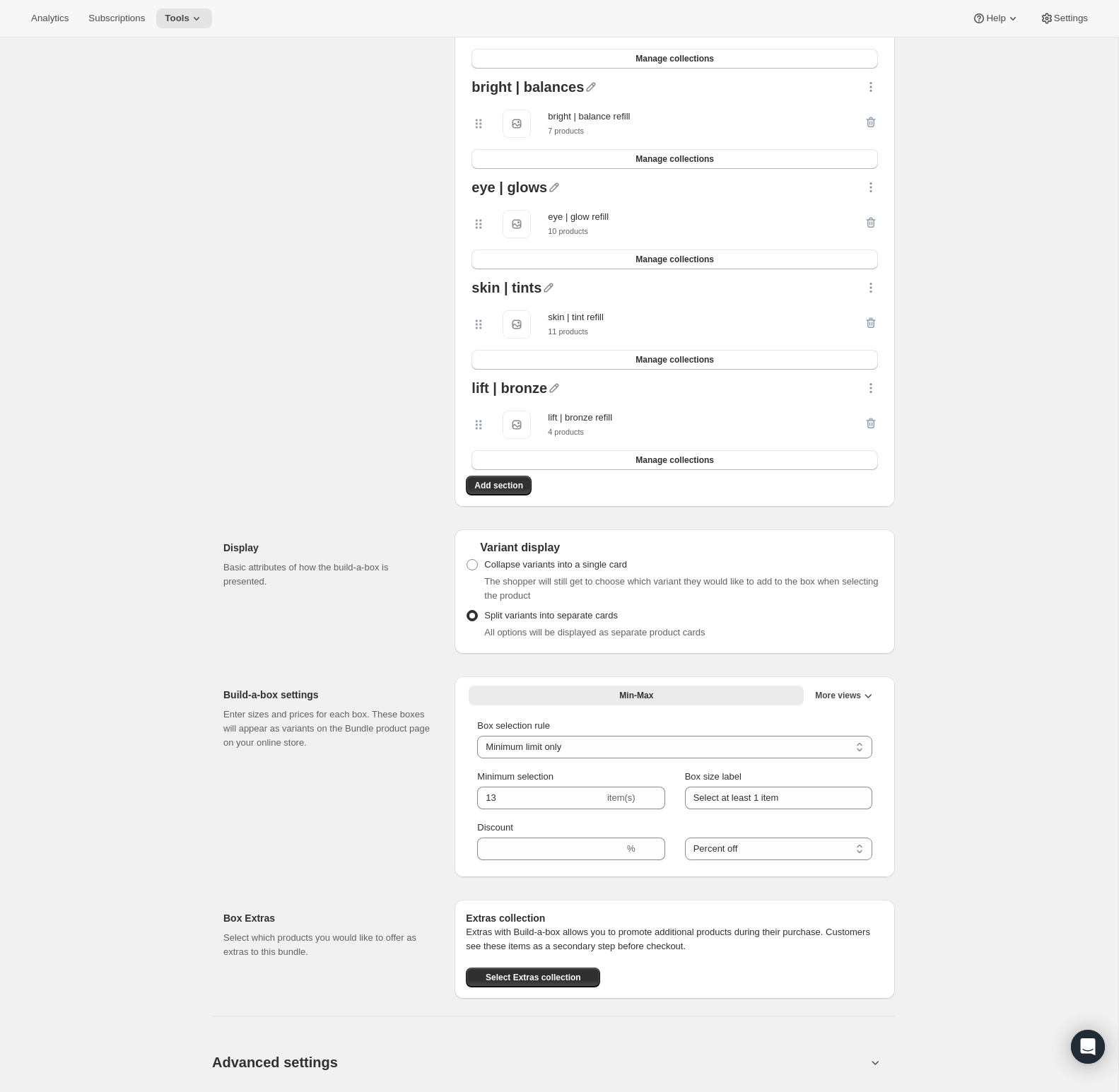
scroll to position [473, 0]
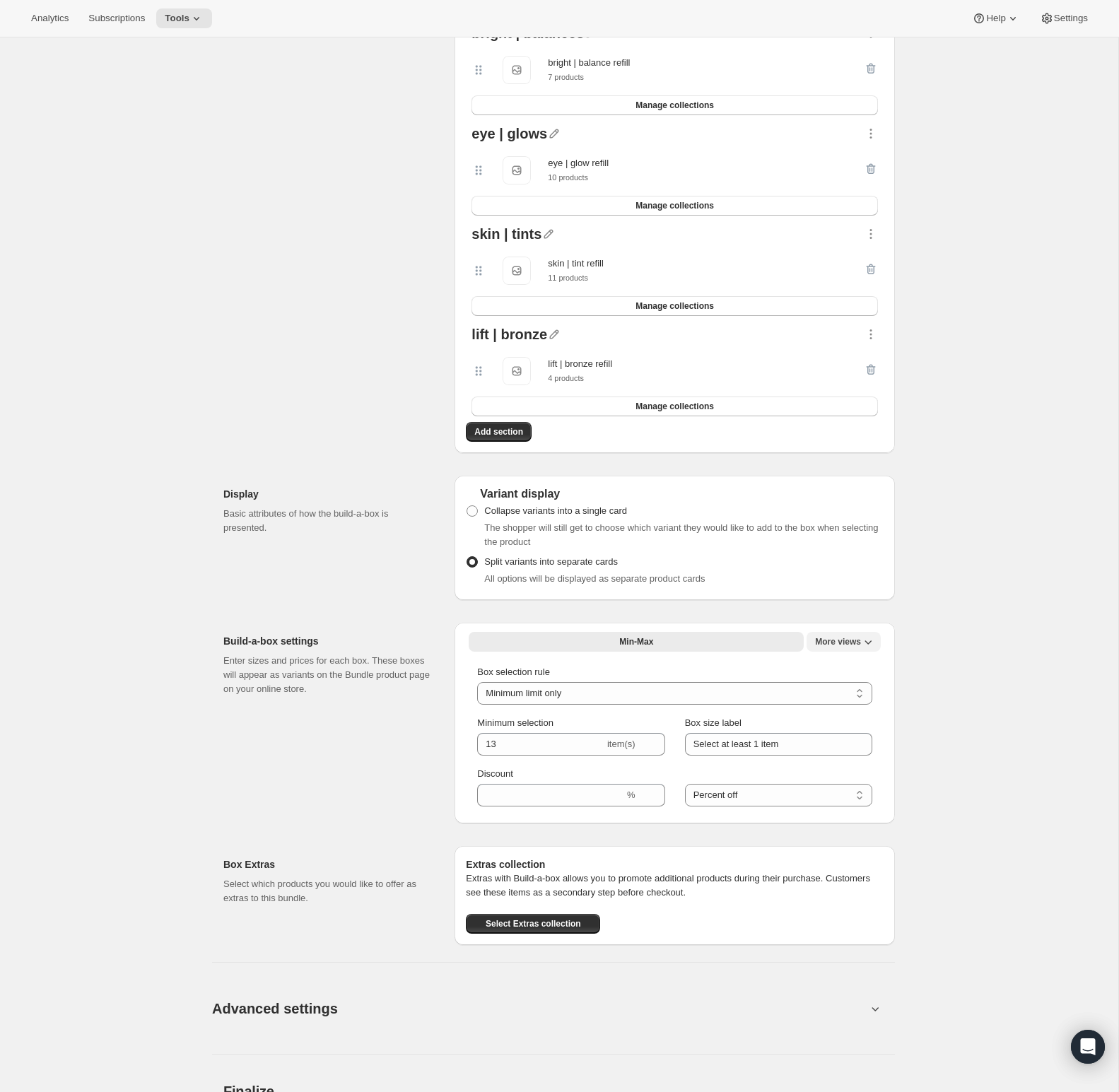
click at [845, 644] on span "More views" at bounding box center [838, 642] width 46 height 11
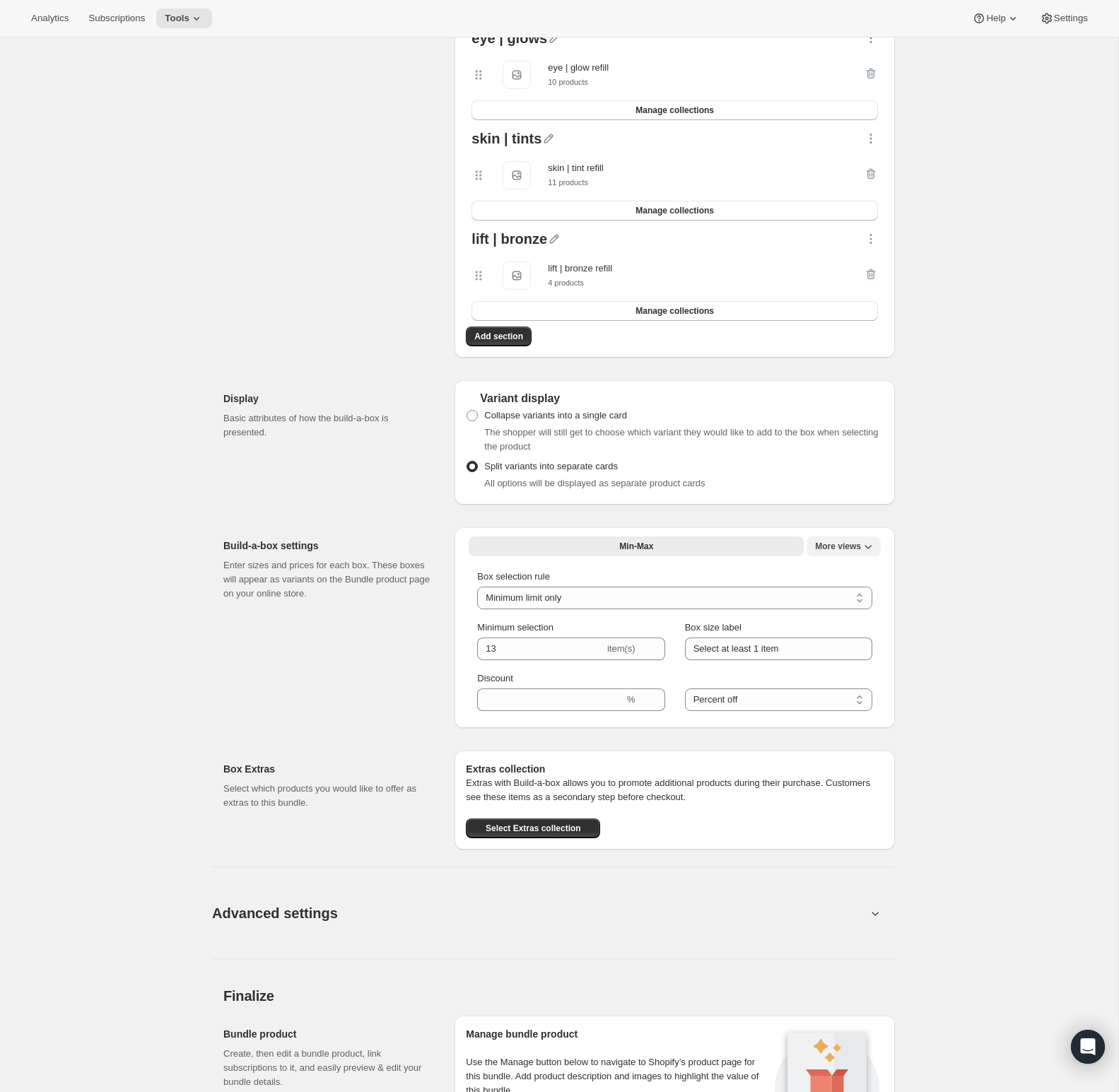
drag, startPoint x: 861, startPoint y: 558, endPoint x: 854, endPoint y: 541, distance: 18.4
click at [859, 552] on div "Fixed size Min-Max More views Min-Max More views" at bounding box center [674, 548] width 417 height 25
click at [852, 538] on button "More views" at bounding box center [844, 546] width 74 height 20
click at [853, 548] on span "More views" at bounding box center [838, 546] width 46 height 11
click at [856, 547] on span "More views" at bounding box center [838, 546] width 46 height 11
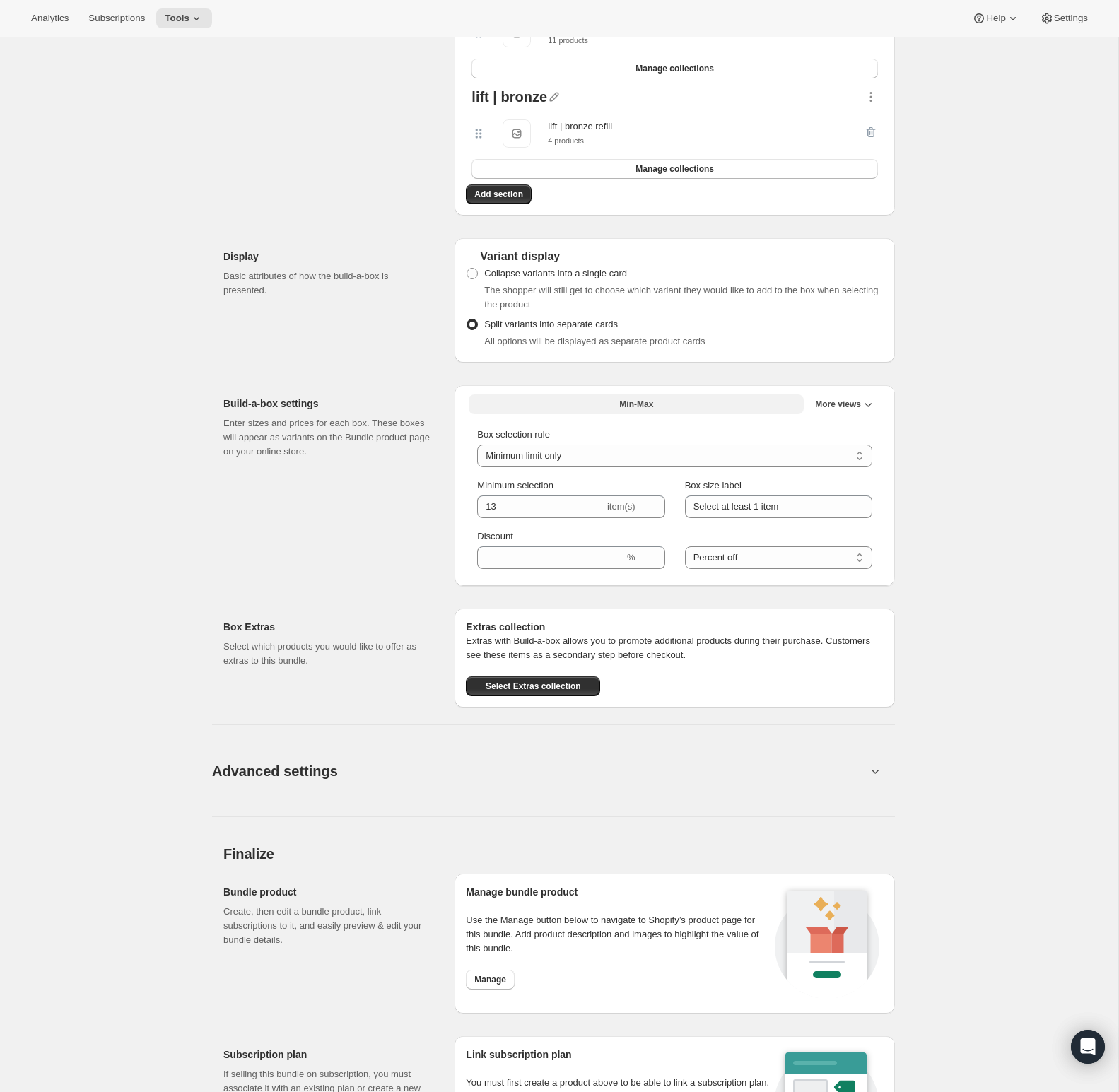
scroll to position [855, 0]
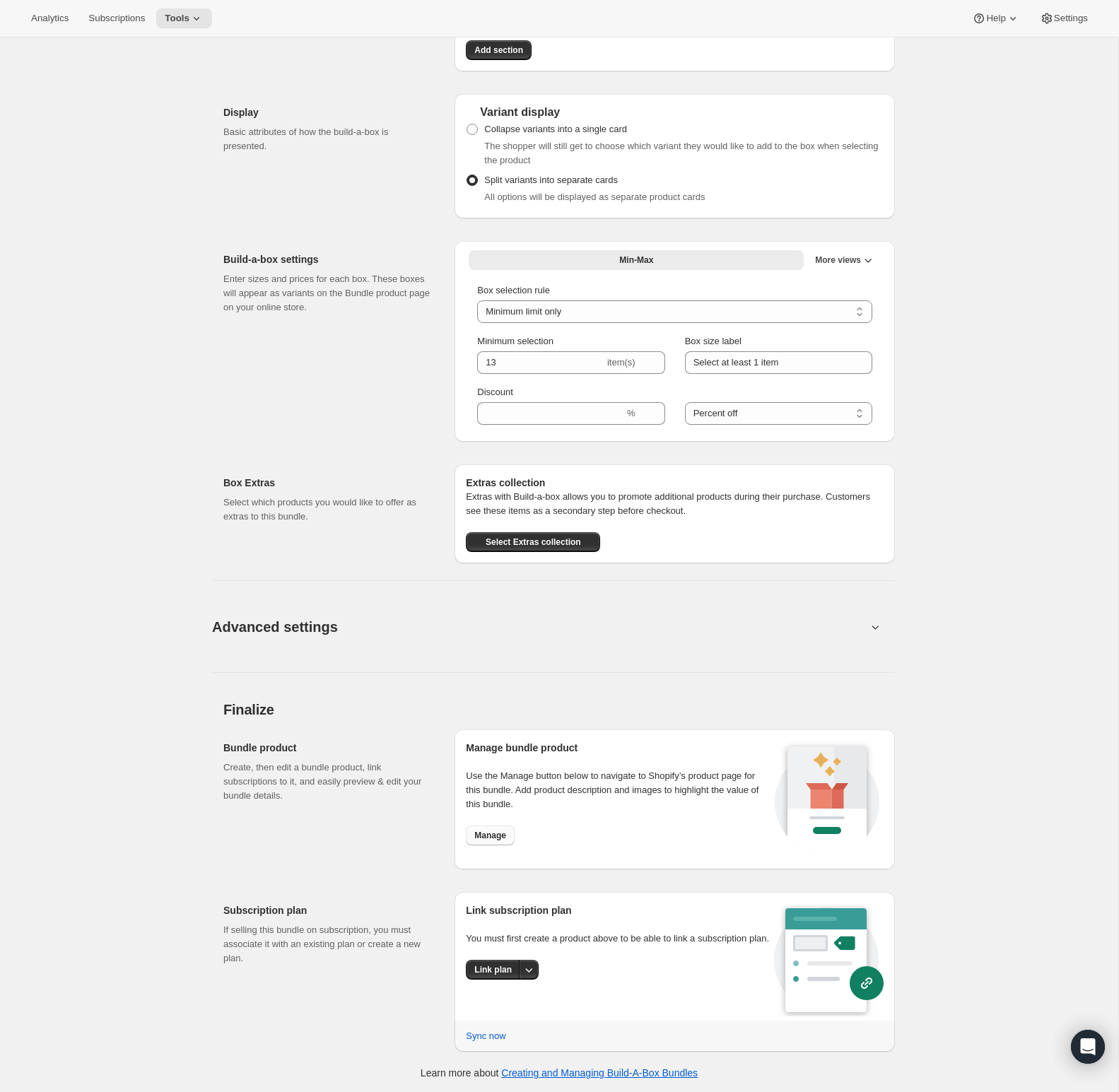
click at [498, 839] on span "Manage" at bounding box center [490, 836] width 32 height 11
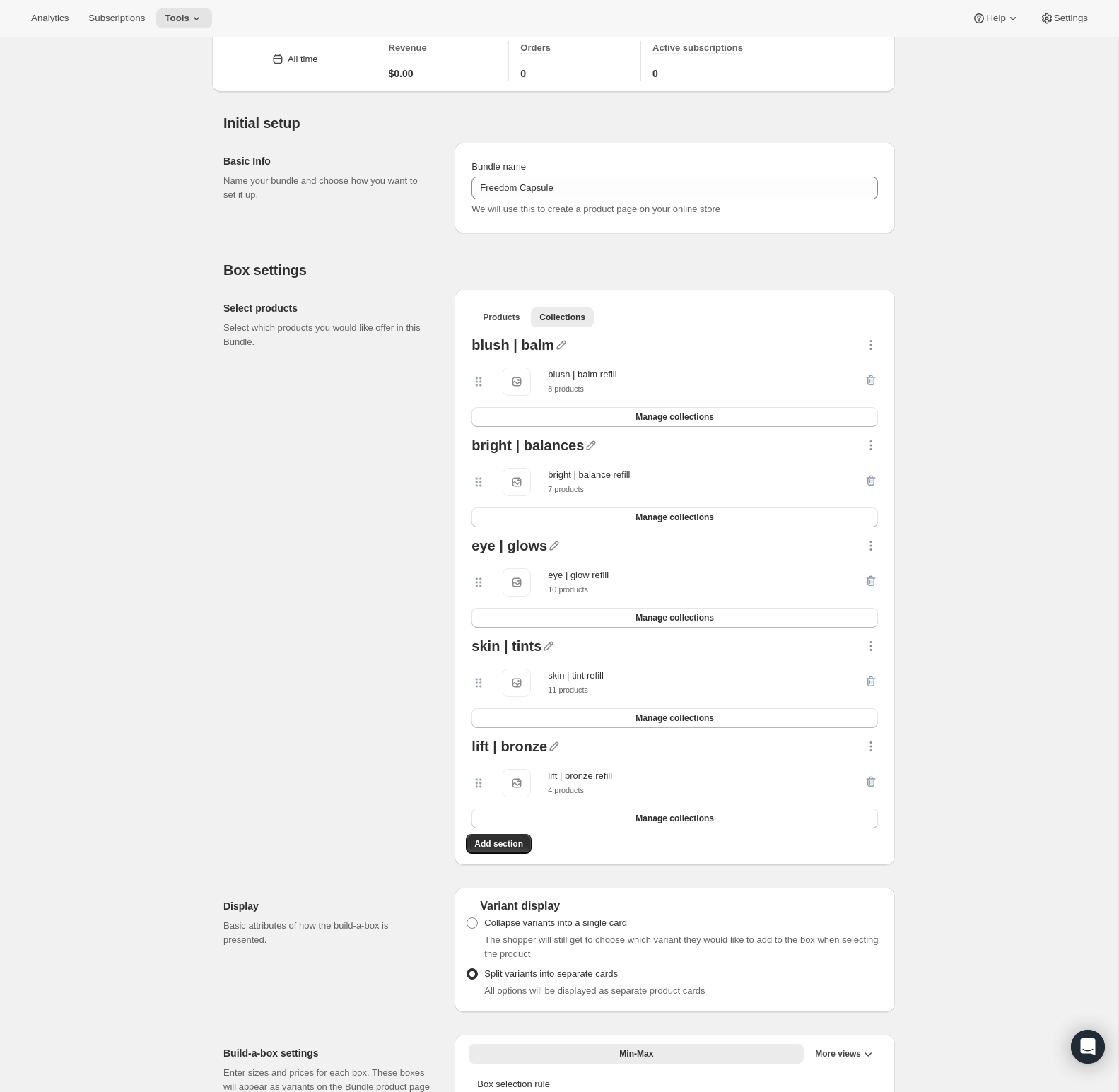
scroll to position [0, 0]
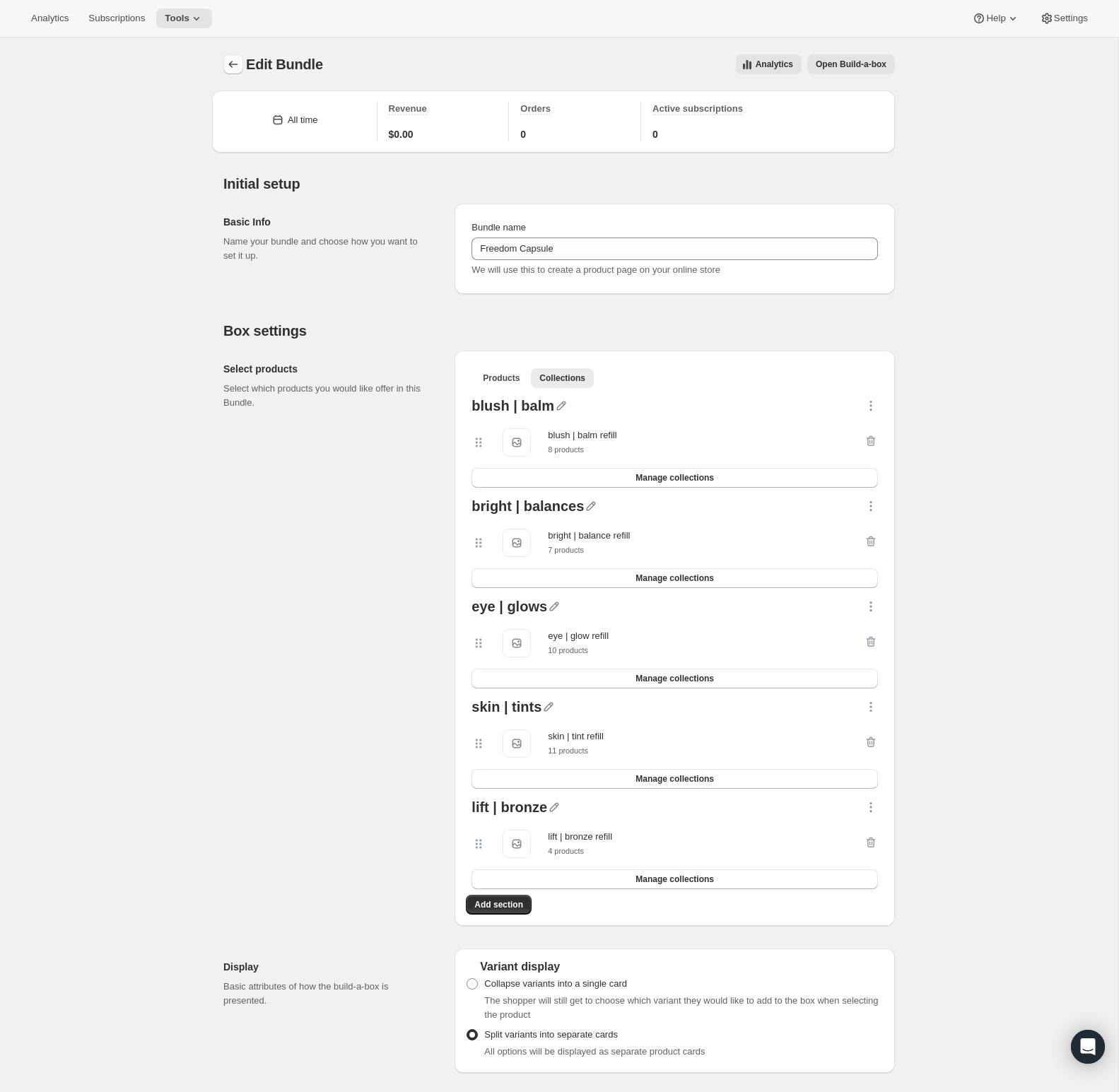
click at [240, 70] on icon "Bundles" at bounding box center [233, 64] width 15 height 15
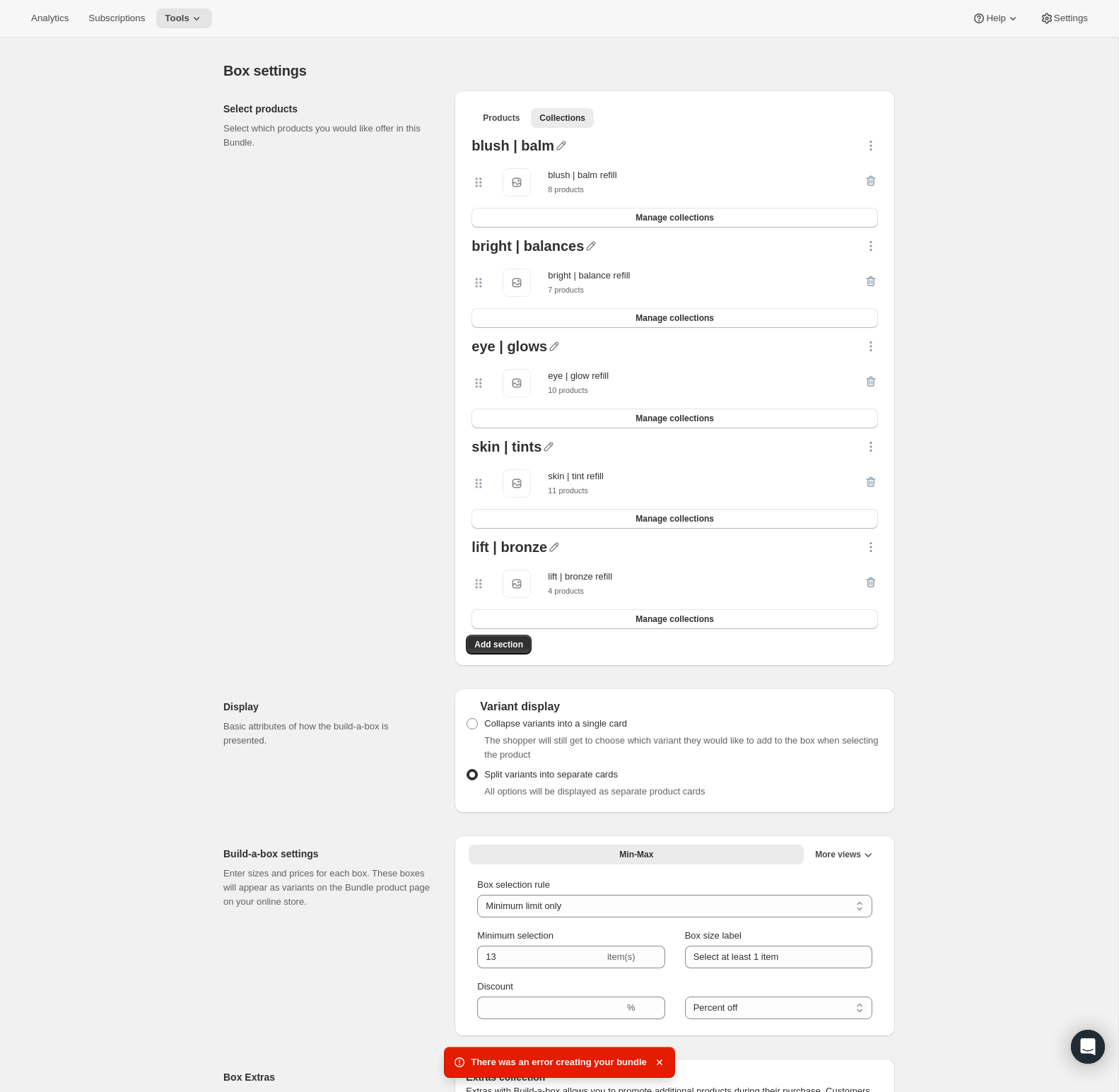
scroll to position [454, 0]
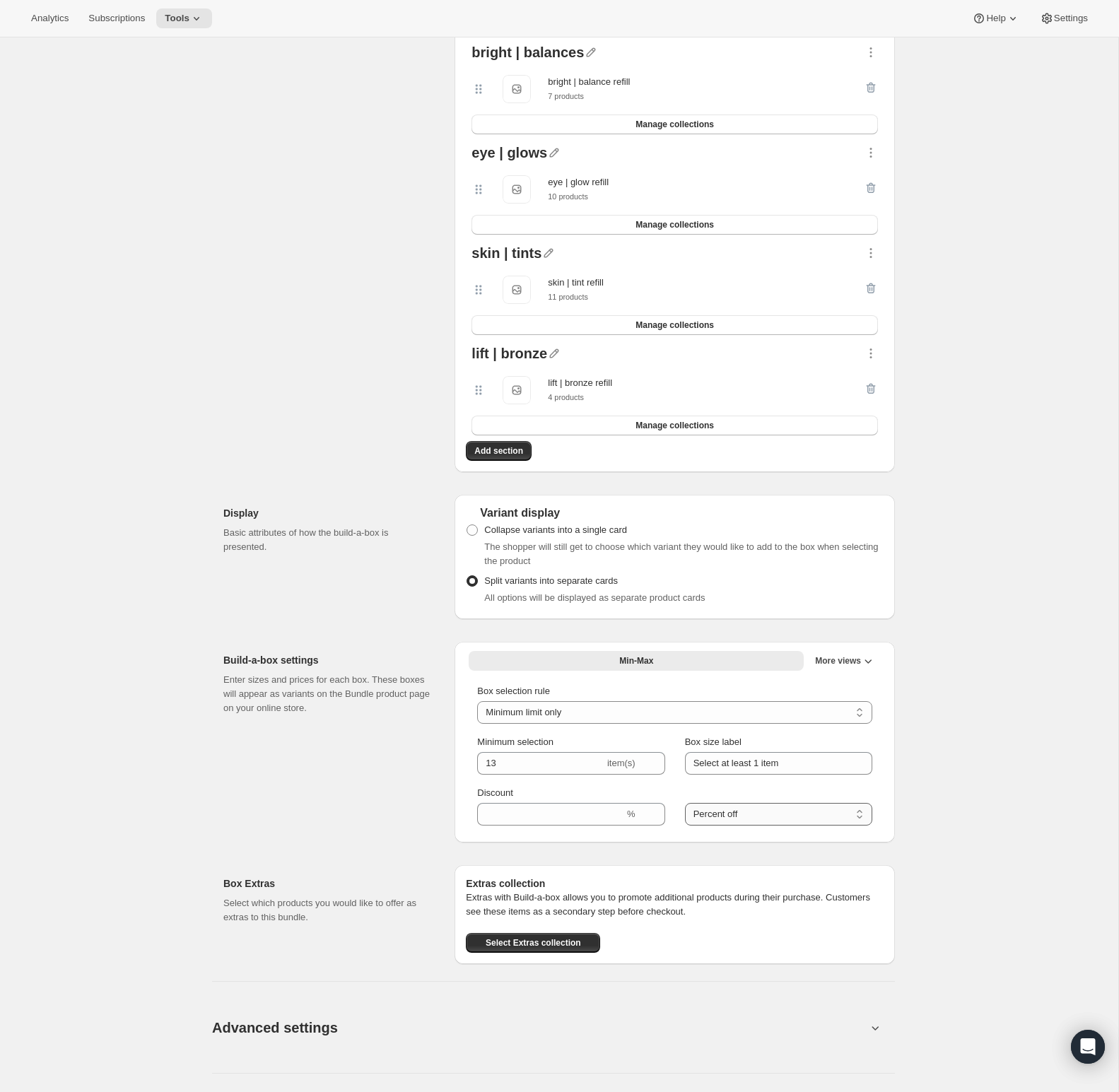
click at [733, 815] on select "Percent off Amount off" at bounding box center [779, 814] width 187 height 23
click at [736, 766] on input "Select at least 1 item" at bounding box center [779, 763] width 187 height 23
click at [762, 763] on input "Select at least 1 item" at bounding box center [779, 763] width 187 height 23
type input "Select at least 13 items"
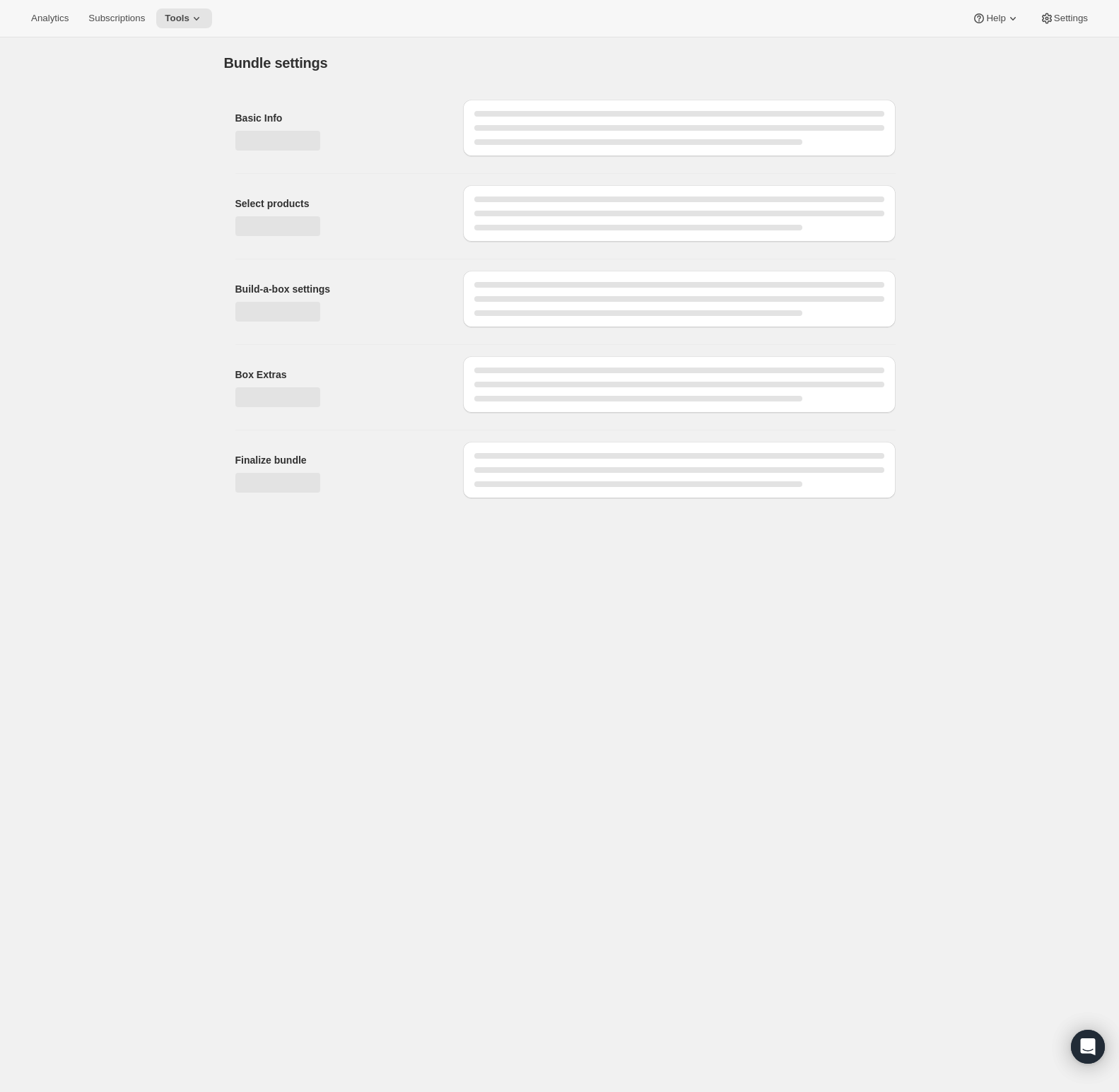
scroll to position [0, 0]
